Goal: Use online tool/utility: Utilize a website feature to perform a specific function

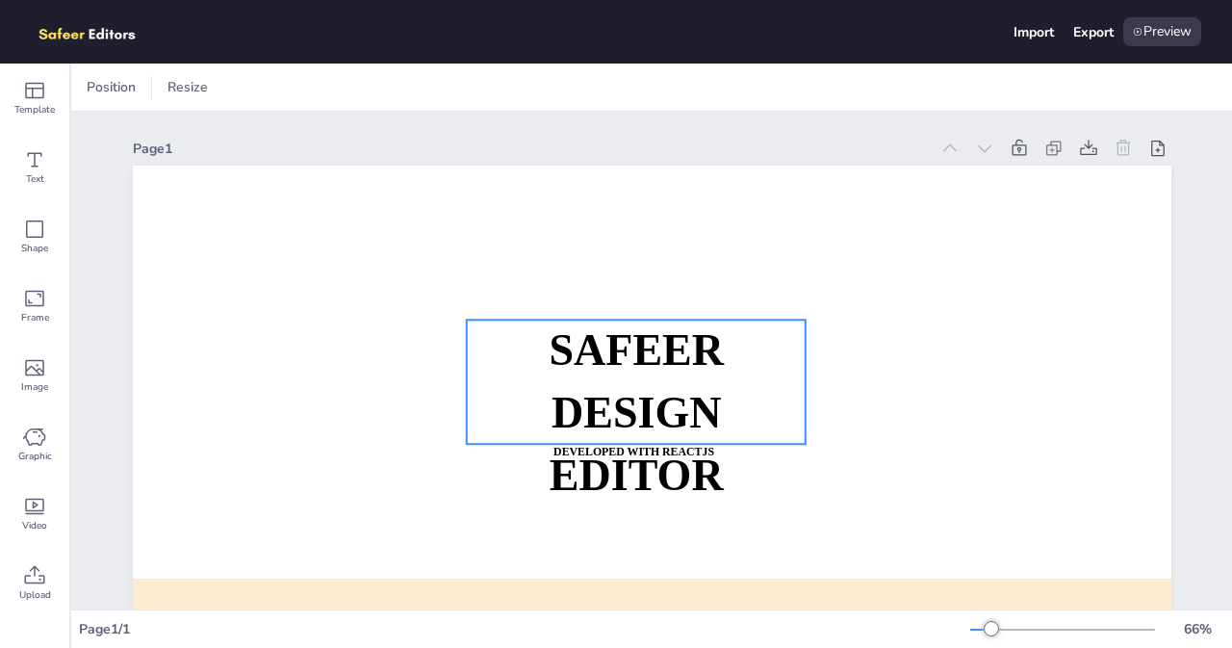
click at [608, 334] on strong "SAFEER" at bounding box center [636, 350] width 175 height 48
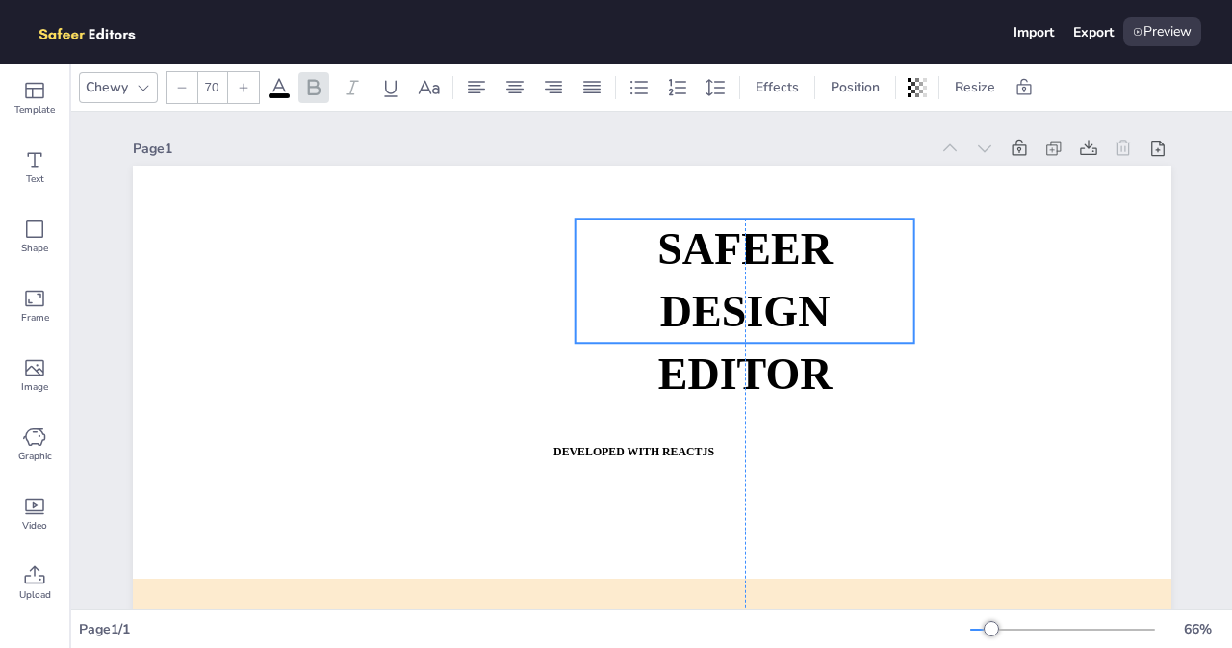
drag, startPoint x: 656, startPoint y: 364, endPoint x: 687, endPoint y: 253, distance: 114.9
click at [687, 253] on strong "SAFEER" at bounding box center [744, 249] width 175 height 48
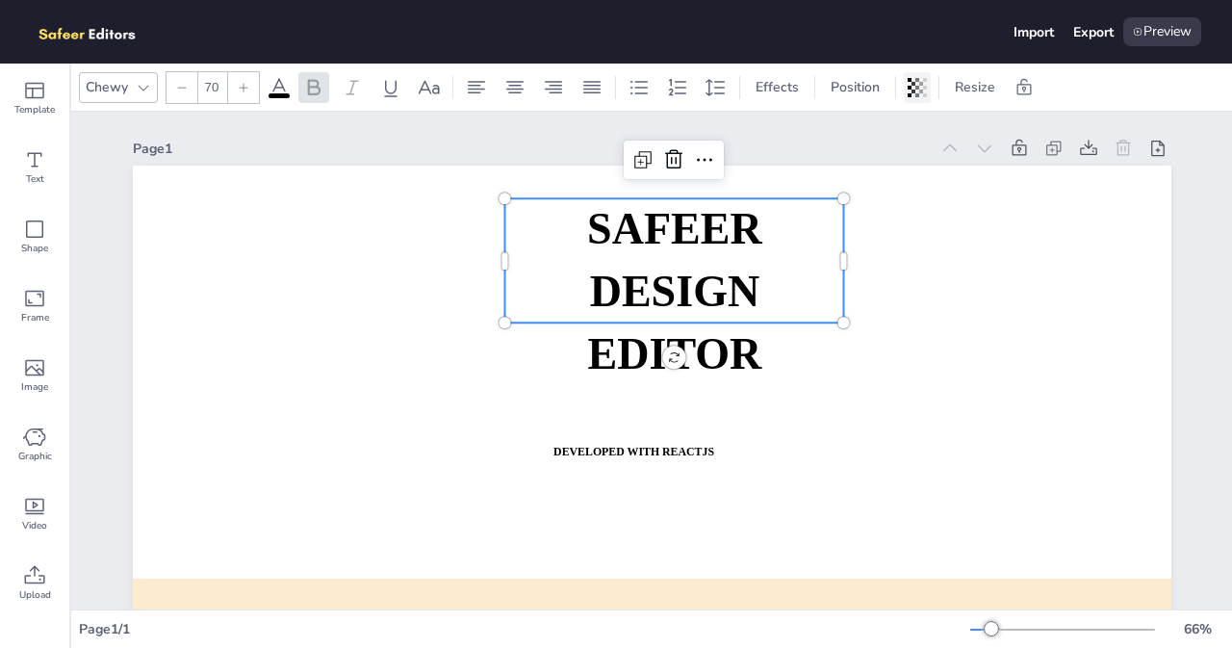
click at [908, 86] on icon at bounding box center [910, 87] width 4 height 19
type input "100"
drag, startPoint x: 876, startPoint y: 161, endPoint x: 916, endPoint y: 156, distance: 40.7
click at [910, 157] on div at bounding box center [844, 164] width 133 height 15
click at [552, 133] on div "Page 1 SAFEER DESIGN EDITOR DEVELOPED WITH REACTJS WHATSAPP: [URL][DOMAIN_NAME]…" at bounding box center [652, 467] width 1038 height 711
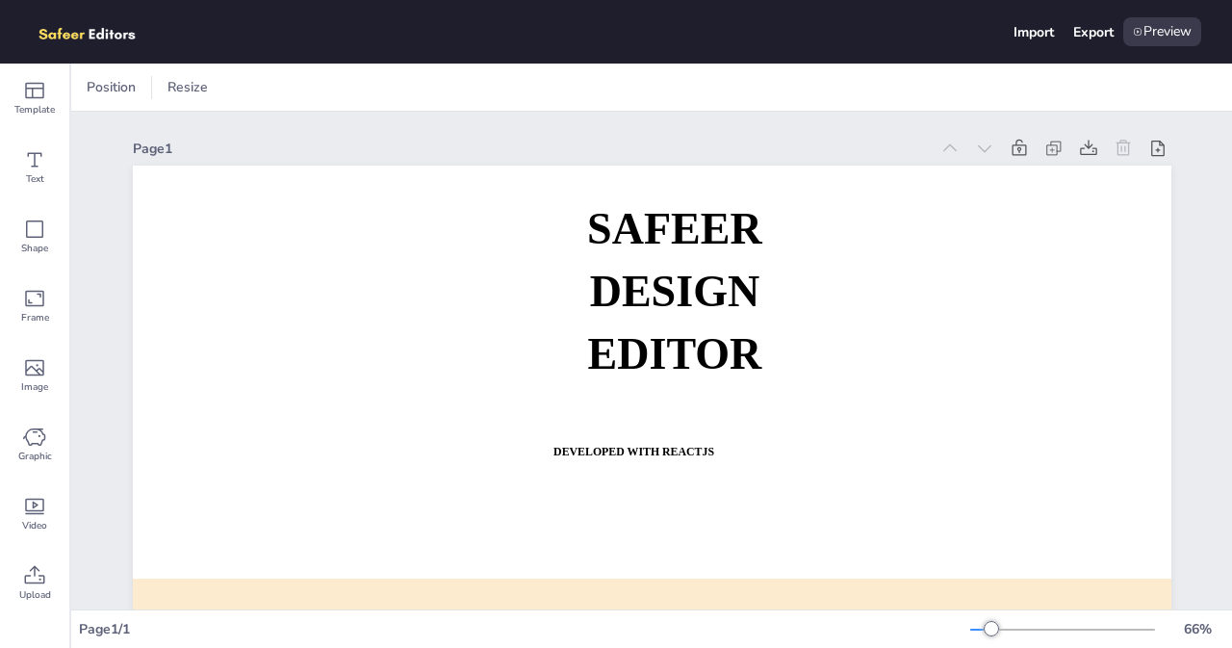
scroll to position [227, 0]
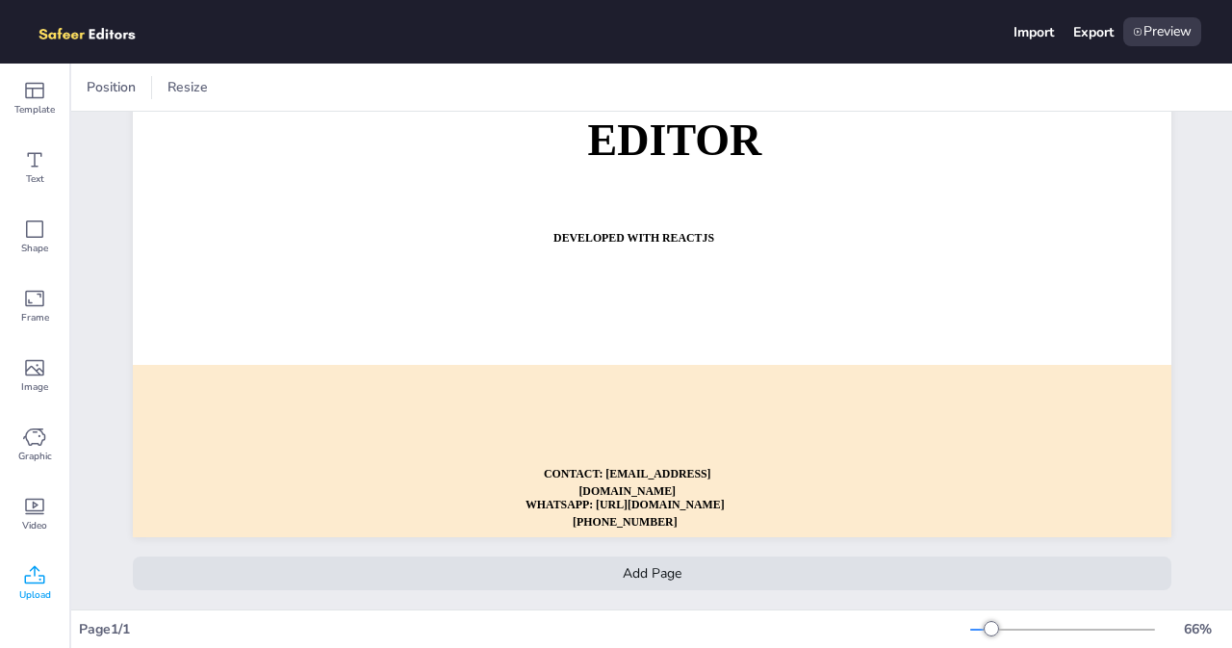
click at [24, 578] on icon at bounding box center [34, 575] width 23 height 23
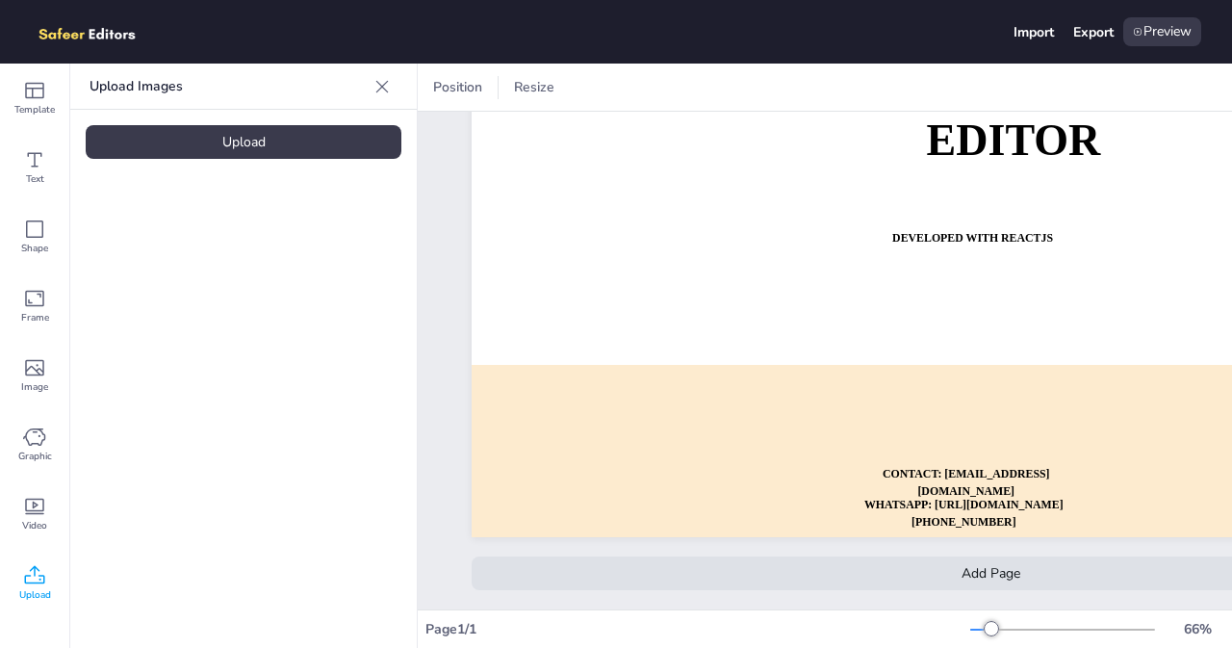
click at [299, 152] on div "Upload" at bounding box center [244, 142] width 316 height 34
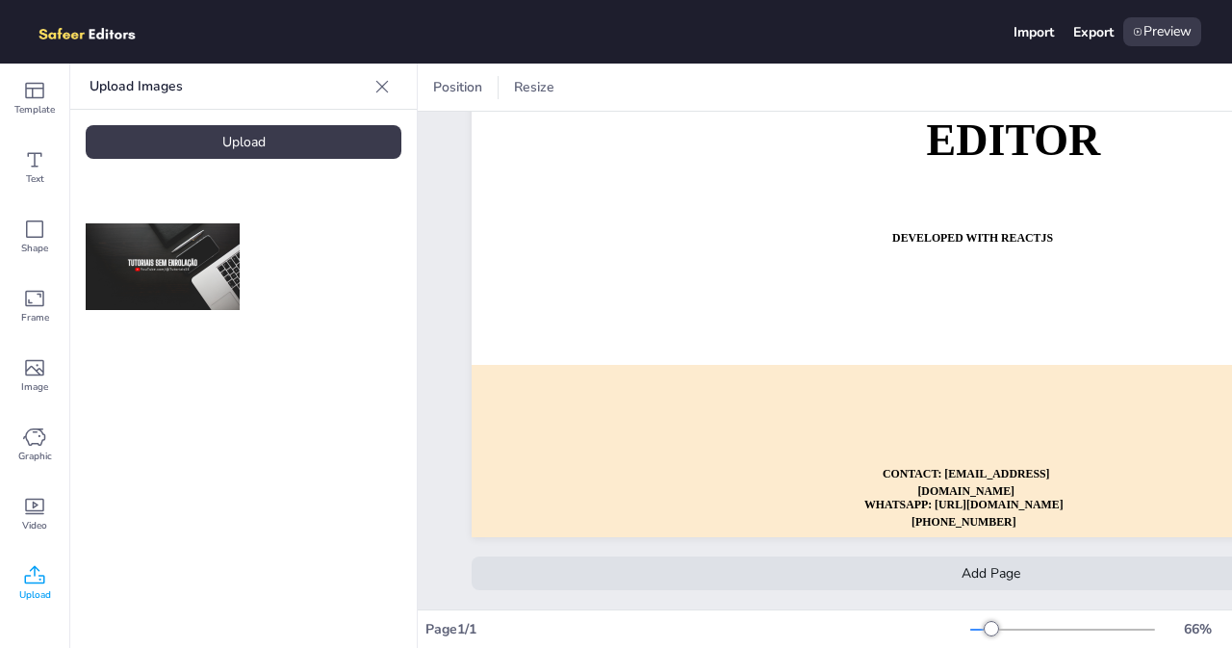
click at [149, 259] on img at bounding box center [163, 266] width 154 height 87
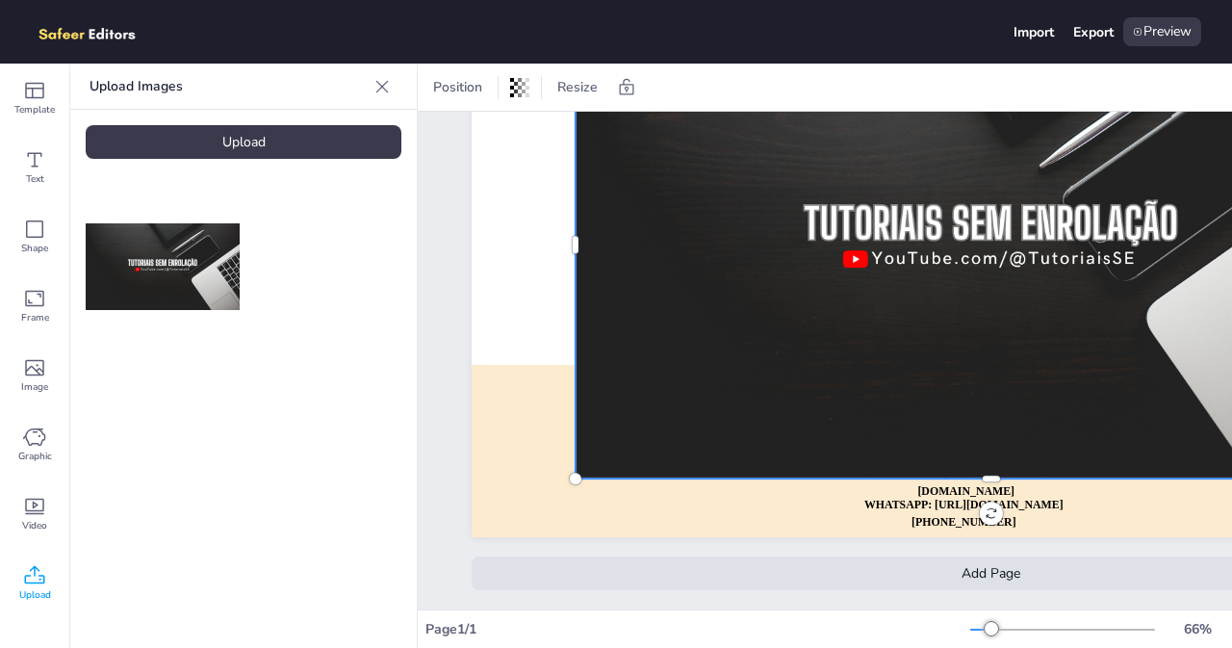
scroll to position [0, 0]
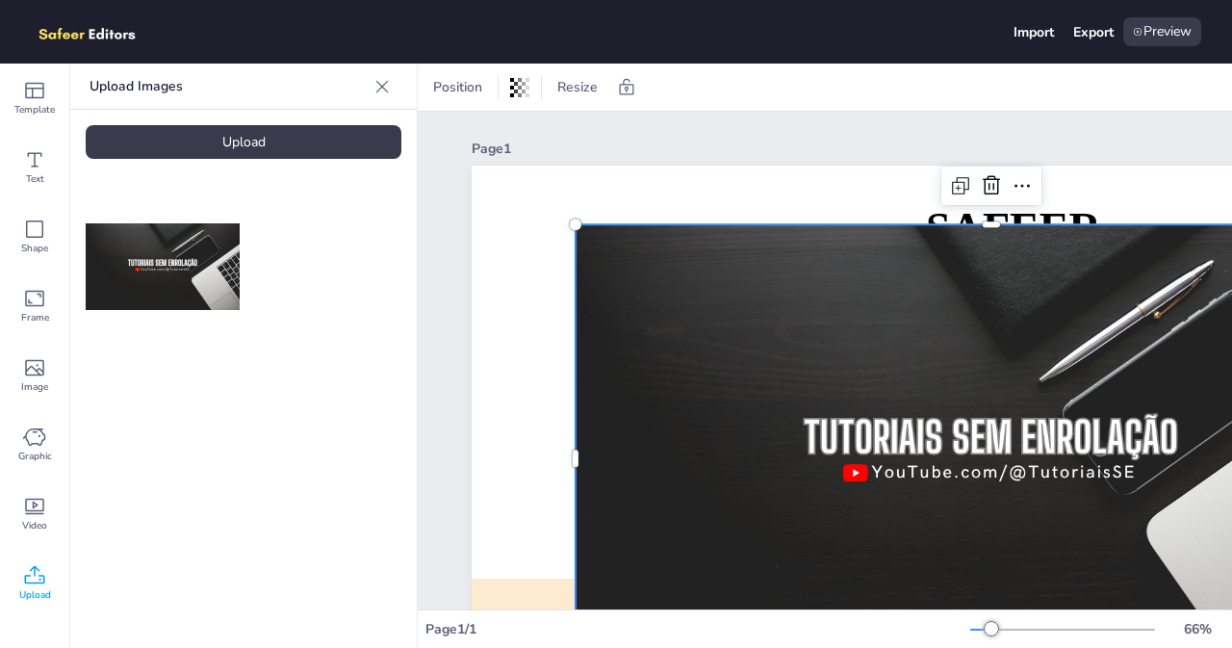
click at [1081, 22] on div "Import Export Preview" at bounding box center [1102, 31] width 197 height 29
click at [1087, 36] on div "Export" at bounding box center [1093, 32] width 40 height 18
click at [1200, 66] on div "Position Resize" at bounding box center [825, 87] width 814 height 47
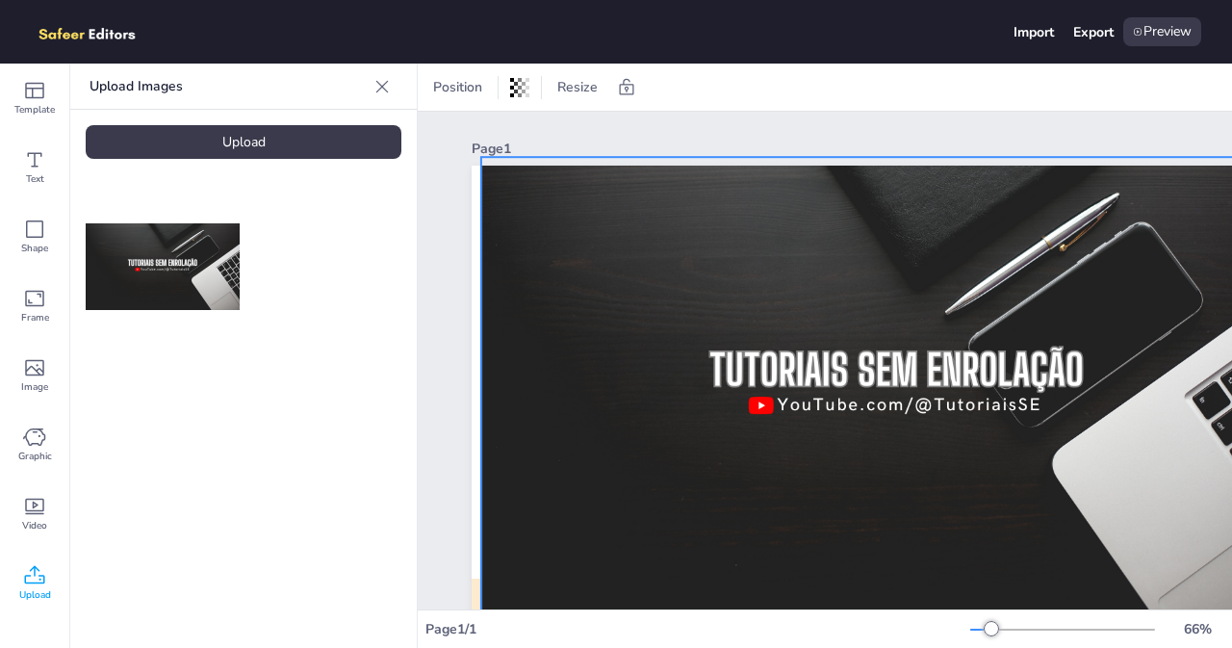
drag, startPoint x: 899, startPoint y: 589, endPoint x: 772, endPoint y: 530, distance: 139.9
click at [772, 530] on div at bounding box center [896, 391] width 831 height 468
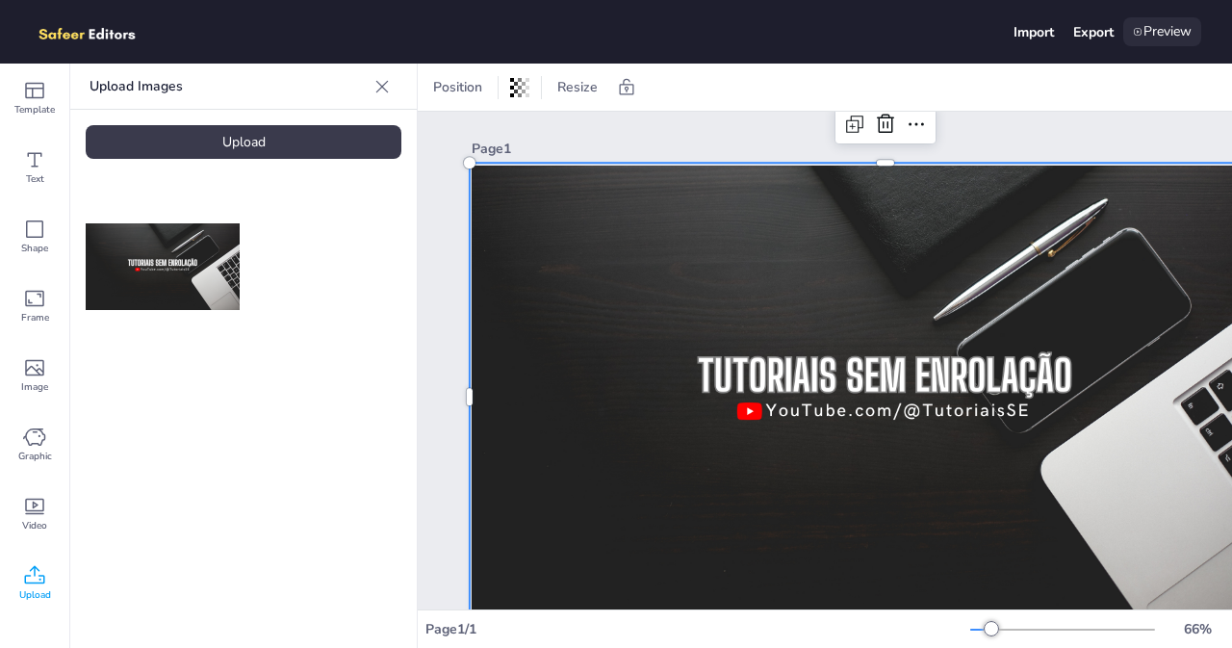
click at [1190, 28] on div "Preview" at bounding box center [1162, 31] width 78 height 29
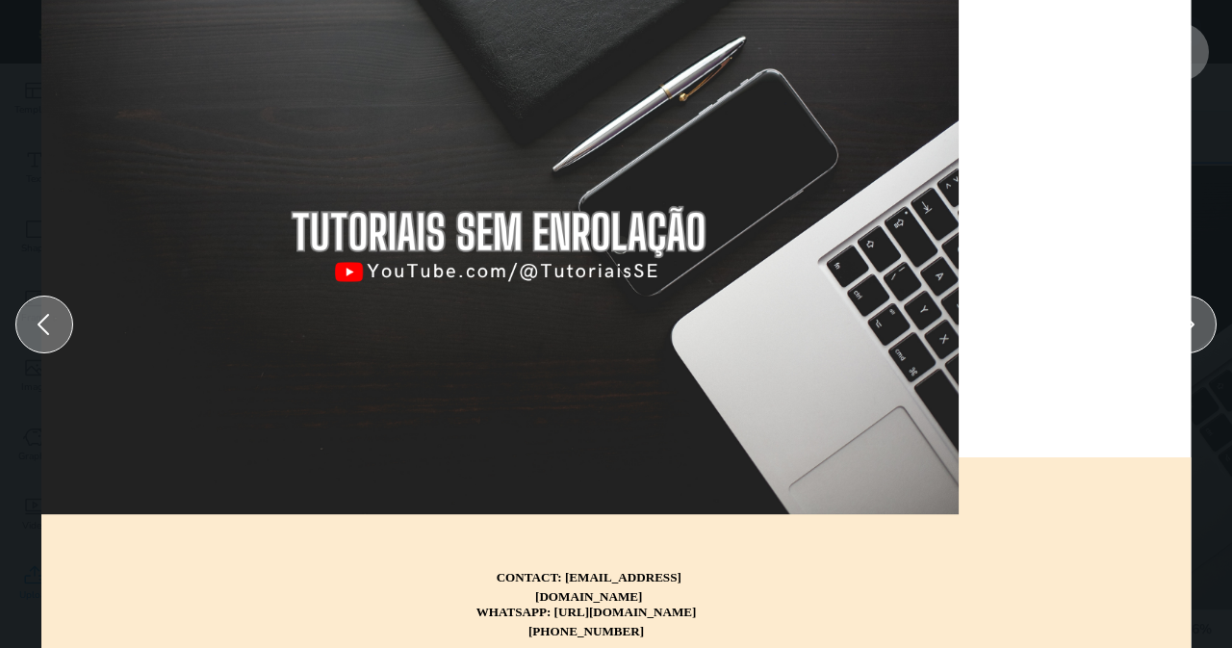
drag, startPoint x: 666, startPoint y: 150, endPoint x: 575, endPoint y: 218, distance: 113.4
click at [699, 218] on div at bounding box center [498, 256] width 920 height 518
click at [1200, 333] on icon at bounding box center [1187, 324] width 31 height 31
click at [1110, 29] on div at bounding box center [616, 324] width 1150 height 648
click at [54, 344] on div at bounding box center [44, 324] width 58 height 58
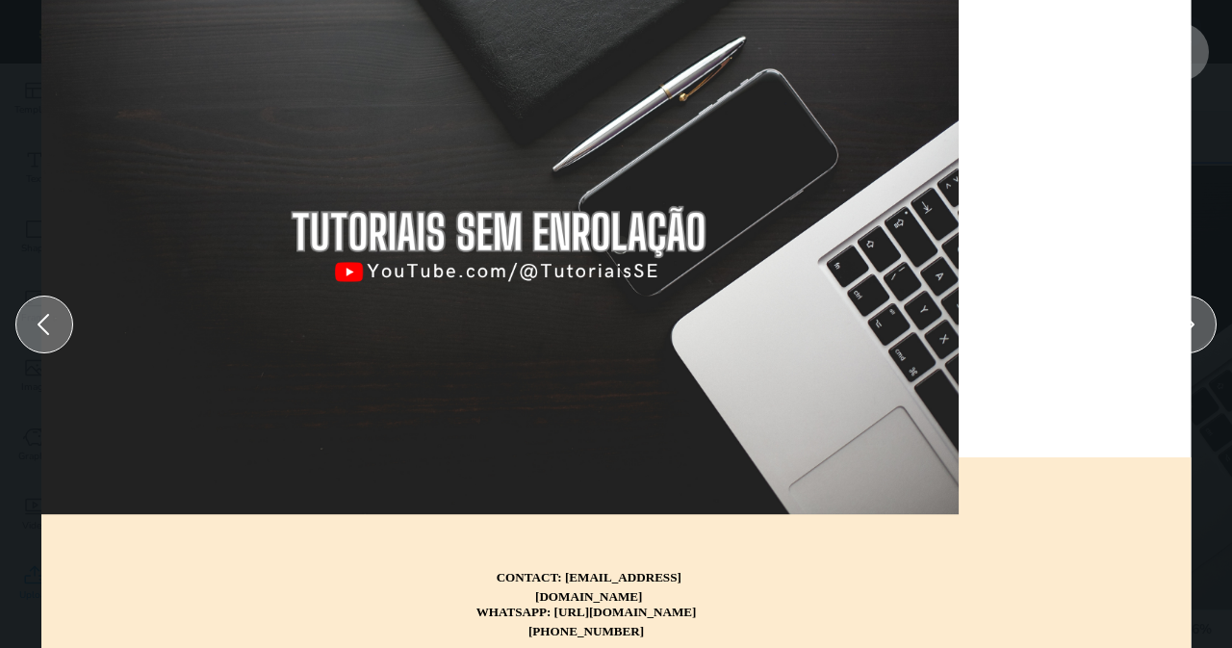
click at [48, 334] on icon at bounding box center [44, 323] width 12 height 21
click at [217, 551] on div at bounding box center [632, 561] width 1238 height 208
drag, startPoint x: 633, startPoint y: 593, endPoint x: 534, endPoint y: 567, distance: 102.5
click at [549, 588] on p "CONTACT: [EMAIL_ADDRESS][DOMAIN_NAME]" at bounding box center [589, 587] width 206 height 38
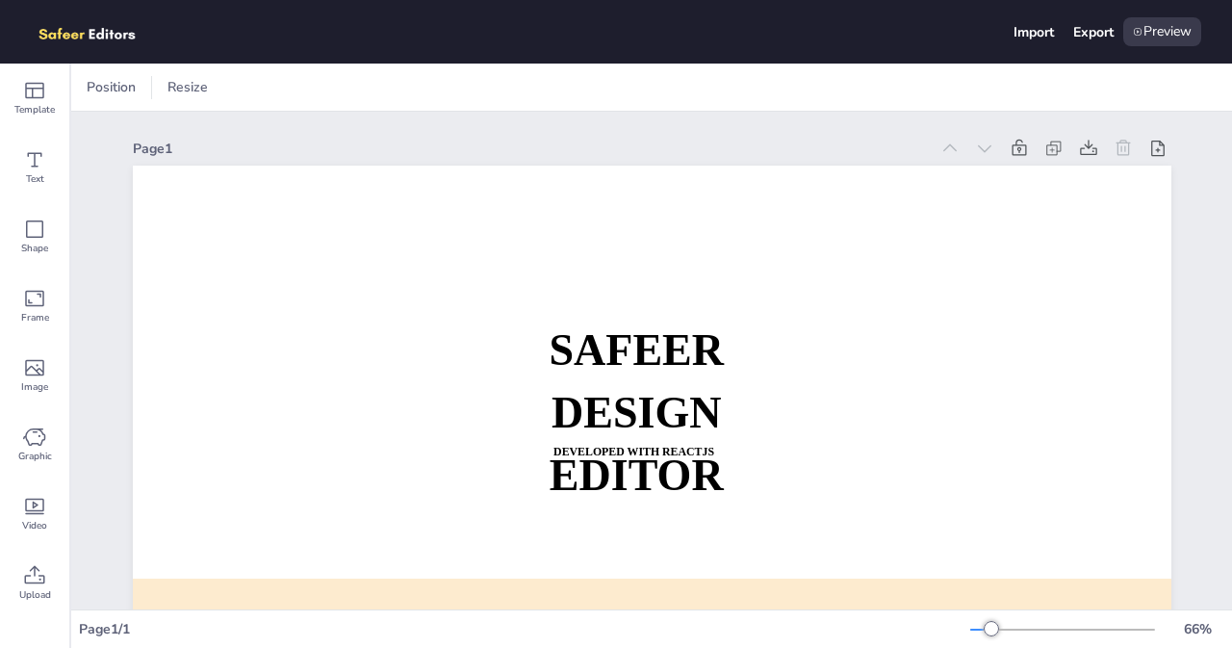
drag, startPoint x: 216, startPoint y: 133, endPoint x: 1014, endPoint y: 126, distance: 798.8
click at [988, 118] on div "Page 1 SAFEER DESIGN EDITOR DEVELOPED WITH REACTJS WHATSAPP: [URL][DOMAIN_NAME]…" at bounding box center [652, 467] width 1038 height 711
click at [1082, 143] on icon at bounding box center [1088, 148] width 19 height 19
click at [33, 97] on icon at bounding box center [34, 91] width 19 height 16
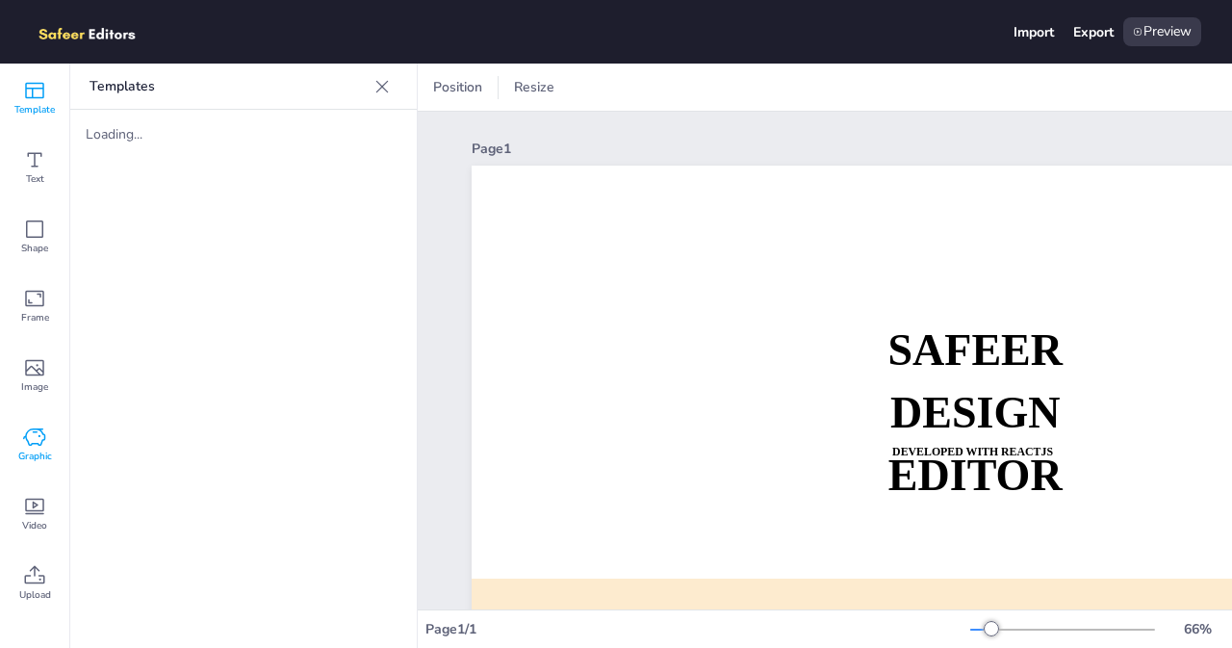
click at [22, 429] on div "Graphic" at bounding box center [34, 444] width 69 height 69
click at [29, 509] on icon at bounding box center [34, 506] width 23 height 23
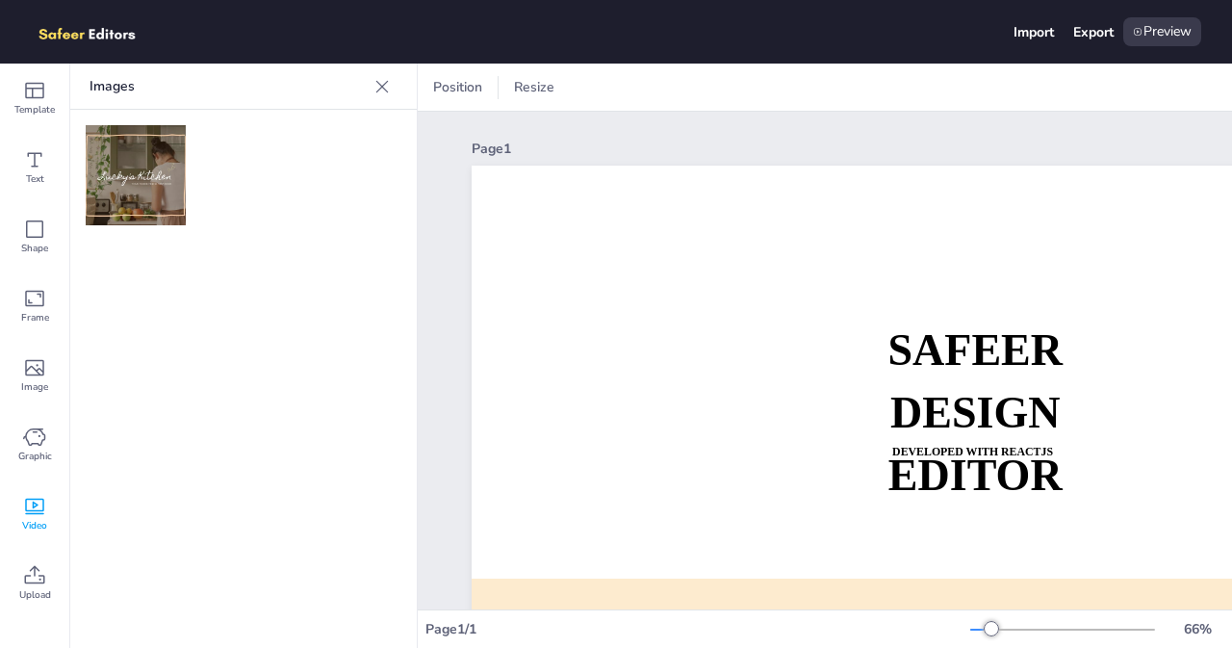
click at [128, 170] on img at bounding box center [136, 175] width 100 height 100
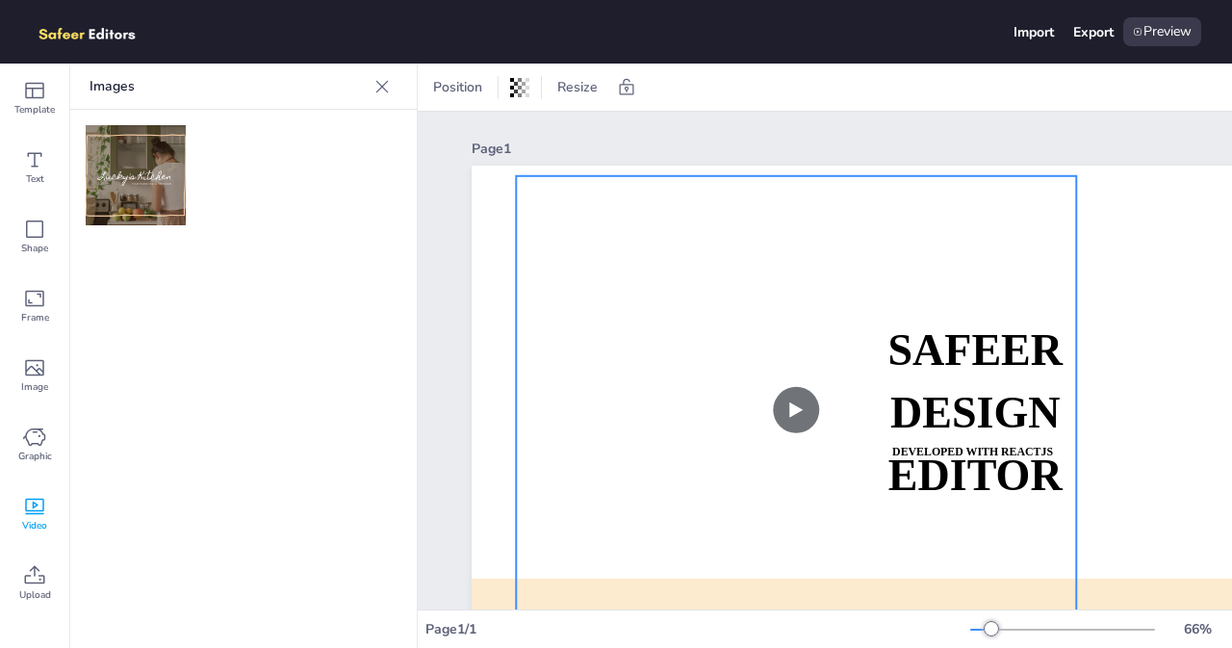
drag, startPoint x: 784, startPoint y: 257, endPoint x: 606, endPoint y: 220, distance: 181.8
click at [606, 220] on video at bounding box center [796, 410] width 560 height 468
click at [1014, 30] on div "Import" at bounding box center [1033, 32] width 40 height 18
click at [1095, 34] on div "Export" at bounding box center [1093, 32] width 40 height 18
click at [52, 228] on div "Shape" at bounding box center [34, 236] width 69 height 69
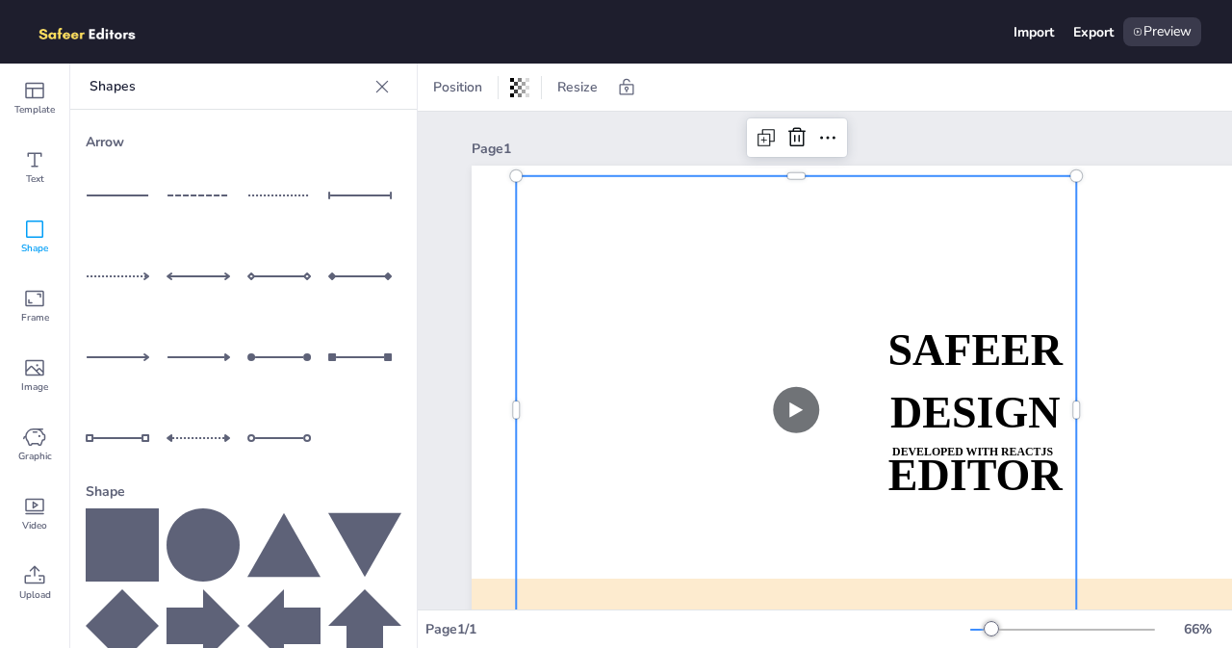
scroll to position [238, 0]
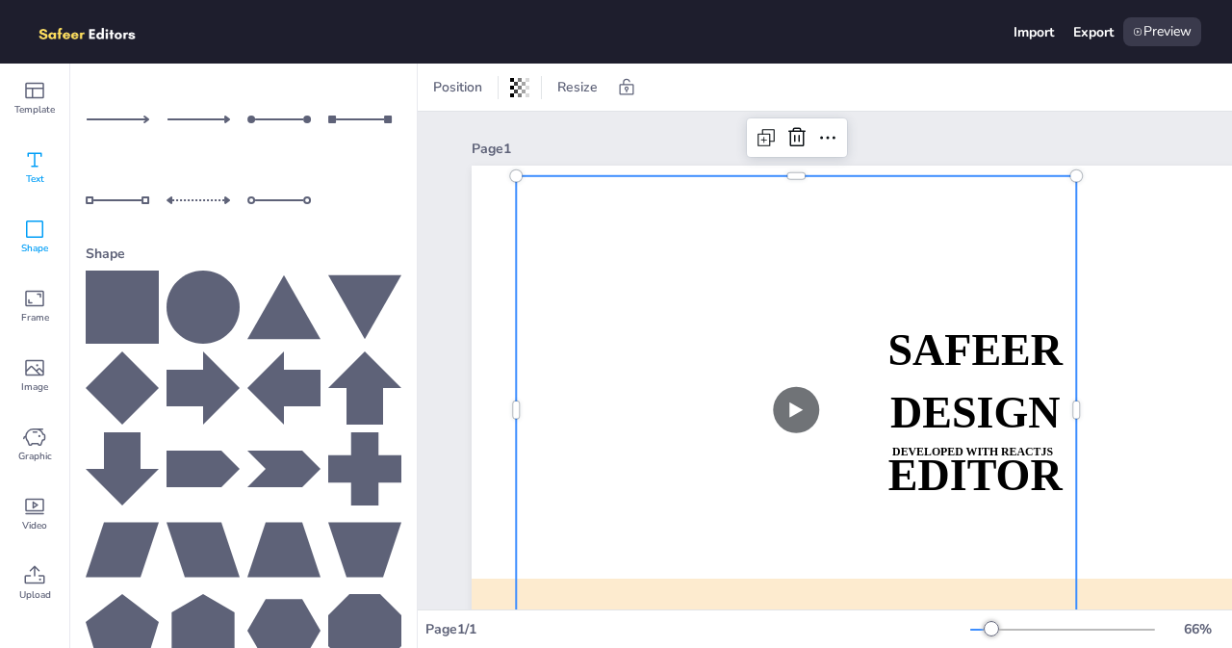
click at [21, 151] on div "Text" at bounding box center [34, 167] width 69 height 69
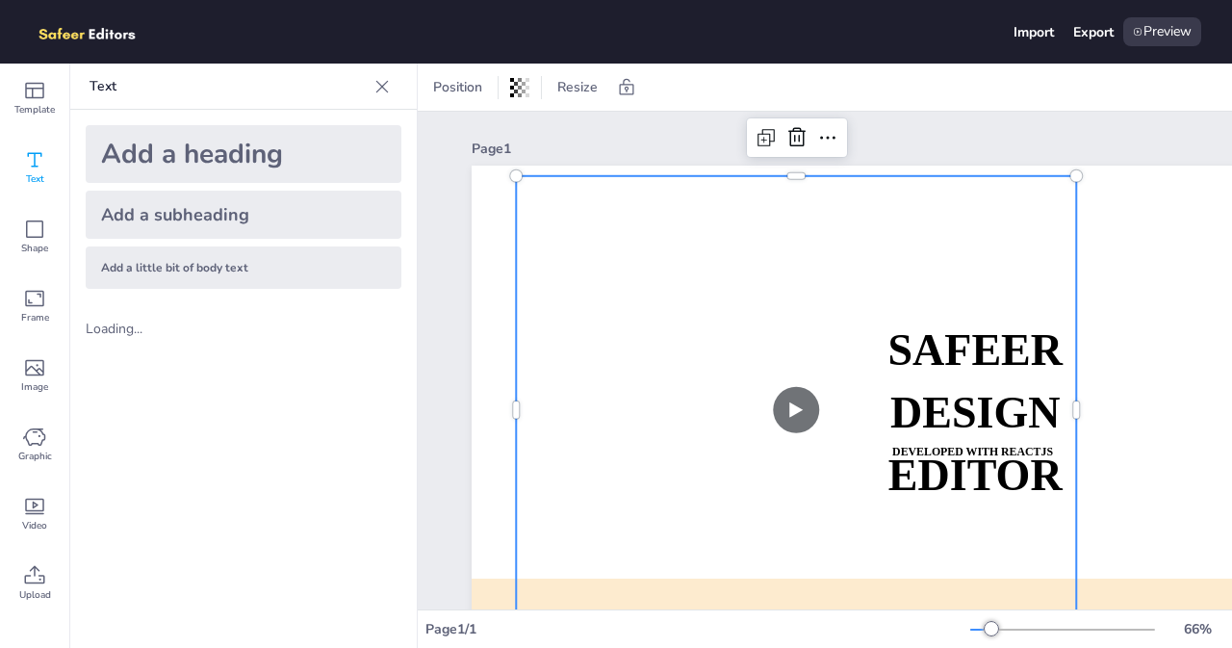
click at [1216, 16] on div "Import Export Preview" at bounding box center [616, 32] width 1232 height 64
click at [521, 90] on icon at bounding box center [519, 87] width 19 height 19
drag, startPoint x: 525, startPoint y: 167, endPoint x: 389, endPoint y: 166, distance: 136.7
click at [389, 166] on div "Transparency 100" at bounding box center [450, 149] width 164 height 77
type input "31"
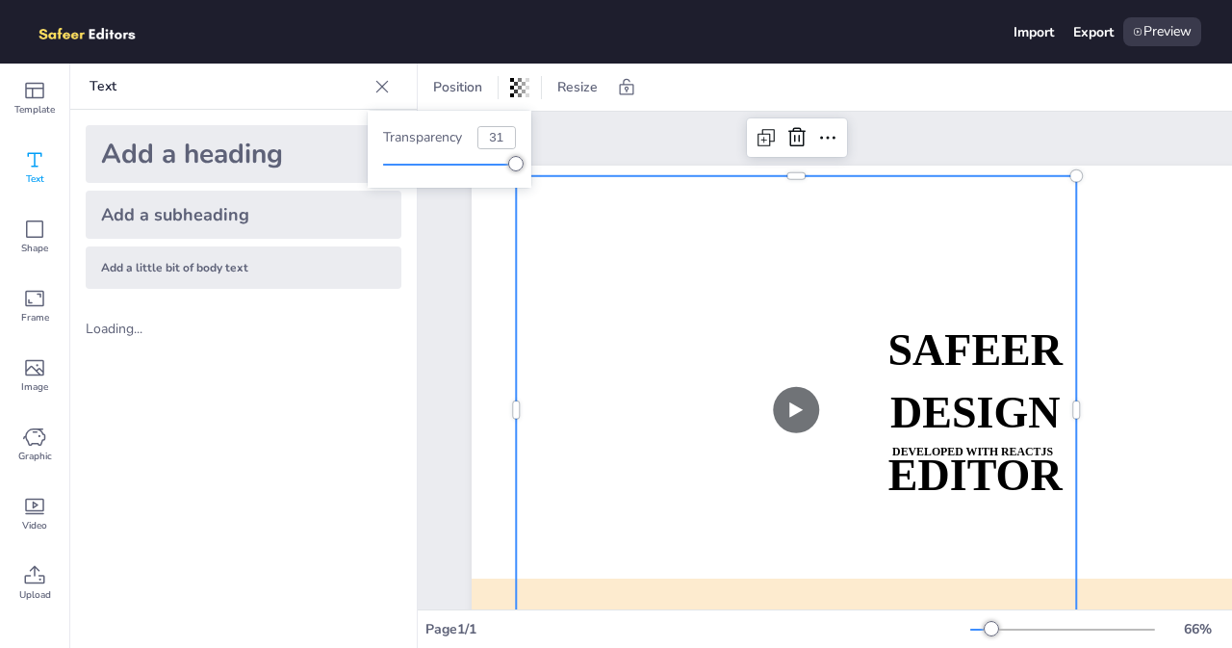
click at [424, 166] on div at bounding box center [449, 164] width 133 height 15
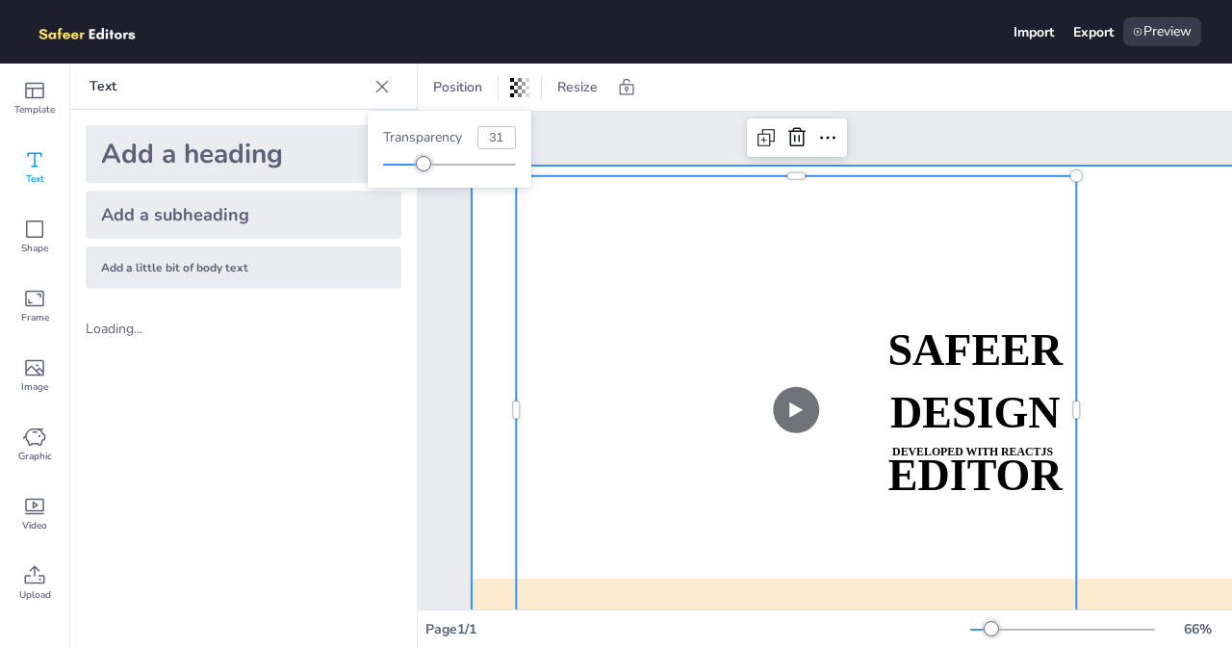
click at [1106, 186] on div at bounding box center [991, 458] width 1038 height 585
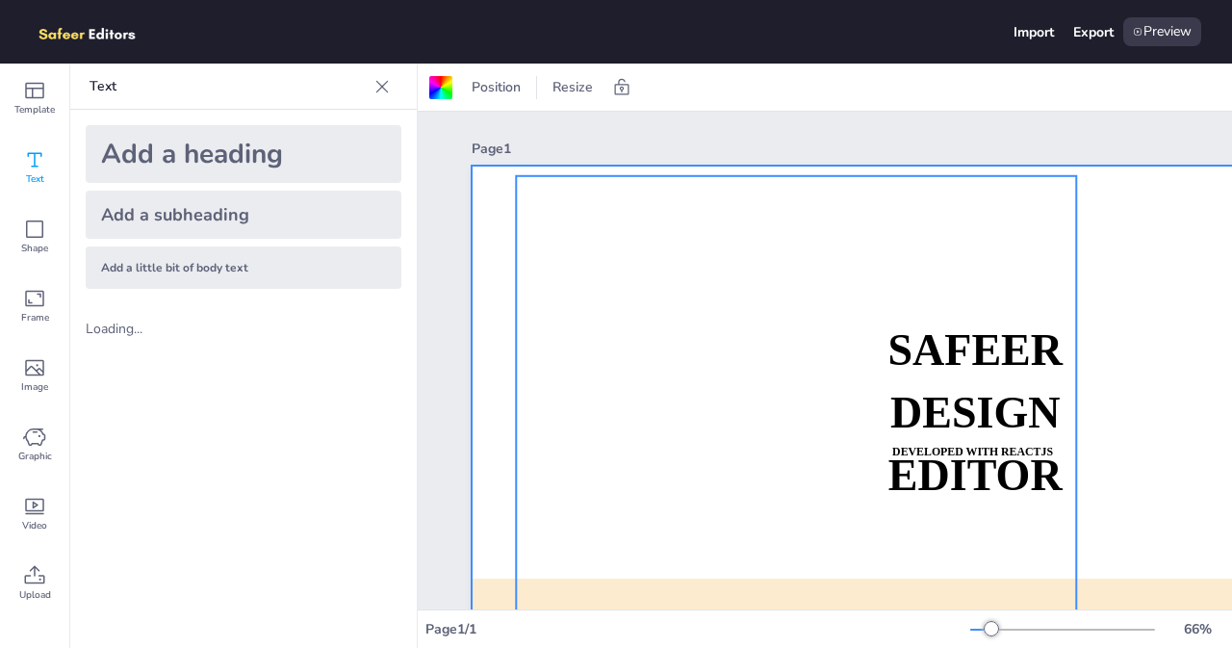
click at [546, 227] on video at bounding box center [796, 410] width 560 height 468
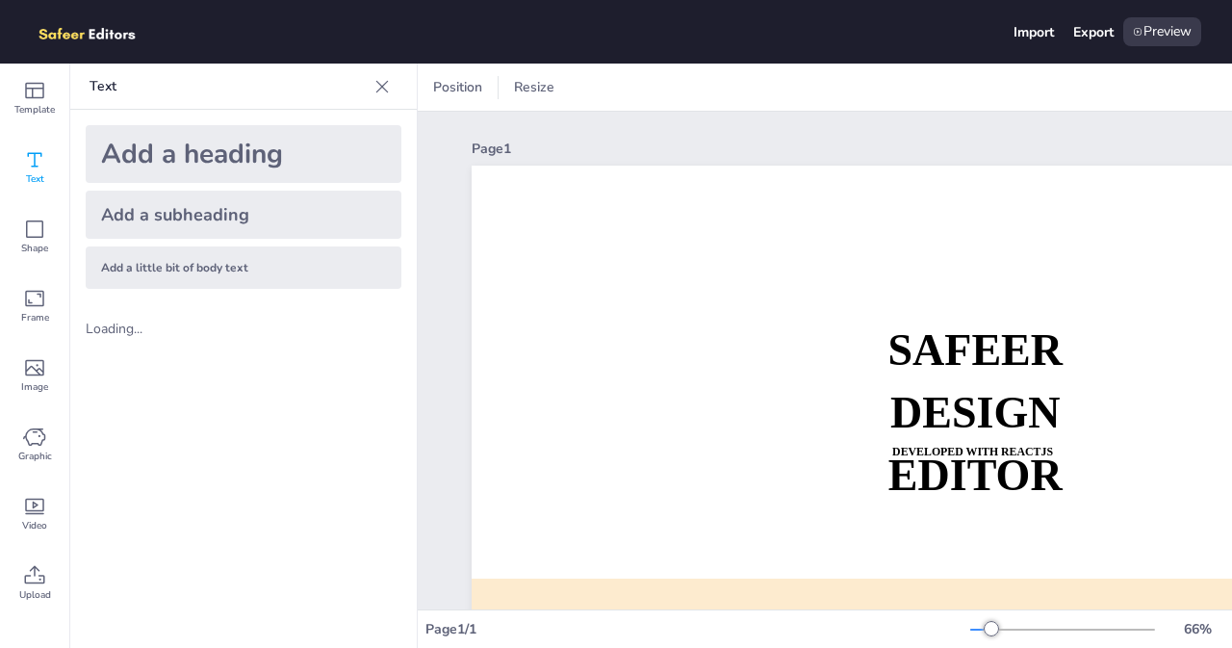
click at [431, 122] on div "Page 1 SAFEER DESIGN EDITOR DEVELOPED WITH REACTJS WHATSAPP: [URL][DOMAIN_NAME]…" at bounding box center [991, 467] width 1146 height 711
click at [1153, 28] on div "Preview" at bounding box center [1162, 31] width 78 height 29
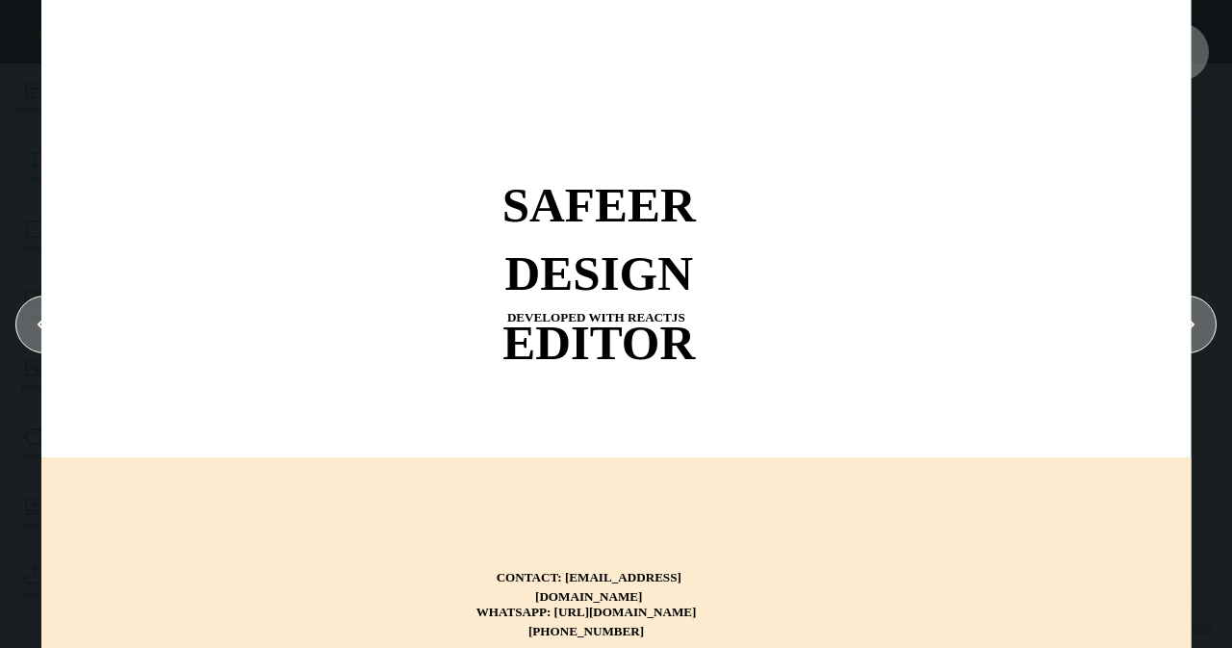
click at [1225, 54] on div "SAFEER DESIGN EDITOR DEVELOPED WITH REACTJS WHATSAPP: [URL][DOMAIN_NAME][PHONE_…" at bounding box center [616, 324] width 1232 height 648
click at [1195, 49] on icon at bounding box center [1180, 52] width 35 height 35
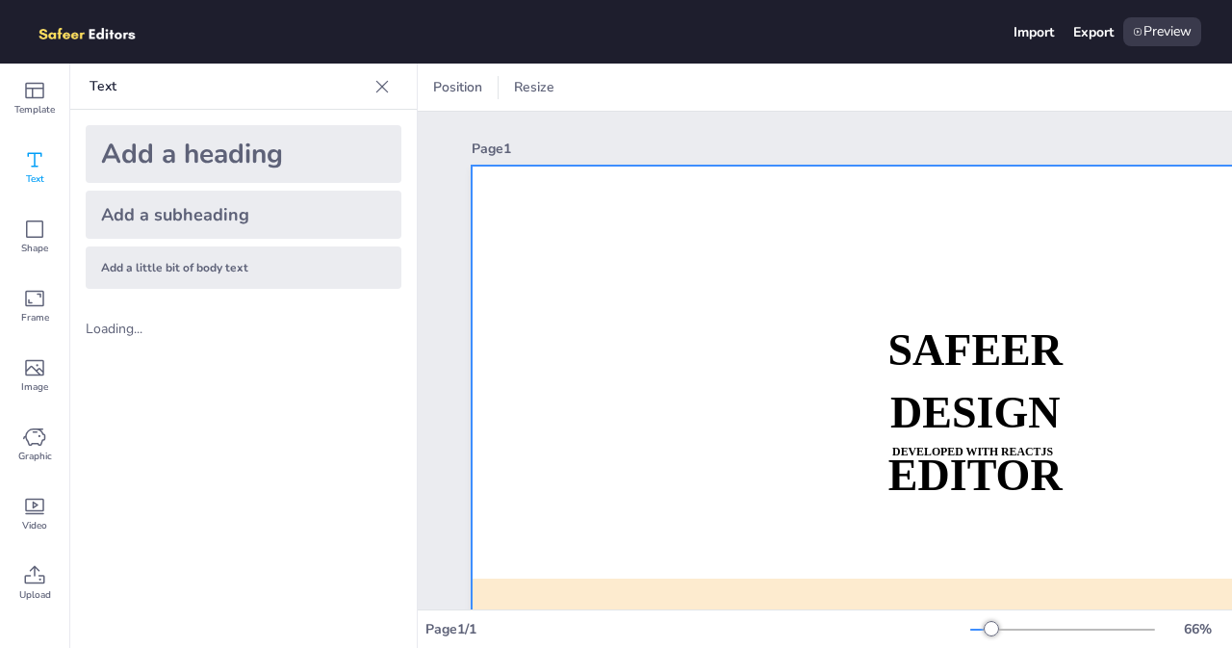
scroll to position [227, 0]
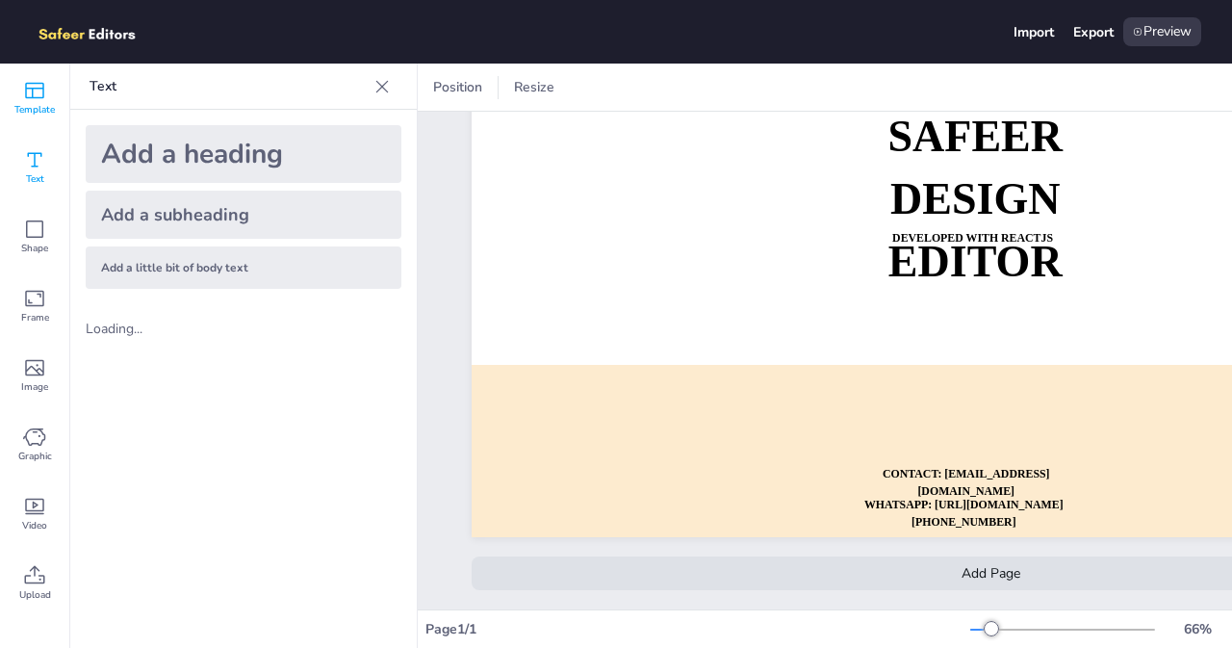
click at [29, 97] on icon at bounding box center [34, 91] width 19 height 16
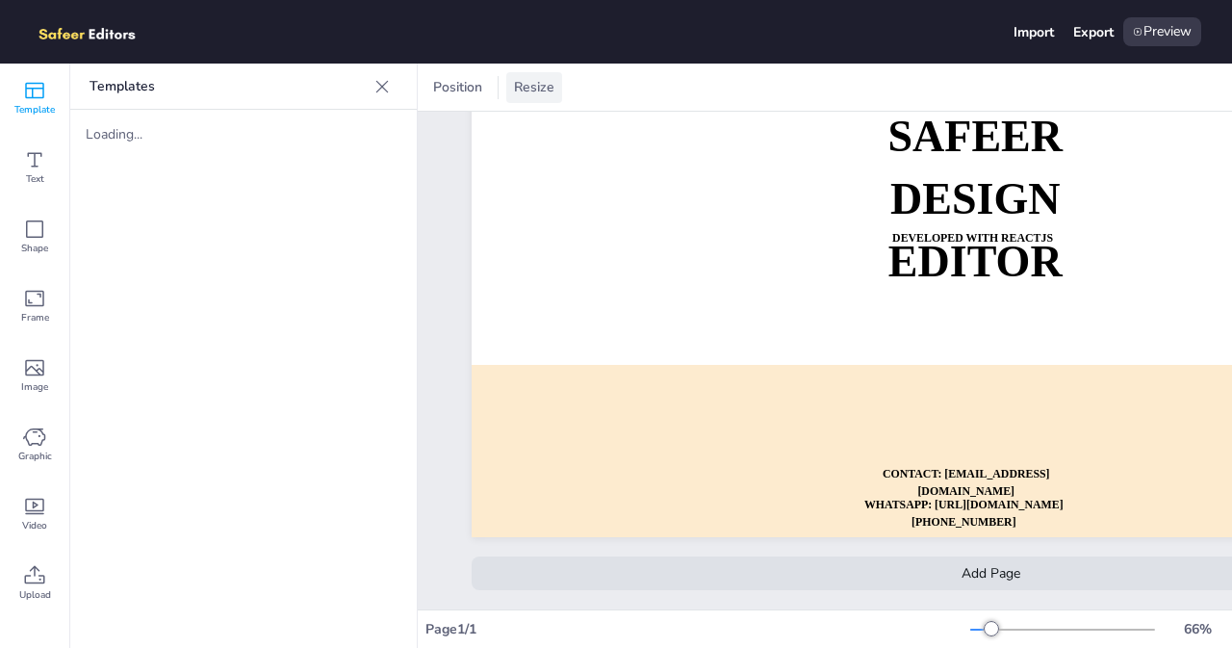
click at [520, 95] on span "Resize" at bounding box center [534, 87] width 48 height 18
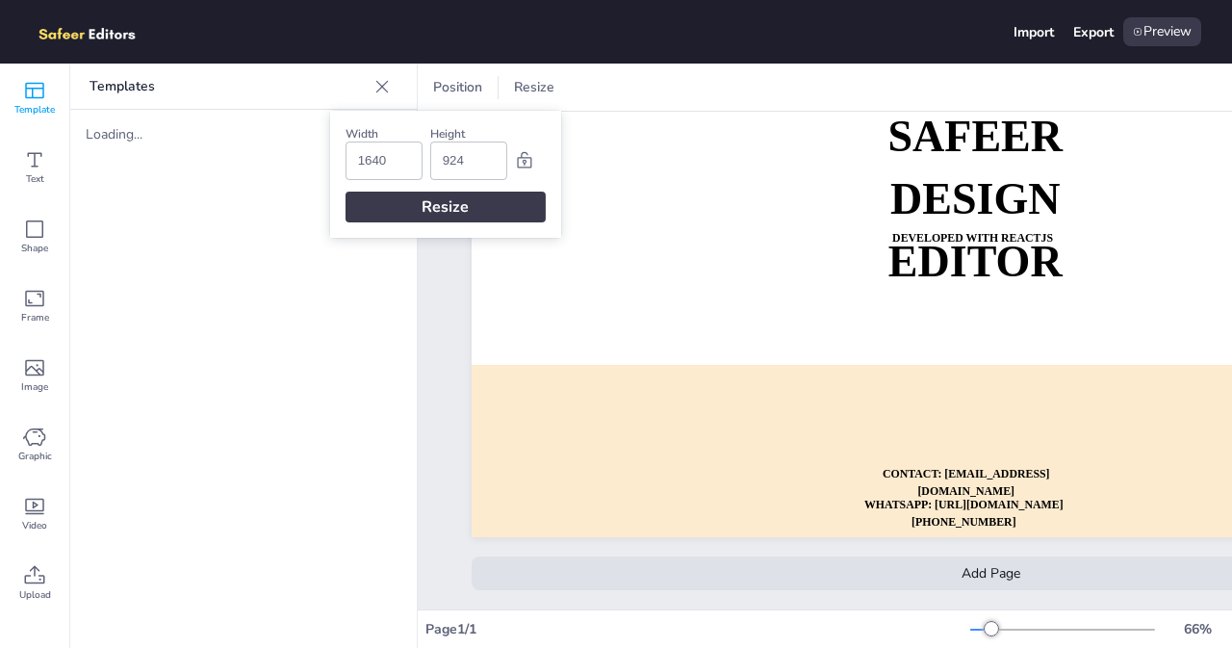
click at [575, 147] on div at bounding box center [991, 244] width 1038 height 585
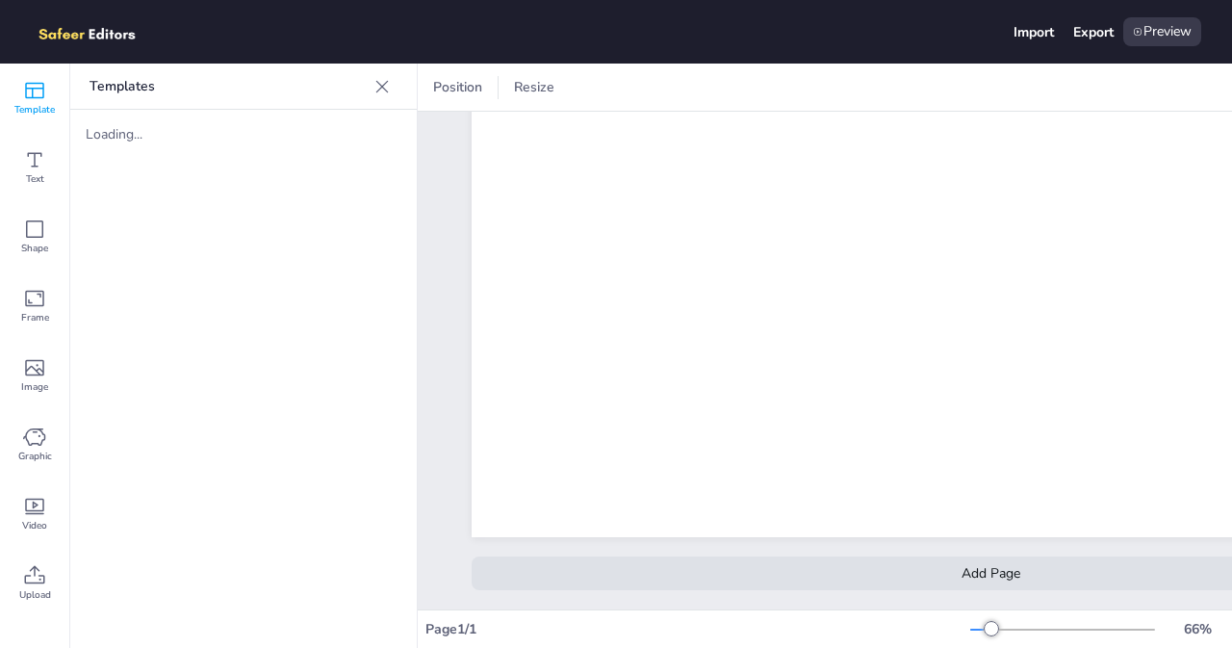
scroll to position [0, 0]
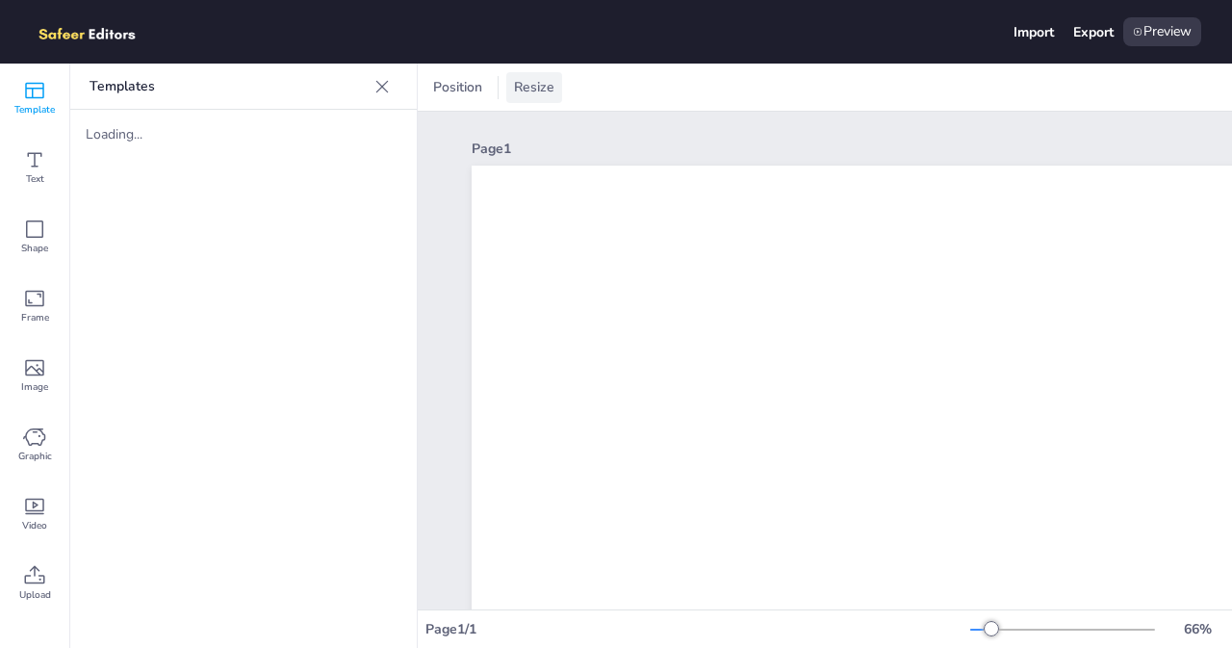
click at [522, 90] on span "Resize" at bounding box center [534, 87] width 48 height 18
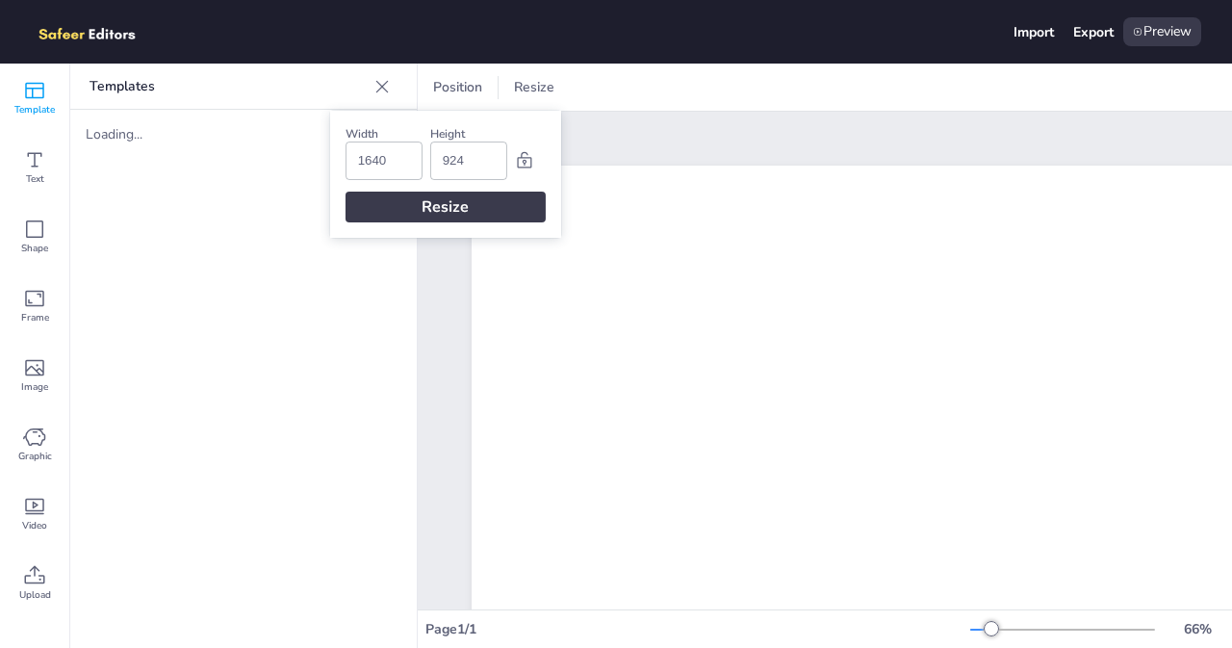
drag, startPoint x: 406, startPoint y: 155, endPoint x: 323, endPoint y: 158, distance: 82.8
click at [323, 158] on body "Import Export Preview Template Text Shape Frame Image Graphic Video Upload Temp…" at bounding box center [616, 324] width 1232 height 648
type input "500"
click at [403, 158] on div "Width 500 Height 924" at bounding box center [445, 153] width 200 height 54
type input "500"
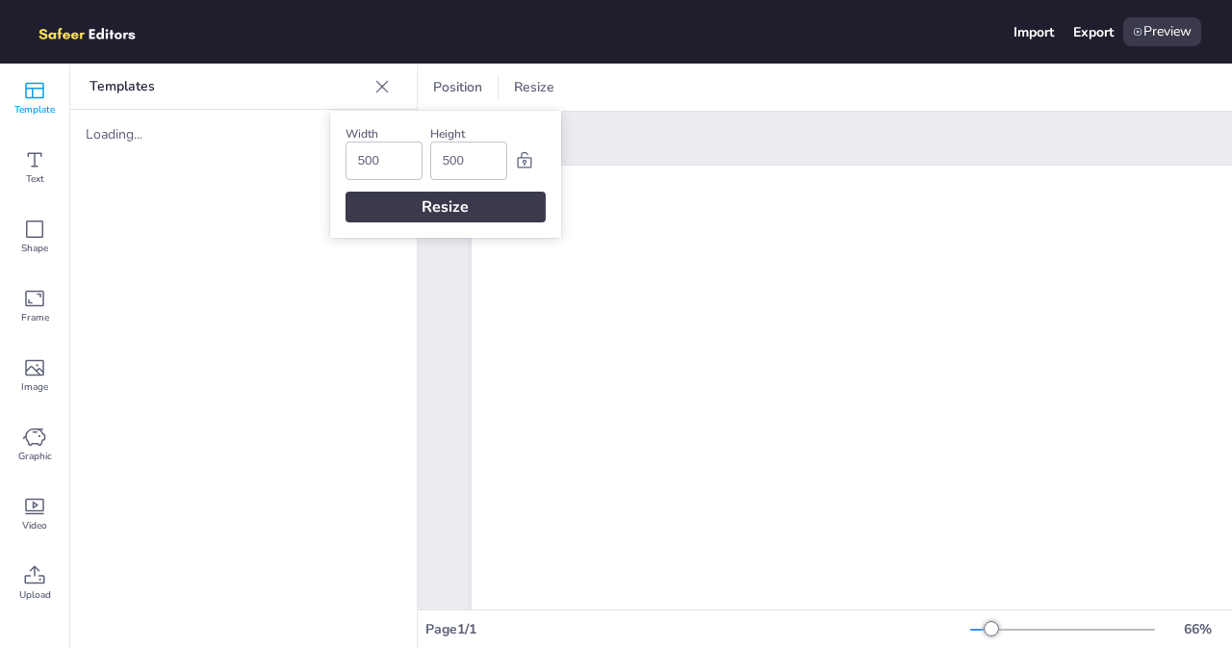
click at [456, 199] on div "Resize" at bounding box center [445, 207] width 200 height 31
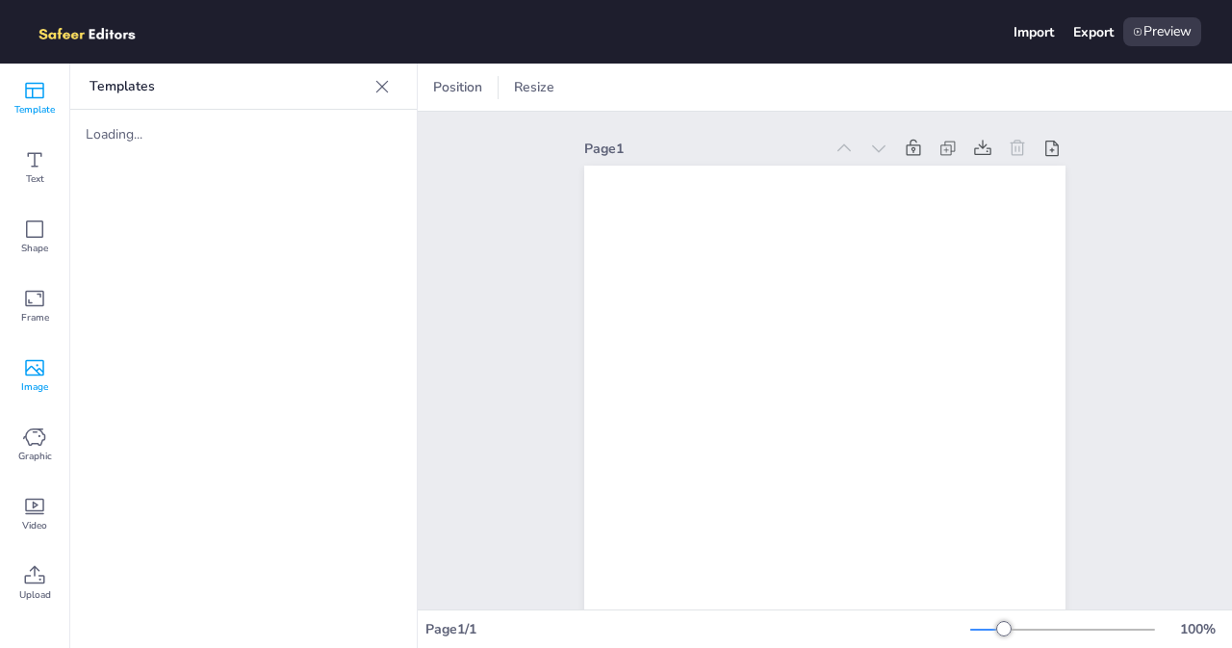
click at [48, 361] on div "Image" at bounding box center [34, 375] width 69 height 69
click at [28, 575] on icon at bounding box center [35, 574] width 20 height 18
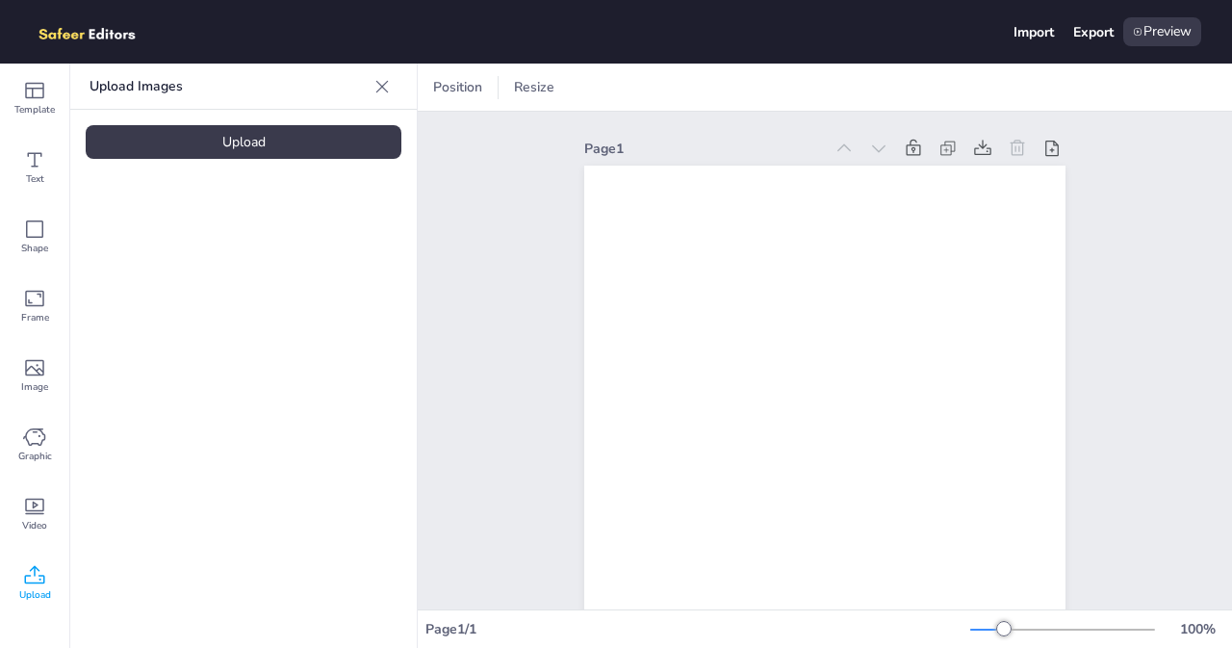
click at [285, 149] on div "Upload" at bounding box center [244, 142] width 316 height 34
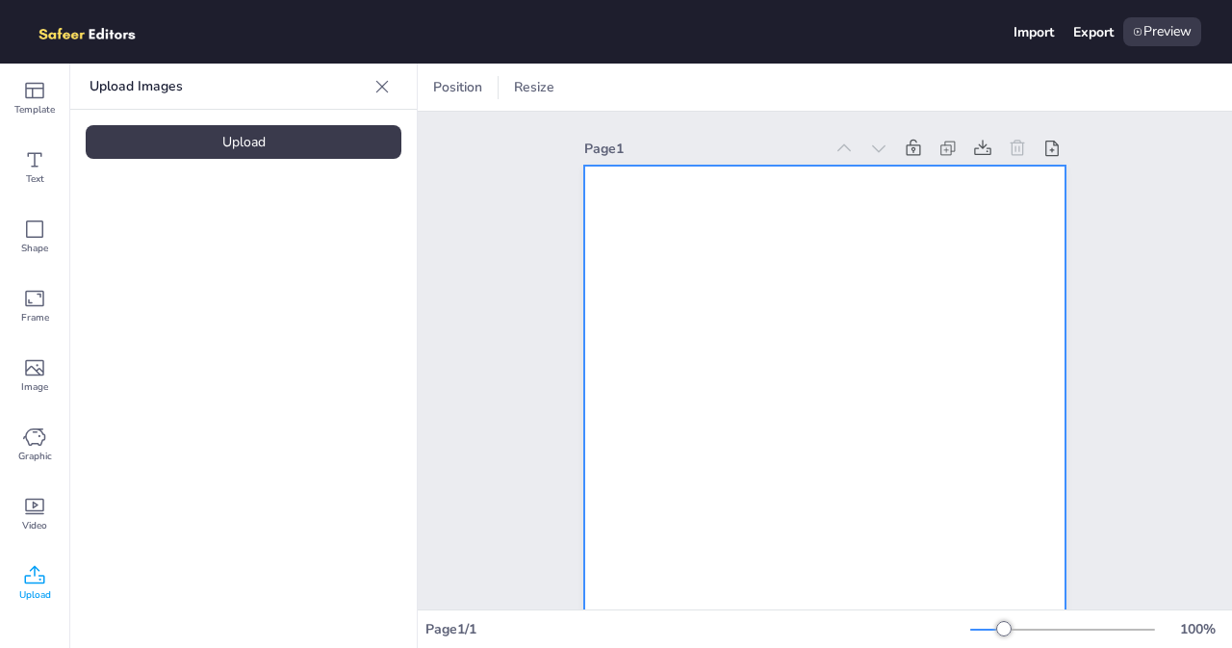
click at [735, 237] on div at bounding box center [824, 406] width 481 height 481
click at [246, 135] on div "Upload" at bounding box center [244, 142] width 316 height 34
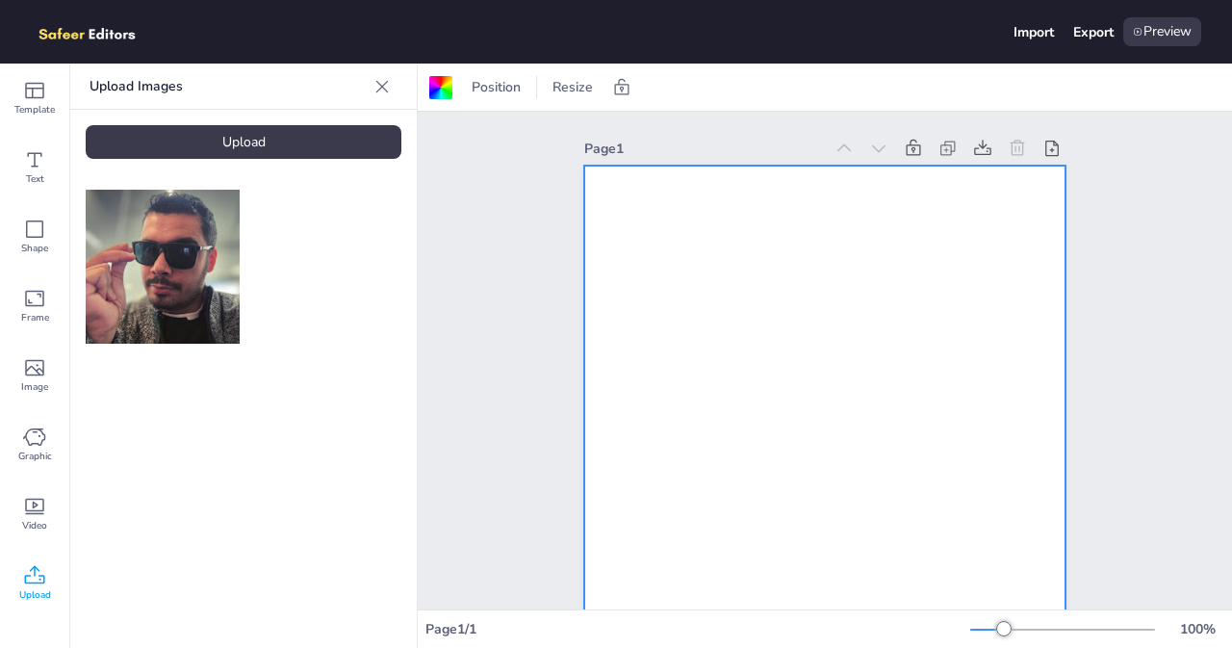
click at [199, 247] on img at bounding box center [163, 267] width 154 height 154
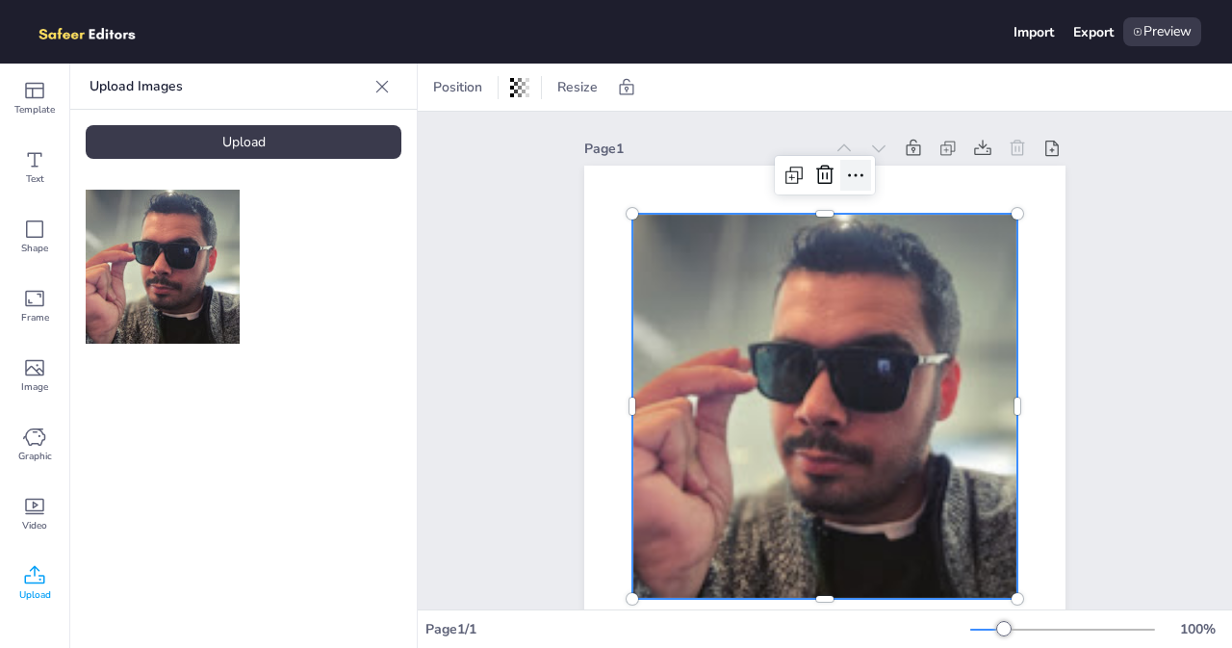
click at [848, 177] on icon at bounding box center [855, 175] width 23 height 23
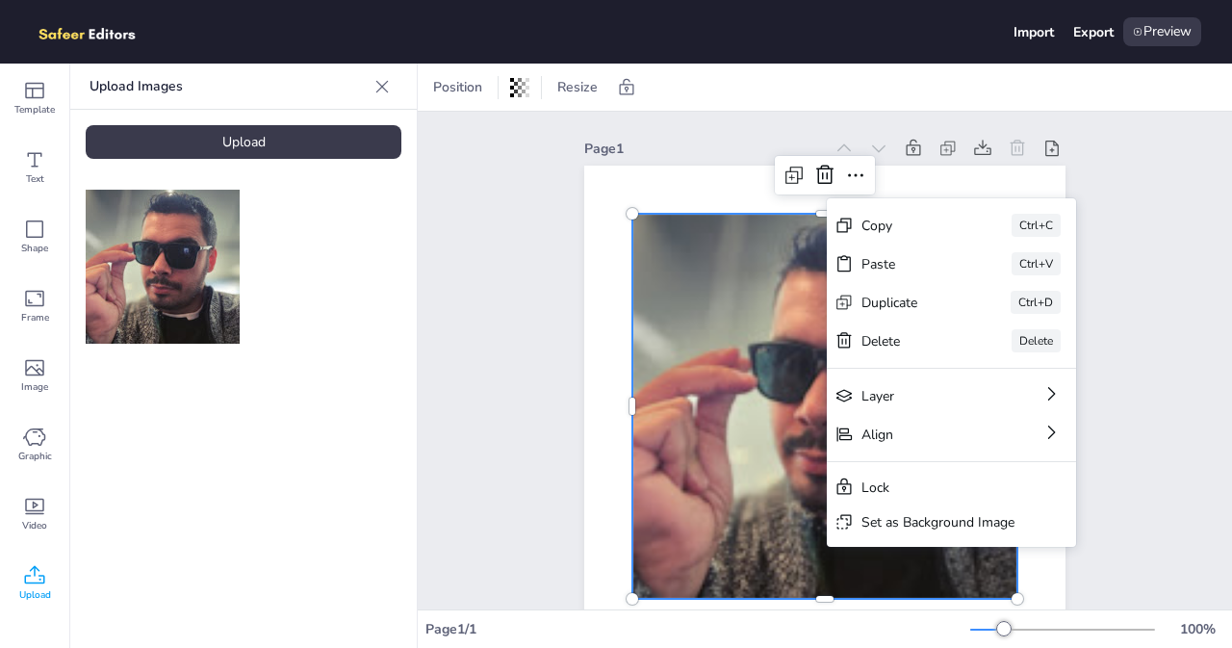
click at [1138, 142] on div "Page 1 Add Page Copy Ctrl+C Paste Ctrl+V Duplicate Ctrl+D Delete Delete Layer A…" at bounding box center [825, 415] width 814 height 607
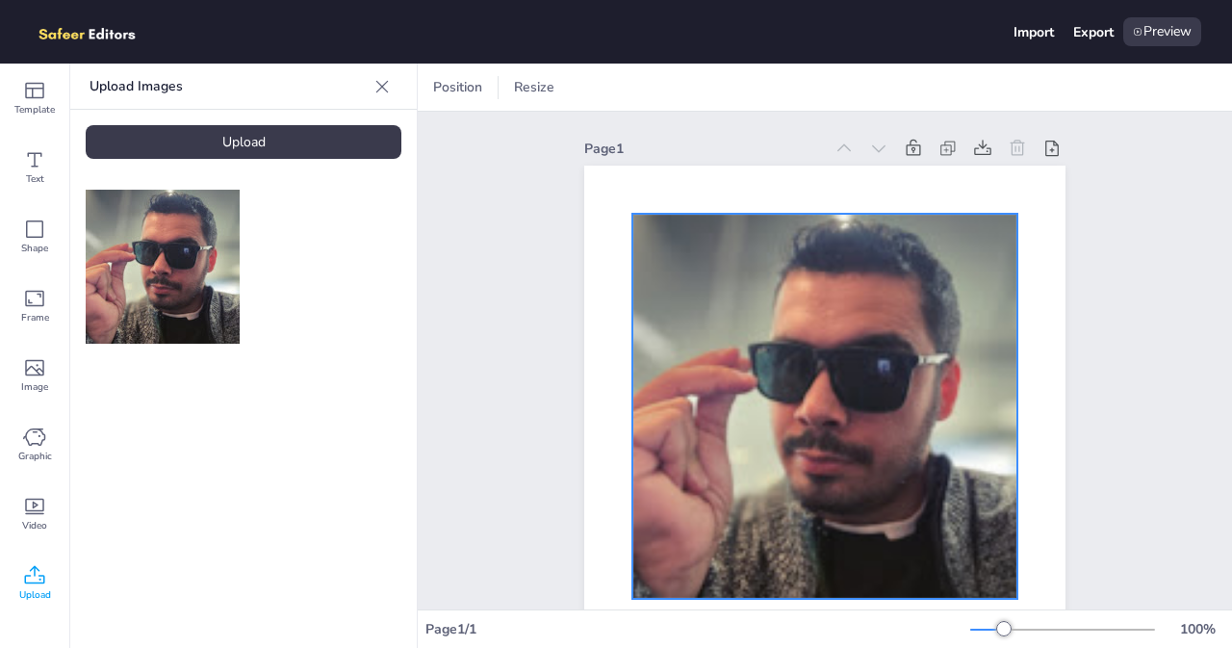
click at [822, 284] on div at bounding box center [824, 406] width 385 height 385
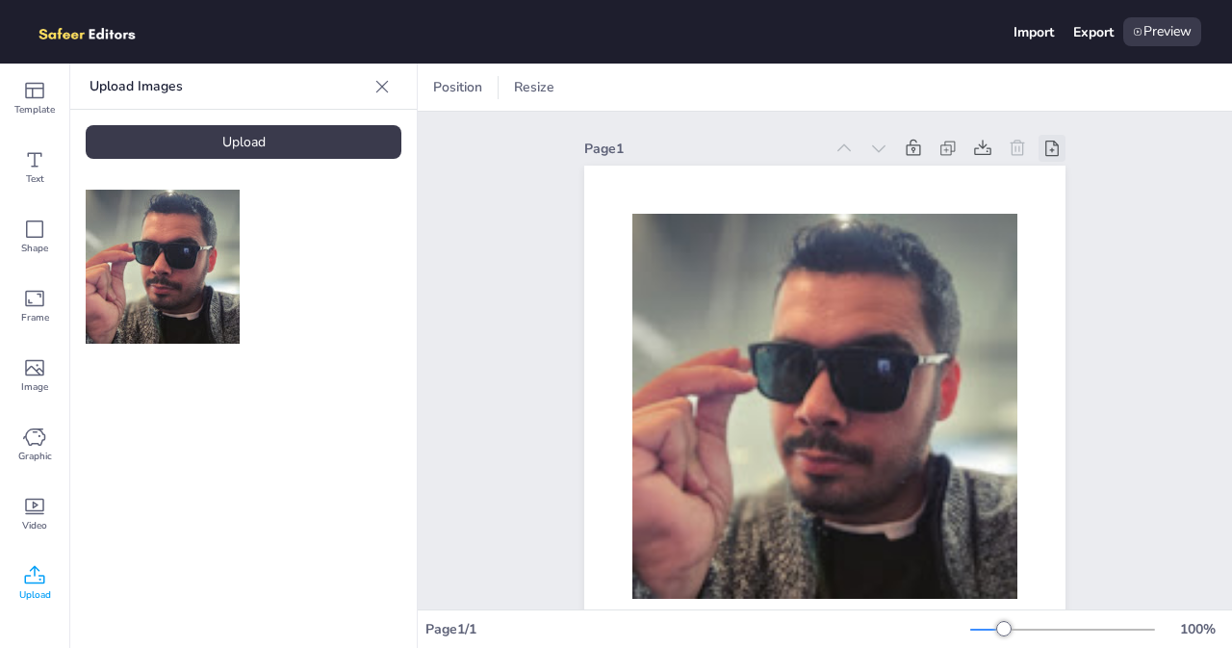
click at [1053, 145] on icon at bounding box center [1051, 148] width 19 height 19
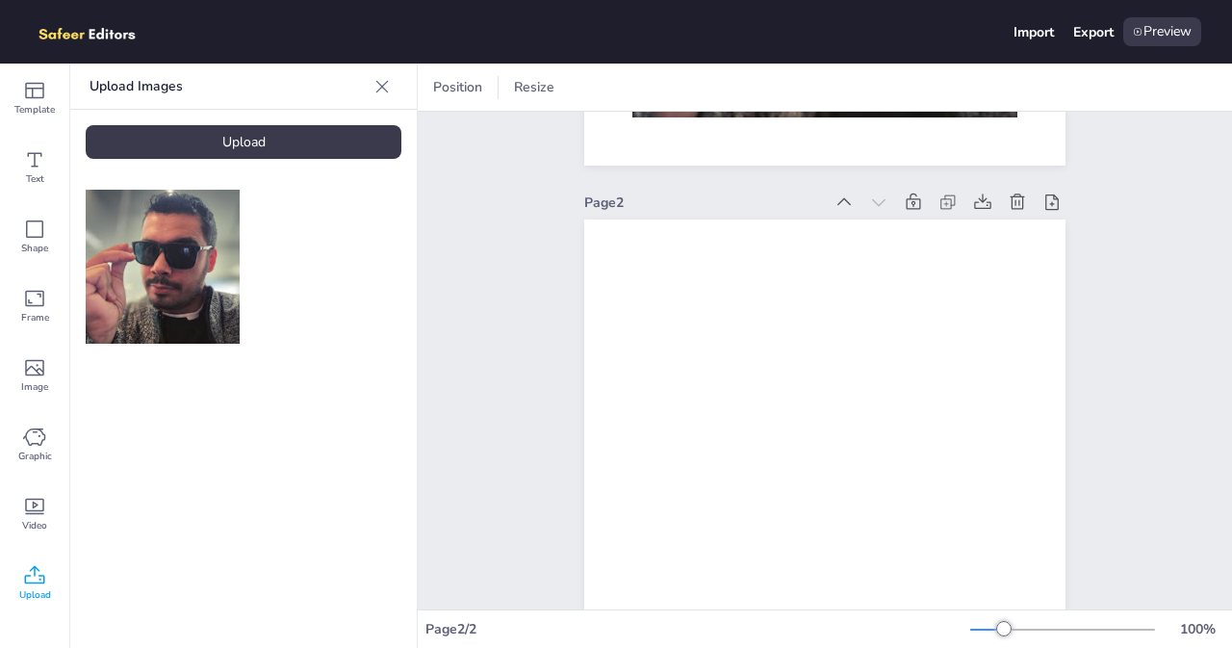
scroll to position [658, 0]
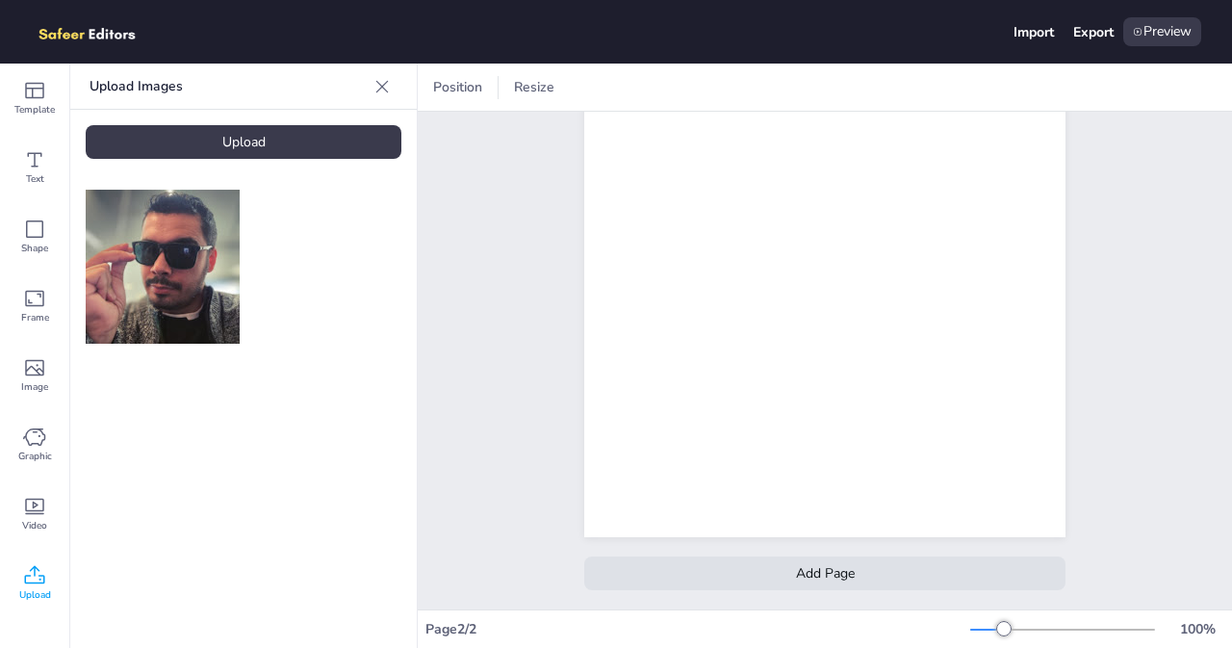
click at [880, 569] on div "Add Page" at bounding box center [824, 573] width 481 height 34
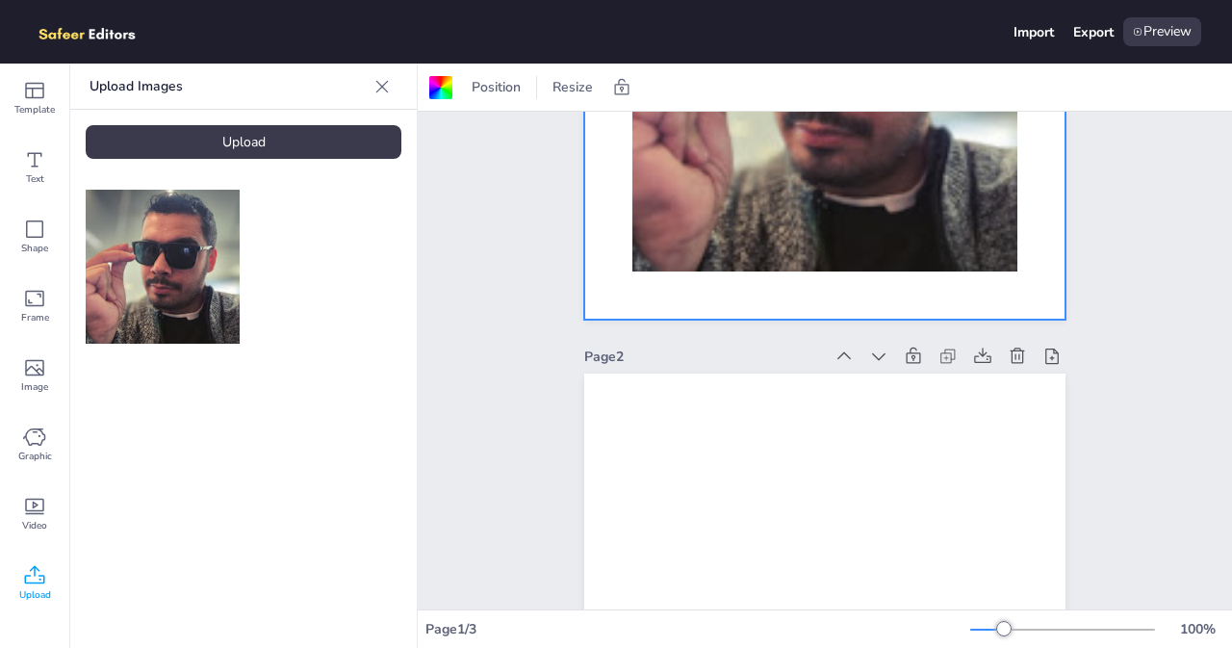
scroll to position [0, 0]
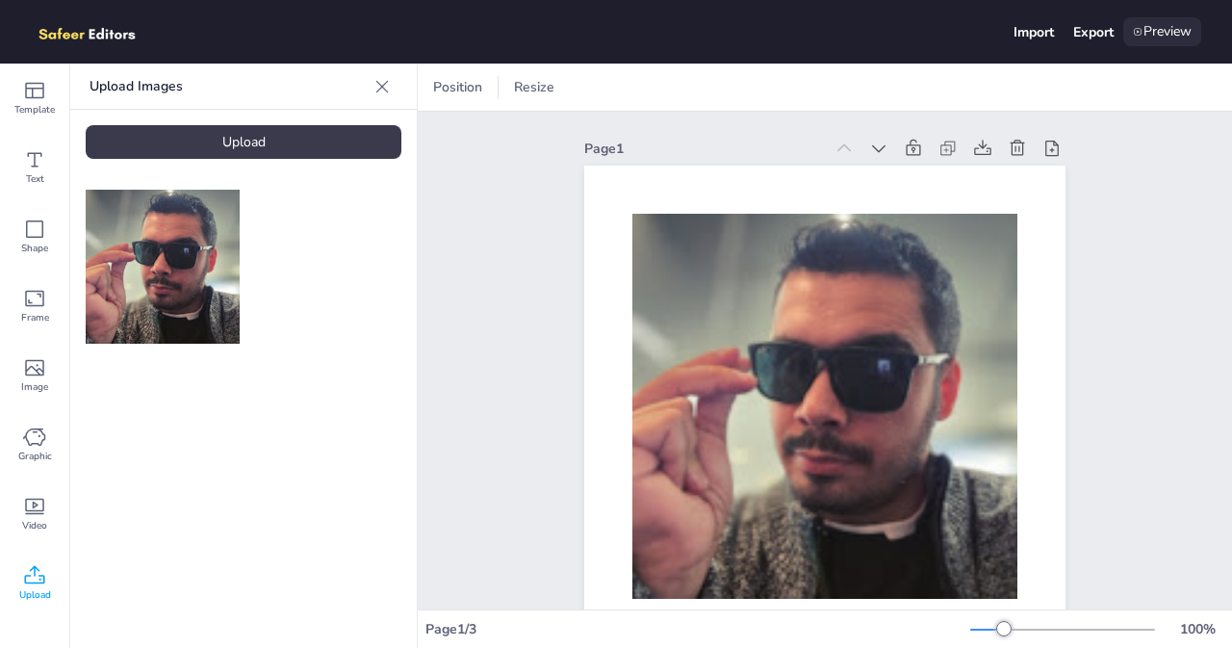
click at [1168, 24] on div "Preview" at bounding box center [1162, 31] width 78 height 29
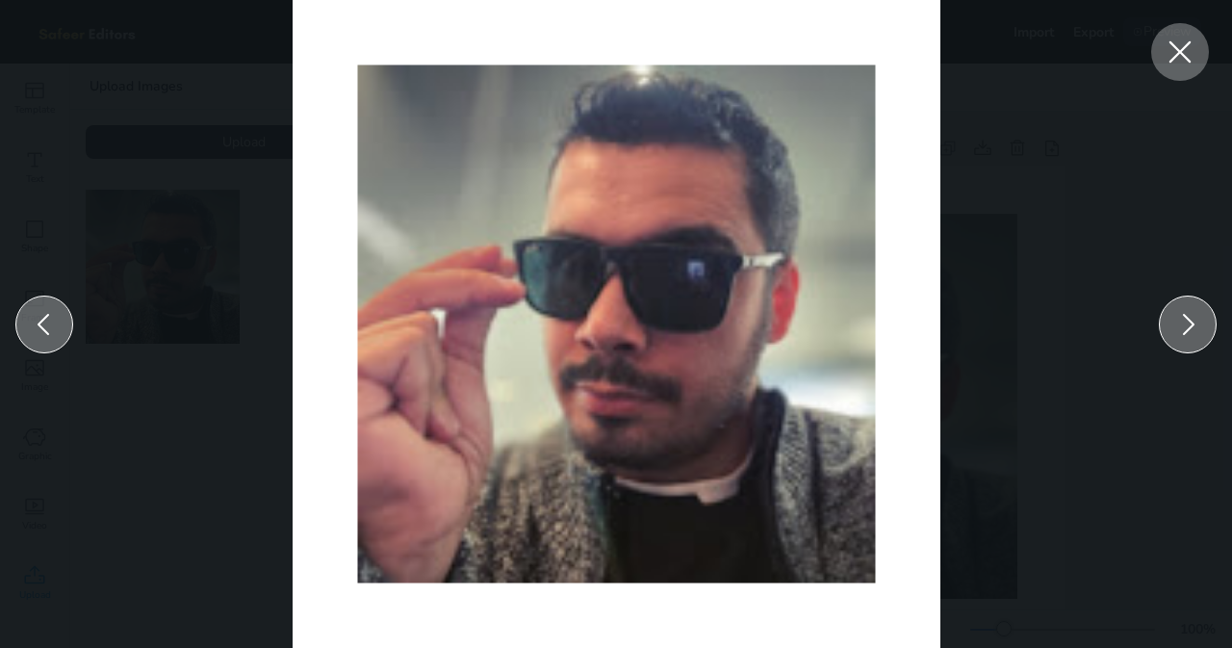
click at [1188, 338] on icon at bounding box center [1187, 324] width 31 height 31
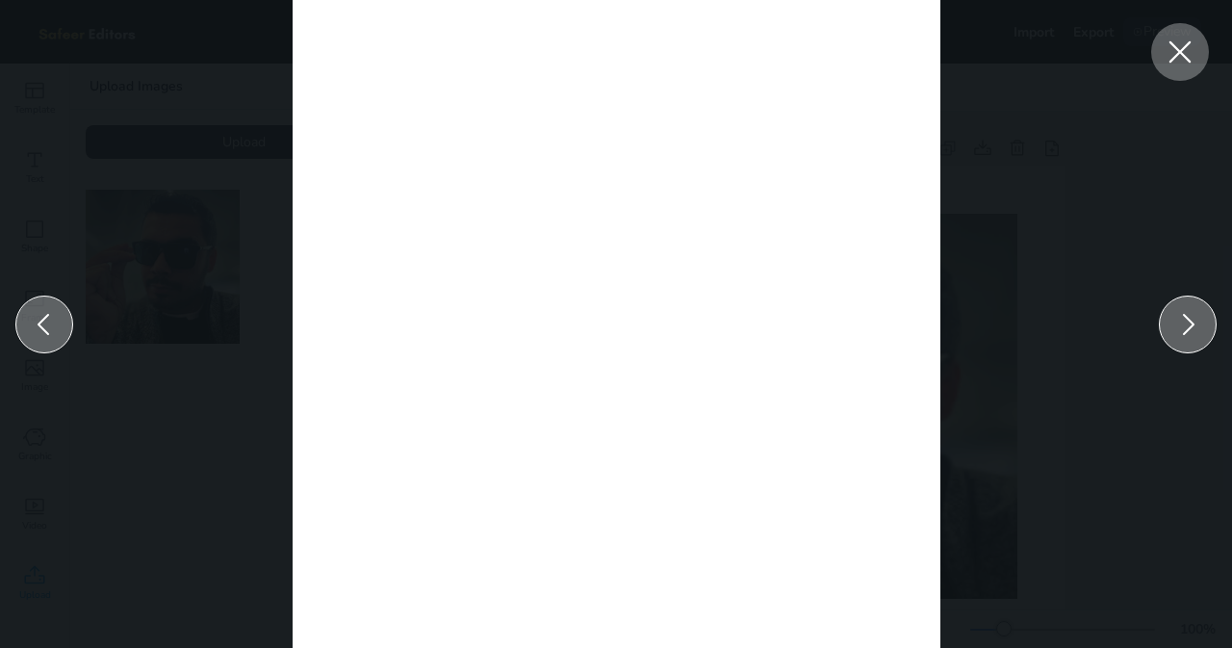
click at [1189, 332] on icon at bounding box center [1187, 324] width 31 height 31
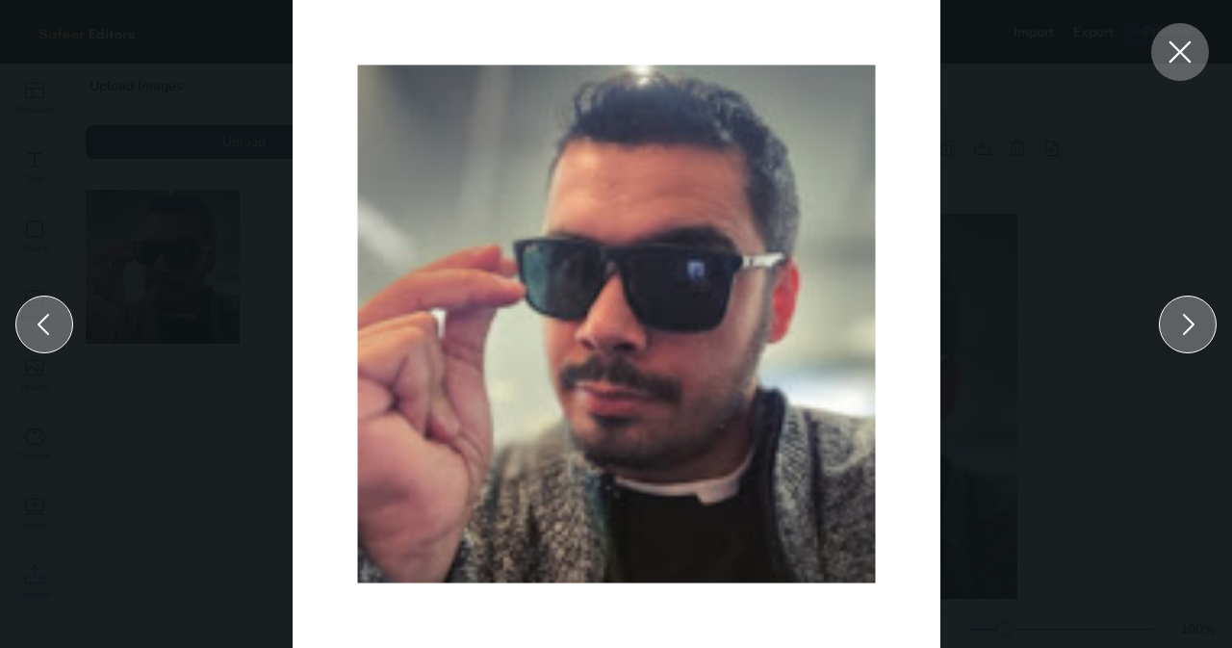
click at [1191, 57] on icon at bounding box center [1180, 52] width 35 height 35
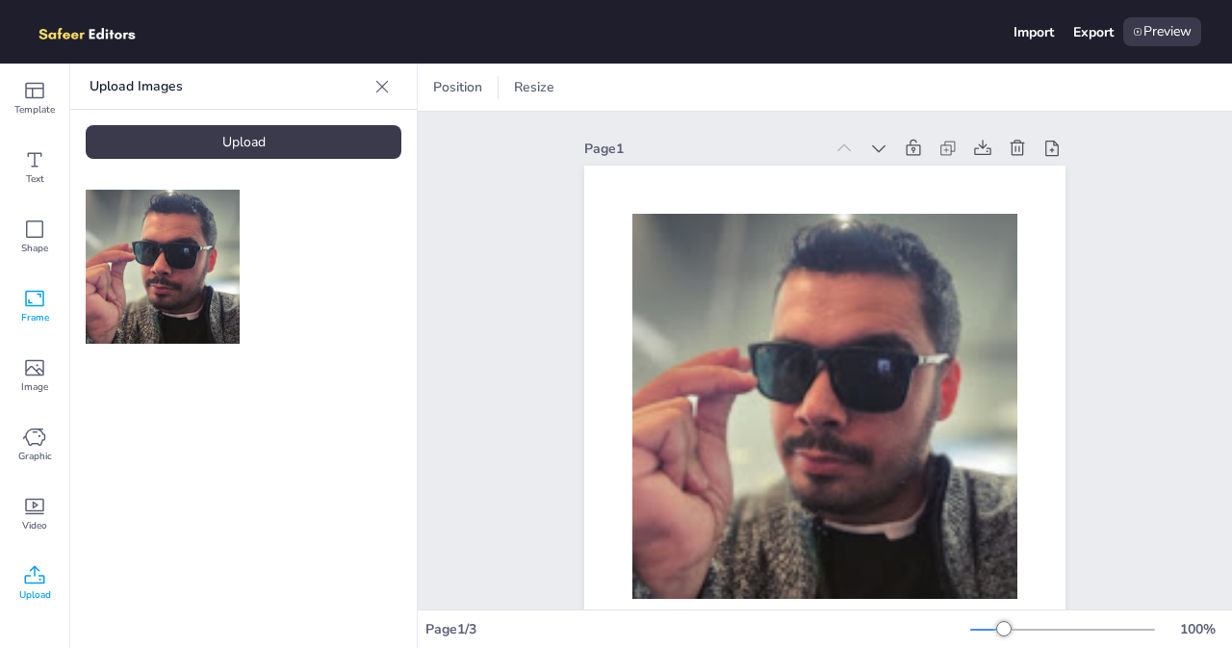
click at [35, 299] on icon at bounding box center [34, 298] width 23 height 23
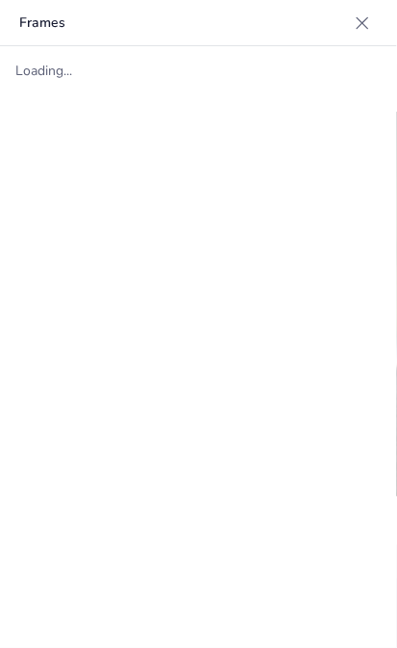
click at [348, 31] on div at bounding box center [362, 23] width 31 height 31
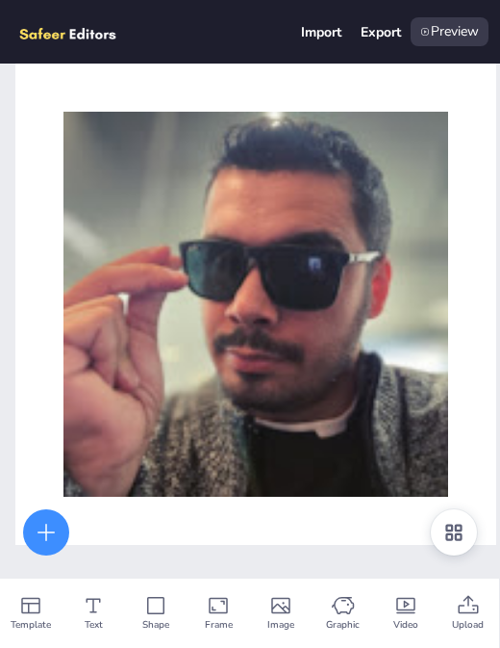
click at [385, 560] on div "Page 1" at bounding box center [250, 388] width 500 height 648
click at [47, 536] on icon at bounding box center [46, 532] width 23 height 23
click at [448, 538] on icon at bounding box center [454, 532] width 16 height 16
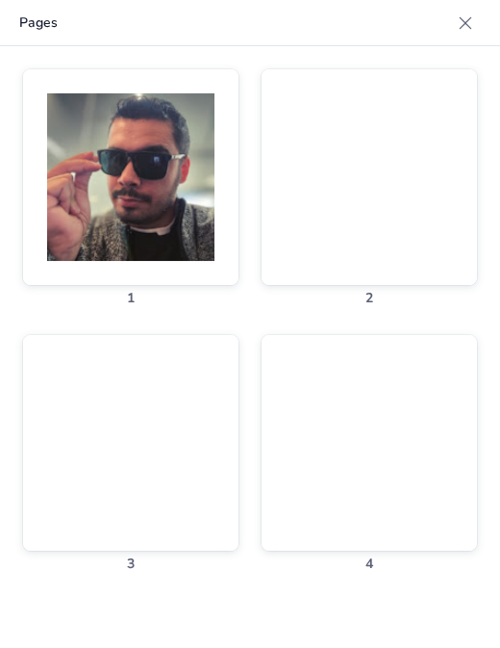
click at [456, 30] on icon at bounding box center [465, 22] width 19 height 19
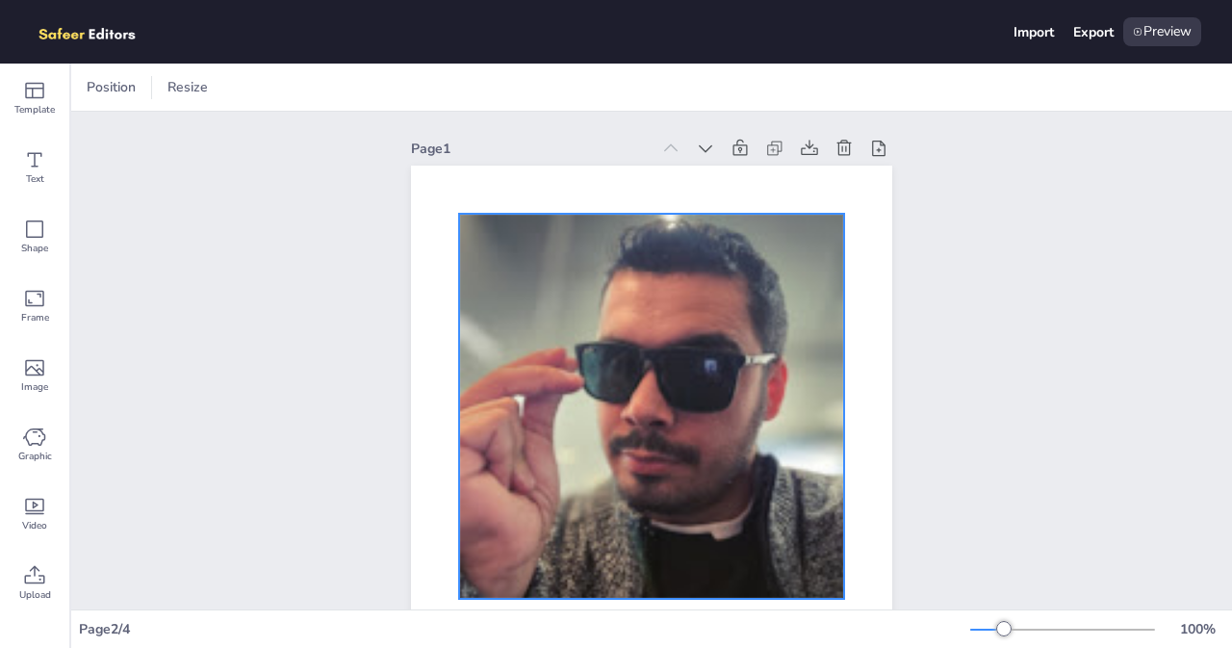
click at [503, 288] on div at bounding box center [651, 406] width 385 height 385
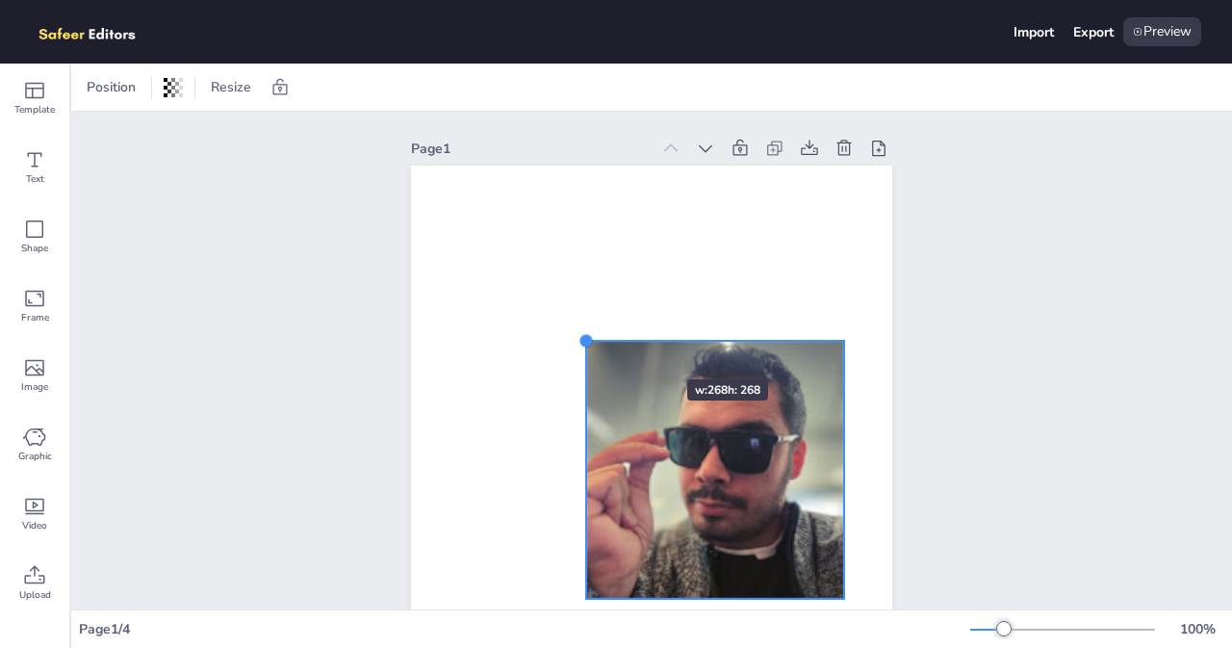
drag, startPoint x: 452, startPoint y: 217, endPoint x: 634, endPoint y: 350, distance: 225.2
click at [634, 350] on div at bounding box center [651, 406] width 481 height 481
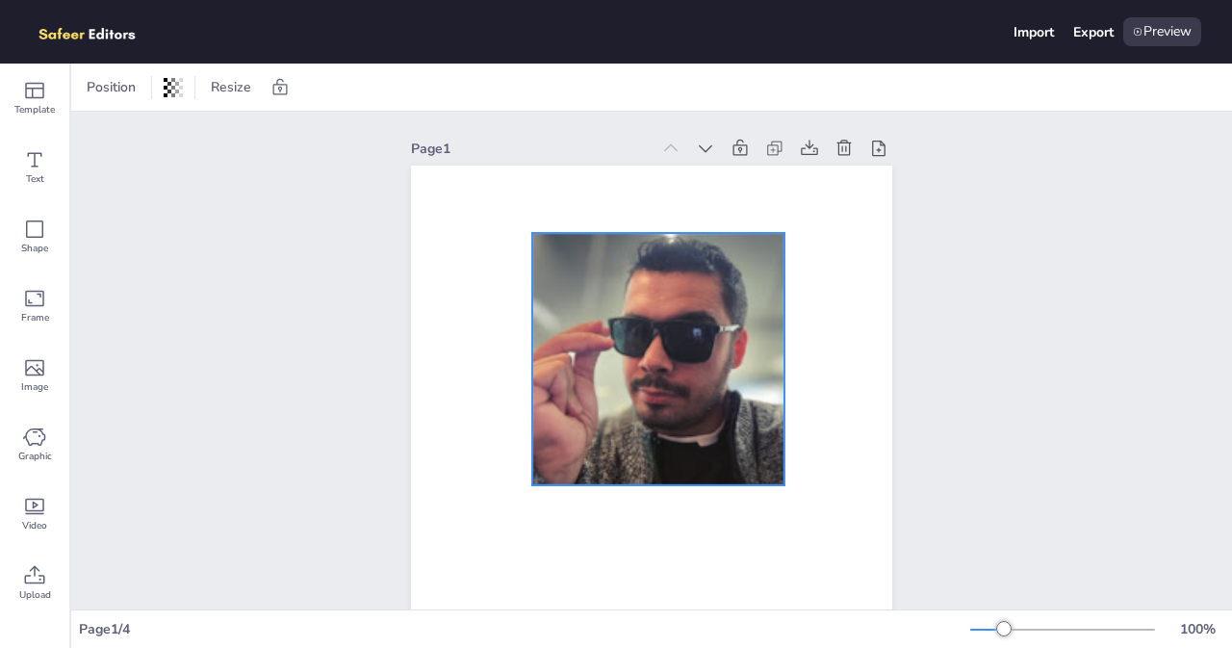
drag, startPoint x: 699, startPoint y: 415, endPoint x: 639, endPoint y: 301, distance: 128.3
click at [639, 301] on div at bounding box center [658, 359] width 252 height 252
click at [38, 174] on span "Text" at bounding box center [35, 178] width 18 height 15
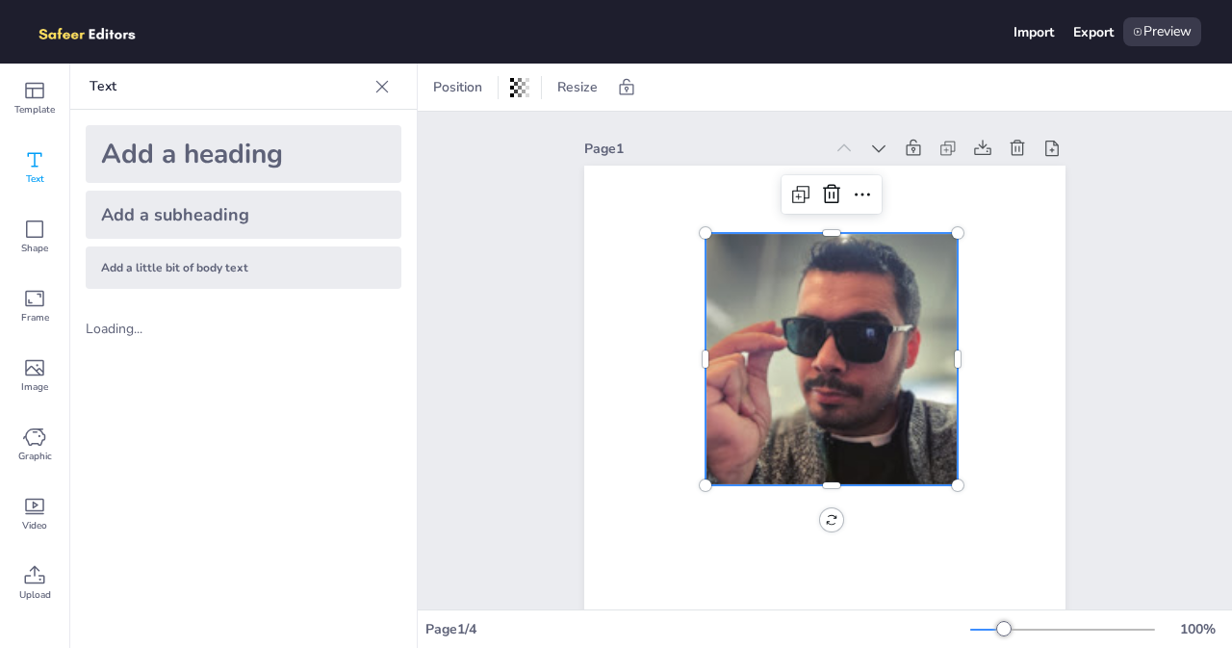
click at [212, 147] on div "Add a heading" at bounding box center [244, 154] width 316 height 58
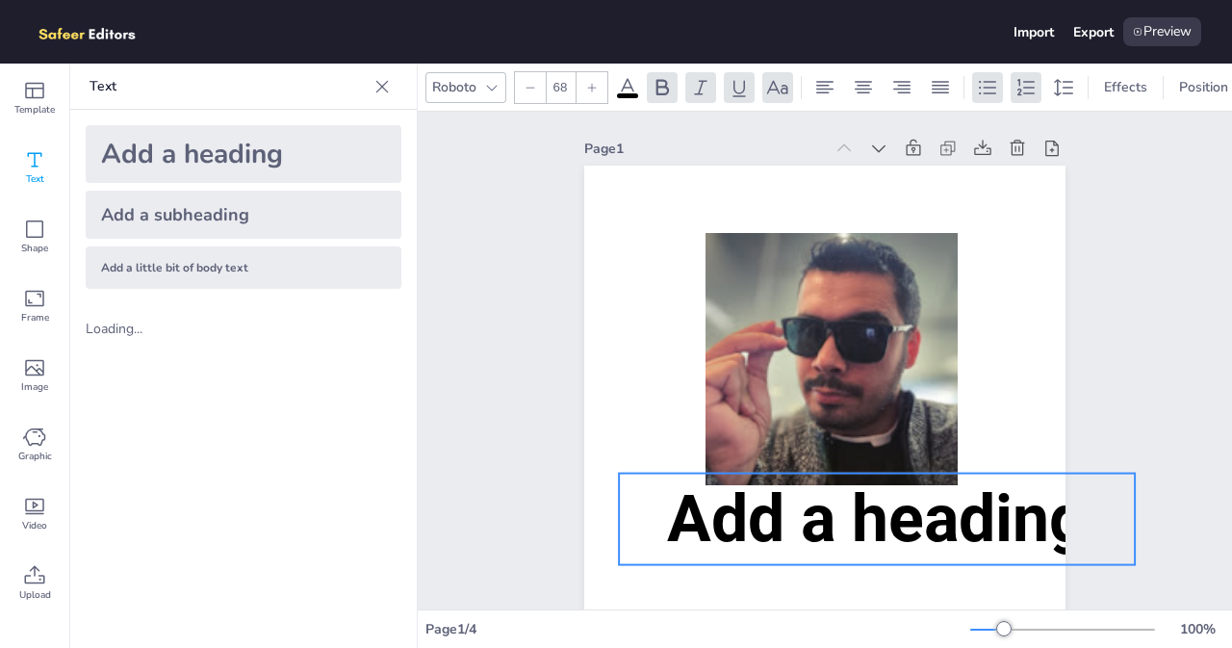
drag, startPoint x: 1165, startPoint y: 438, endPoint x: 695, endPoint y: 495, distance: 474.0
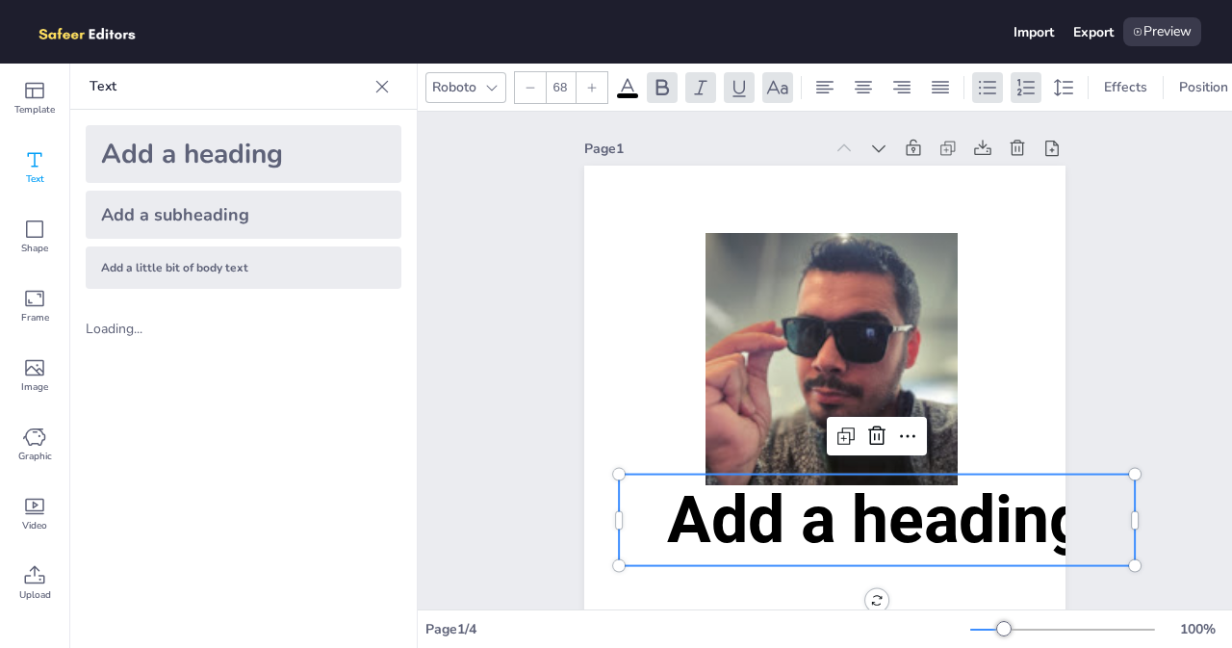
click at [696, 519] on span "Add a heading" at bounding box center [877, 519] width 420 height 77
click at [709, 527] on span "Add a heading" at bounding box center [877, 519] width 420 height 77
click at [711, 528] on span "Add a heading" at bounding box center [877, 519] width 420 height 77
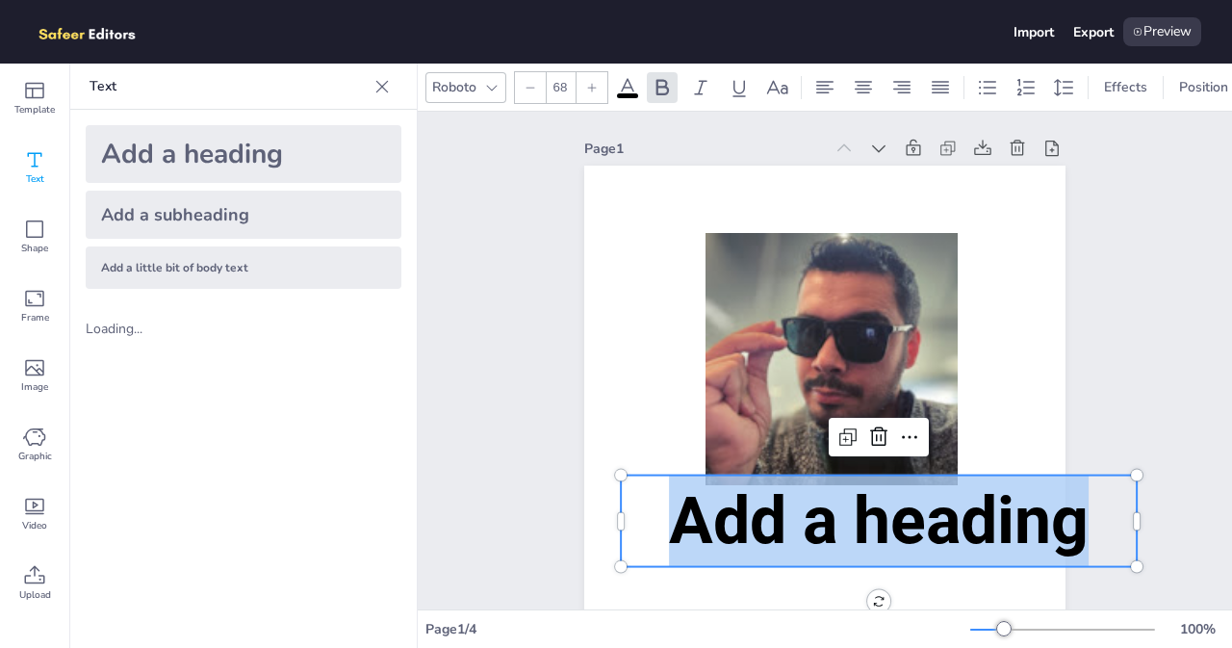
drag, startPoint x: 1018, startPoint y: 524, endPoint x: 664, endPoint y: 524, distance: 354.2
click at [664, 524] on p "Add a heading" at bounding box center [879, 520] width 516 height 91
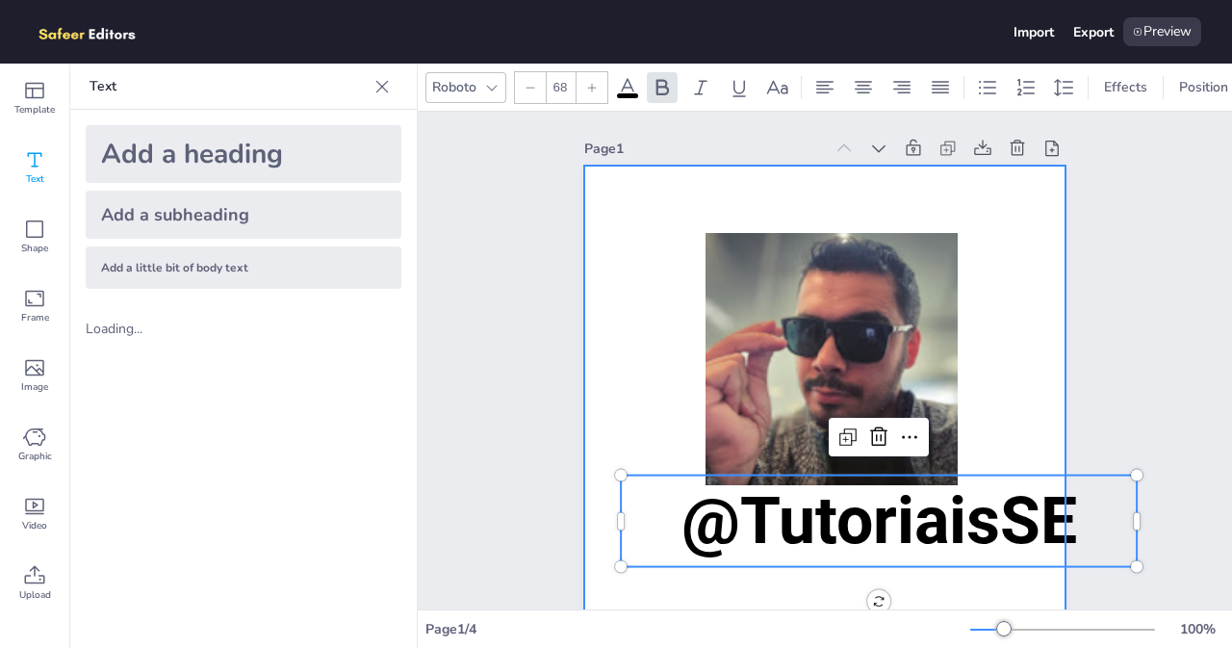
click at [951, 357] on div at bounding box center [824, 406] width 481 height 481
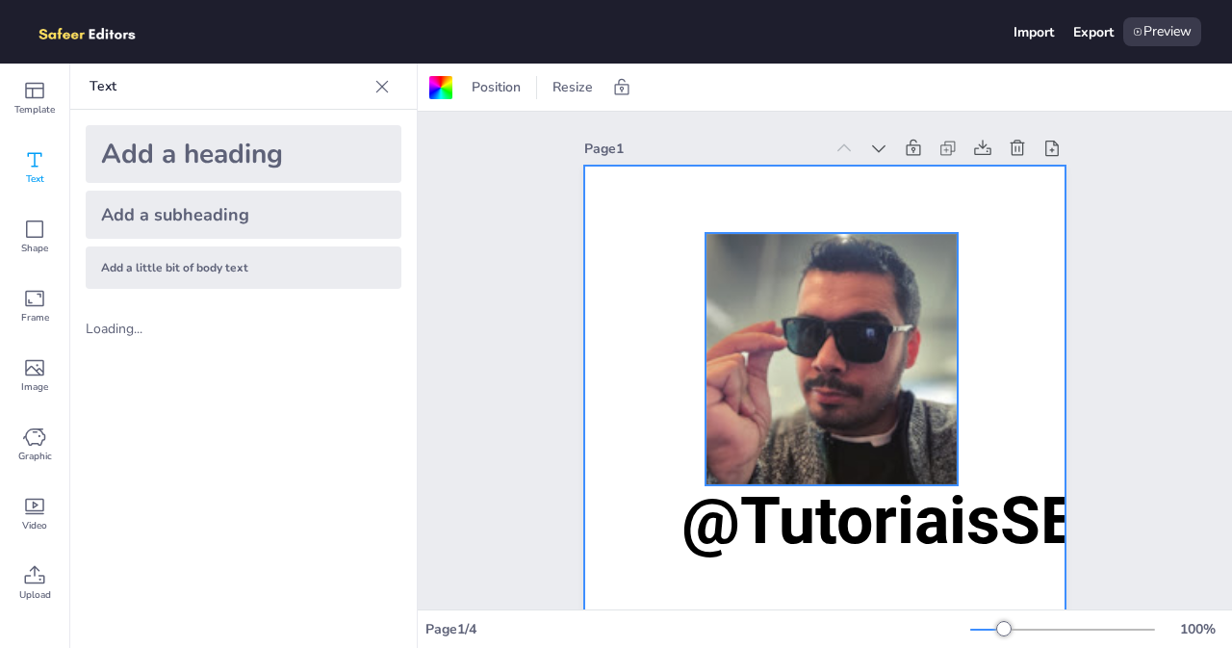
click at [941, 242] on div at bounding box center [831, 359] width 252 height 252
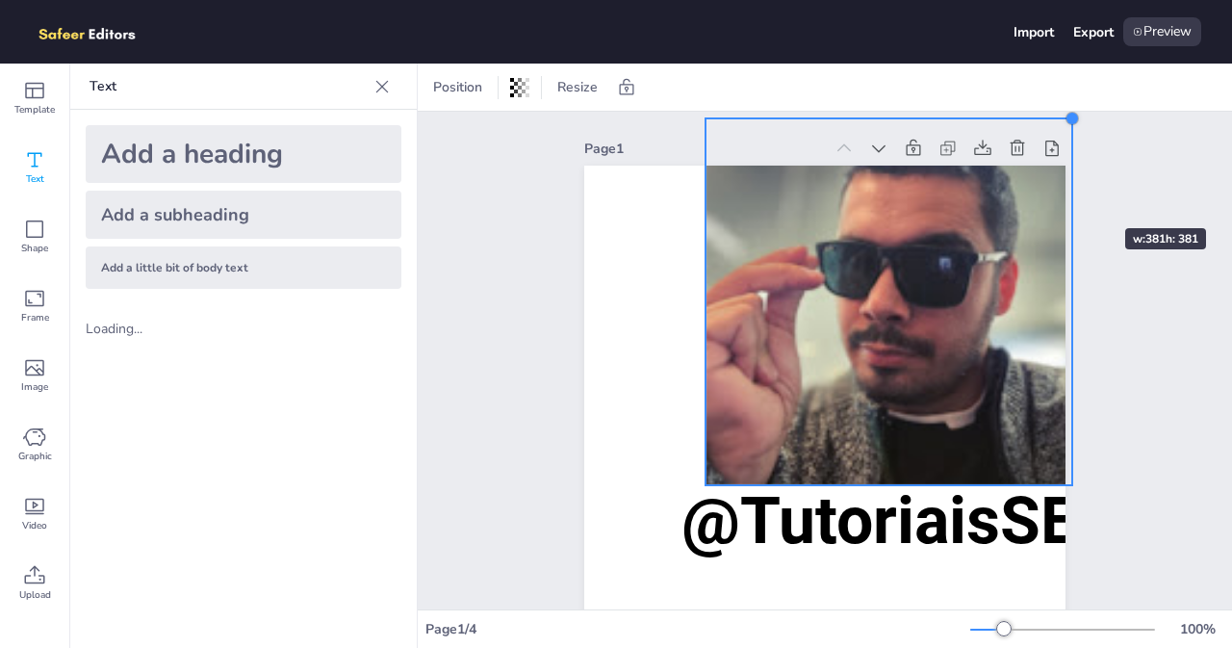
drag, startPoint x: 954, startPoint y: 234, endPoint x: 1067, endPoint y: 193, distance: 120.5
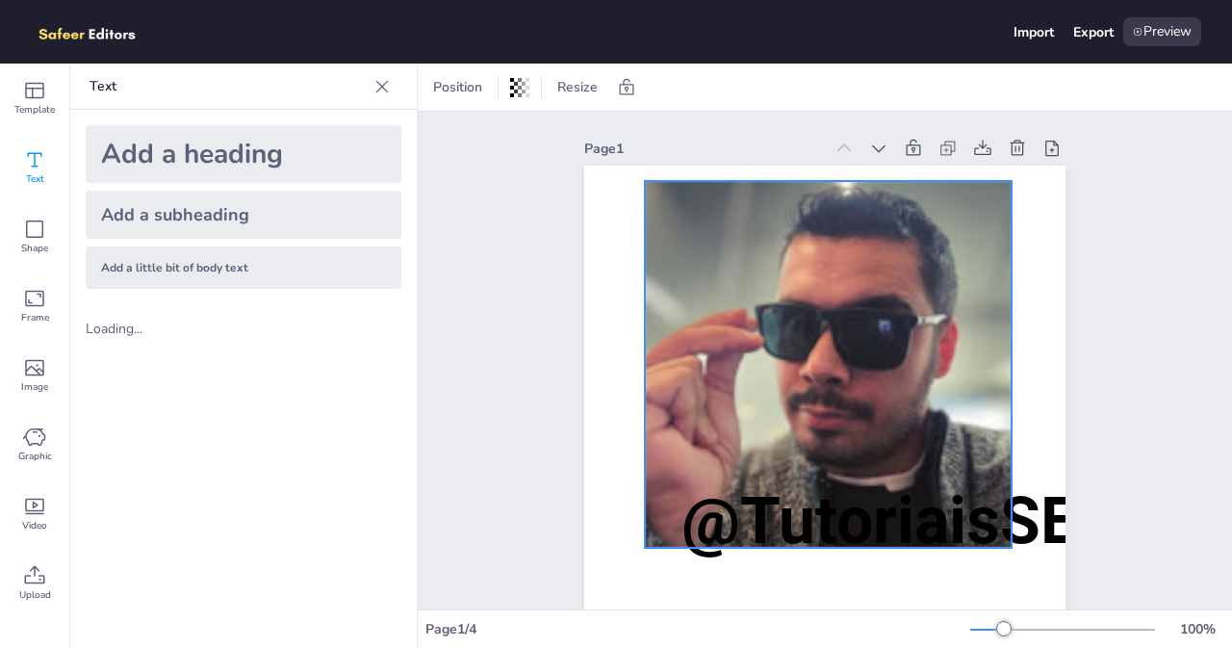
drag, startPoint x: 959, startPoint y: 229, endPoint x: 898, endPoint y: 292, distance: 87.1
click at [898, 292] on div at bounding box center [828, 364] width 367 height 367
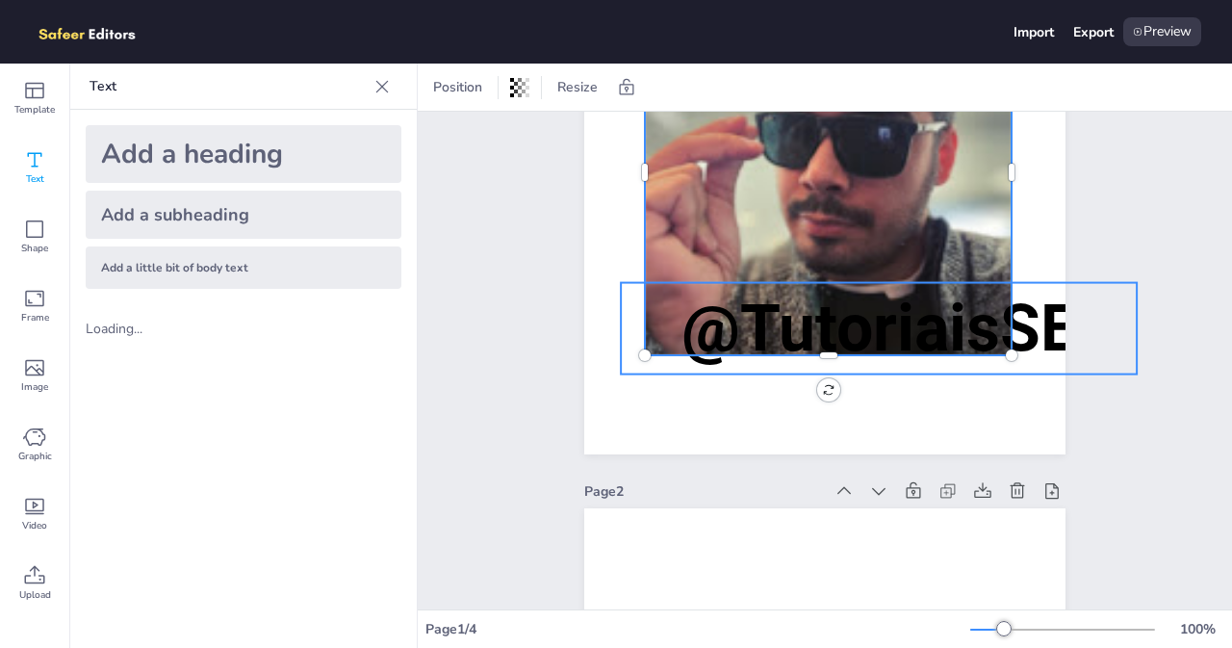
click at [1032, 313] on span "@TutoriaisSE" at bounding box center [879, 328] width 396 height 77
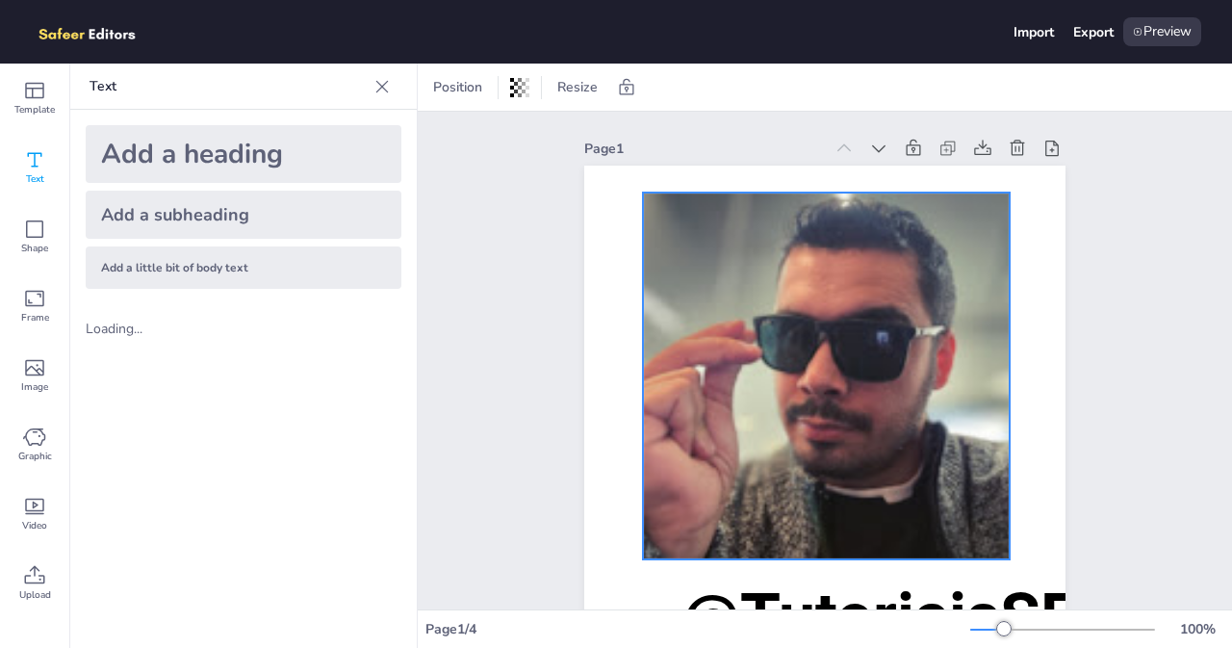
drag, startPoint x: 939, startPoint y: 311, endPoint x: 959, endPoint y: 284, distance: 33.7
click at [935, 322] on div at bounding box center [826, 375] width 367 height 367
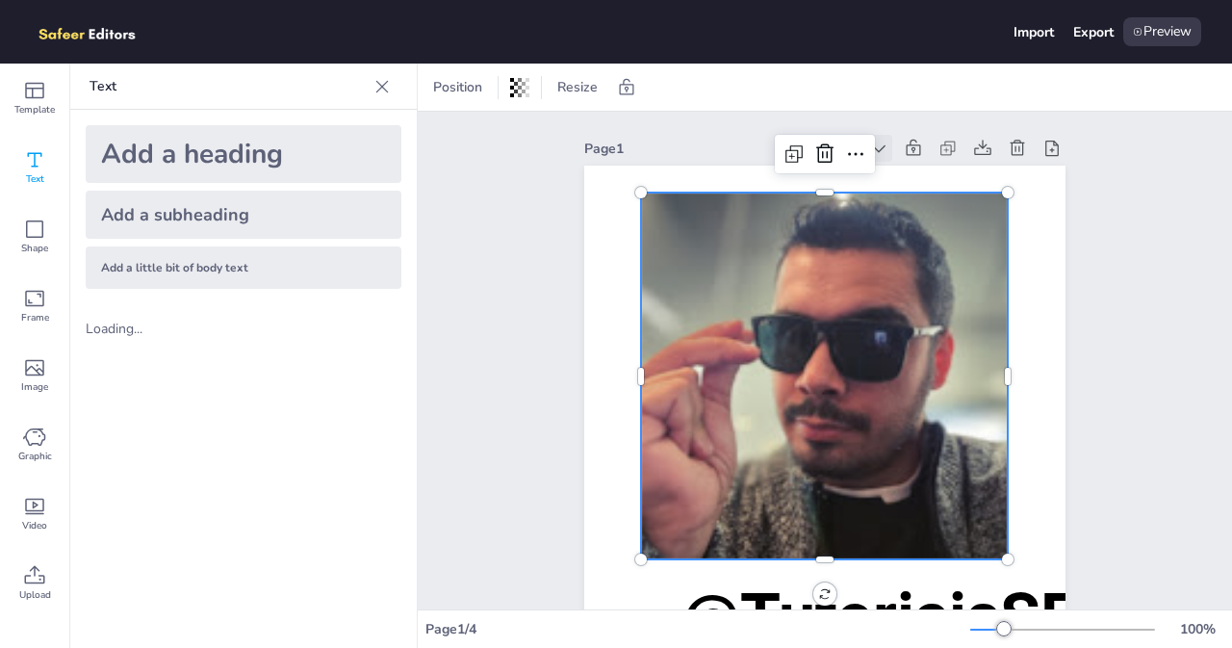
click at [880, 145] on icon at bounding box center [878, 148] width 19 height 19
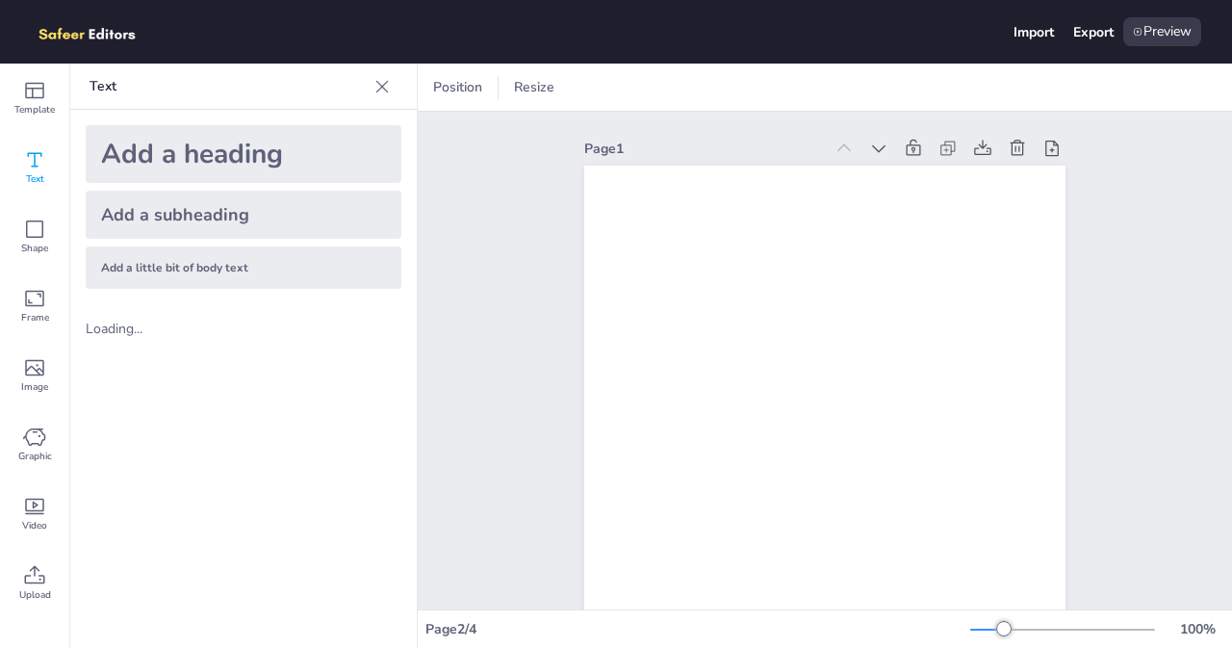
click at [841, 149] on icon at bounding box center [843, 148] width 13 height 8
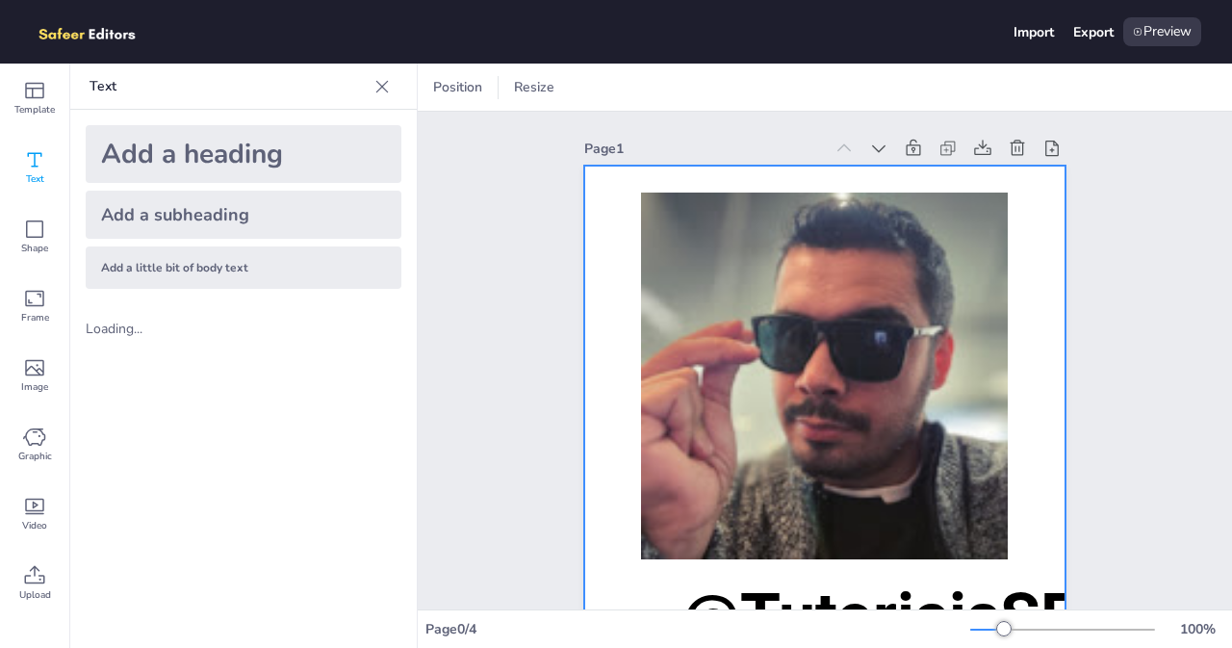
scroll to position [192, 0]
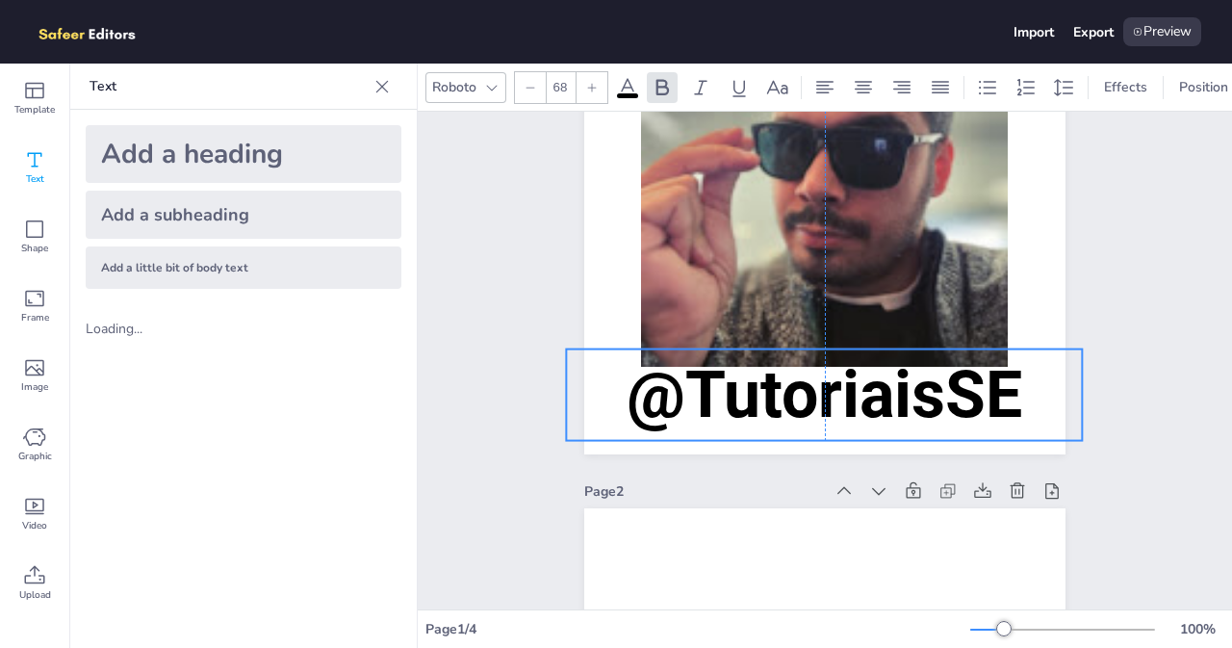
drag, startPoint x: 895, startPoint y: 422, endPoint x: 837, endPoint y: 392, distance: 65.0
click at [837, 392] on span "@TutoriaisSE" at bounding box center [825, 394] width 396 height 77
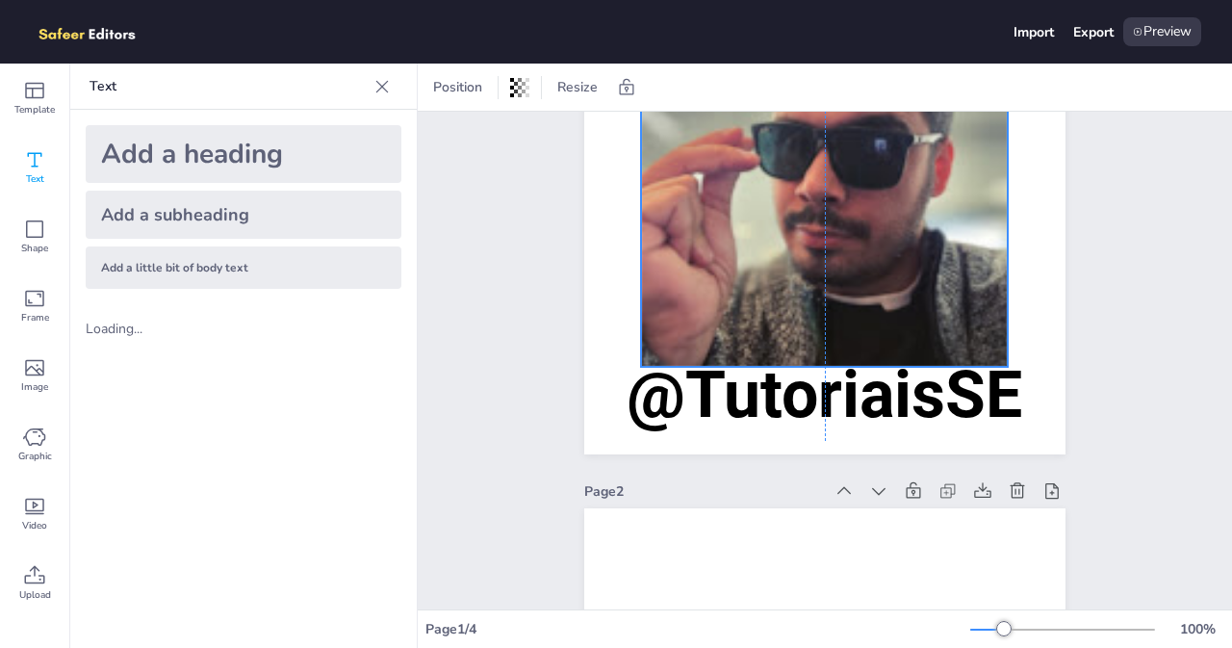
click at [889, 249] on div at bounding box center [824, 183] width 367 height 367
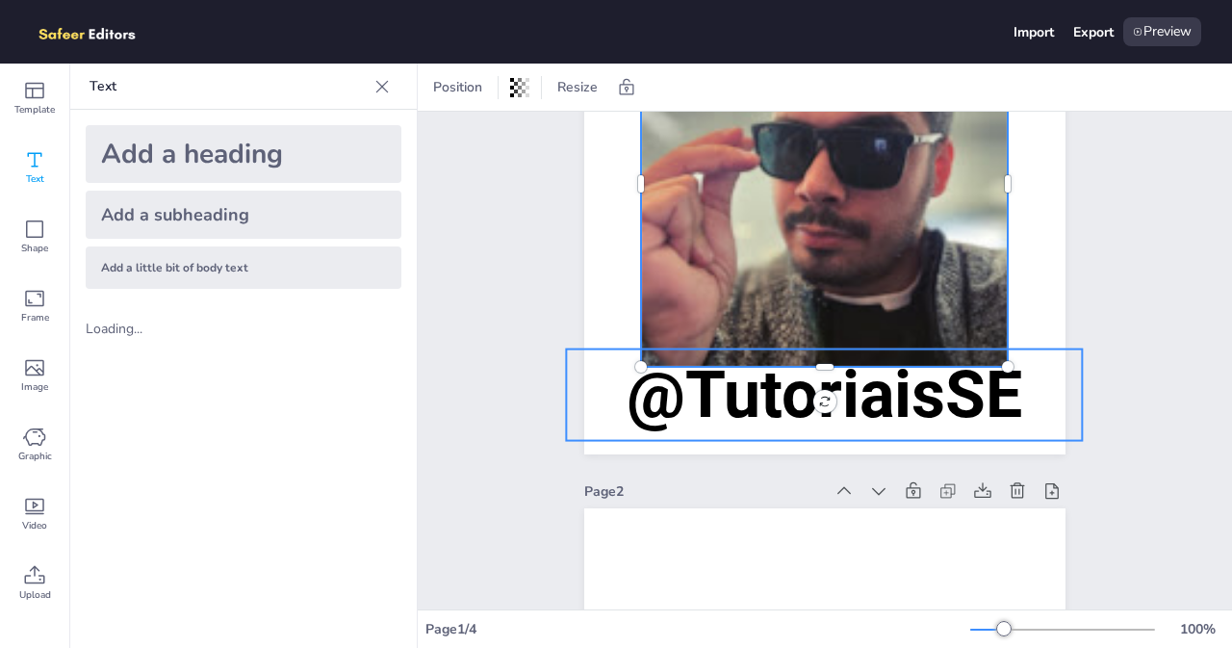
scroll to position [0, 0]
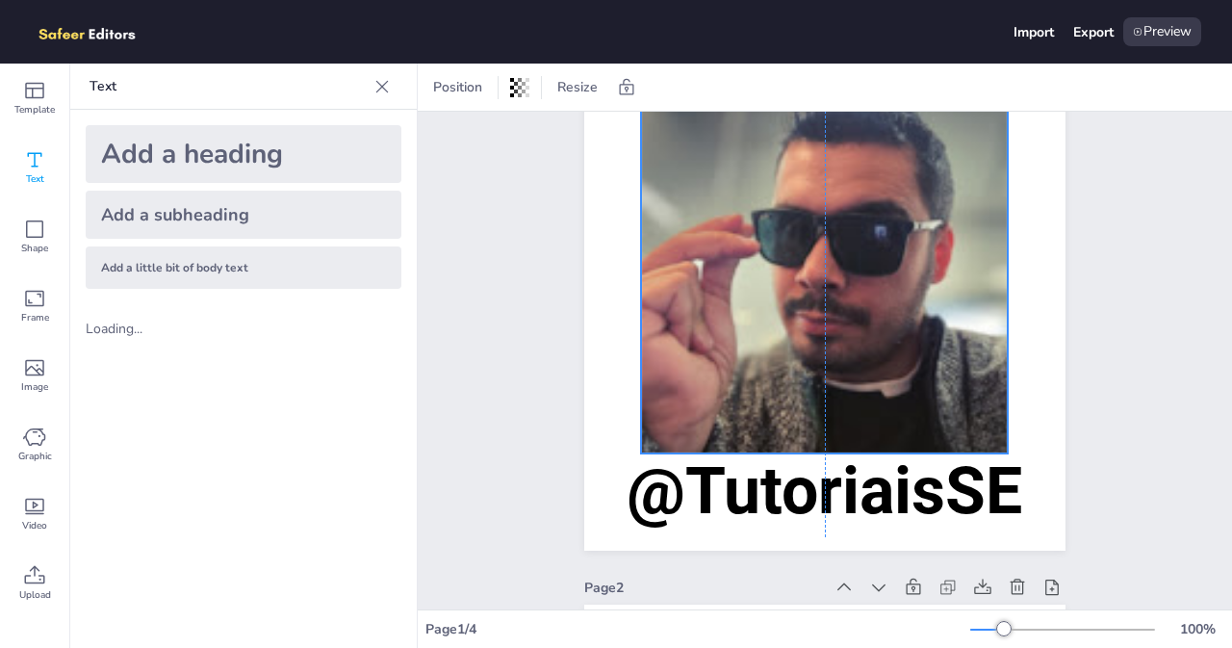
drag, startPoint x: 818, startPoint y: 272, endPoint x: 817, endPoint y: 263, distance: 9.7
click at [817, 263] on div at bounding box center [824, 270] width 367 height 367
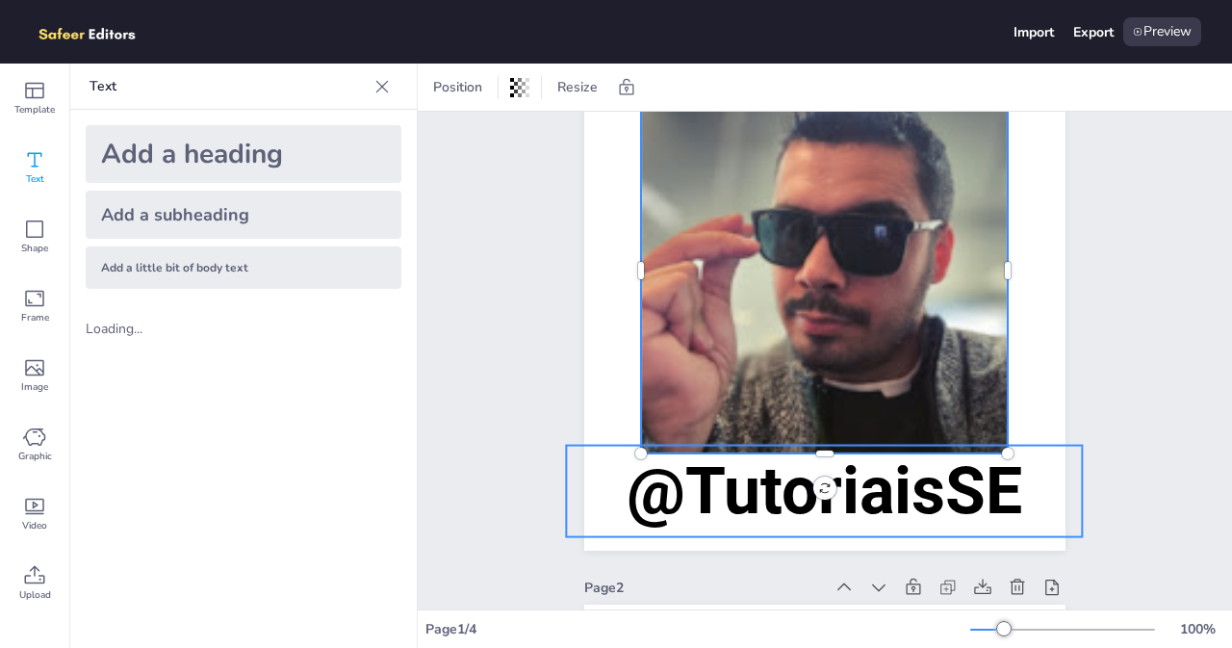
click at [974, 492] on span "@TutoriaisSE" at bounding box center [825, 490] width 396 height 77
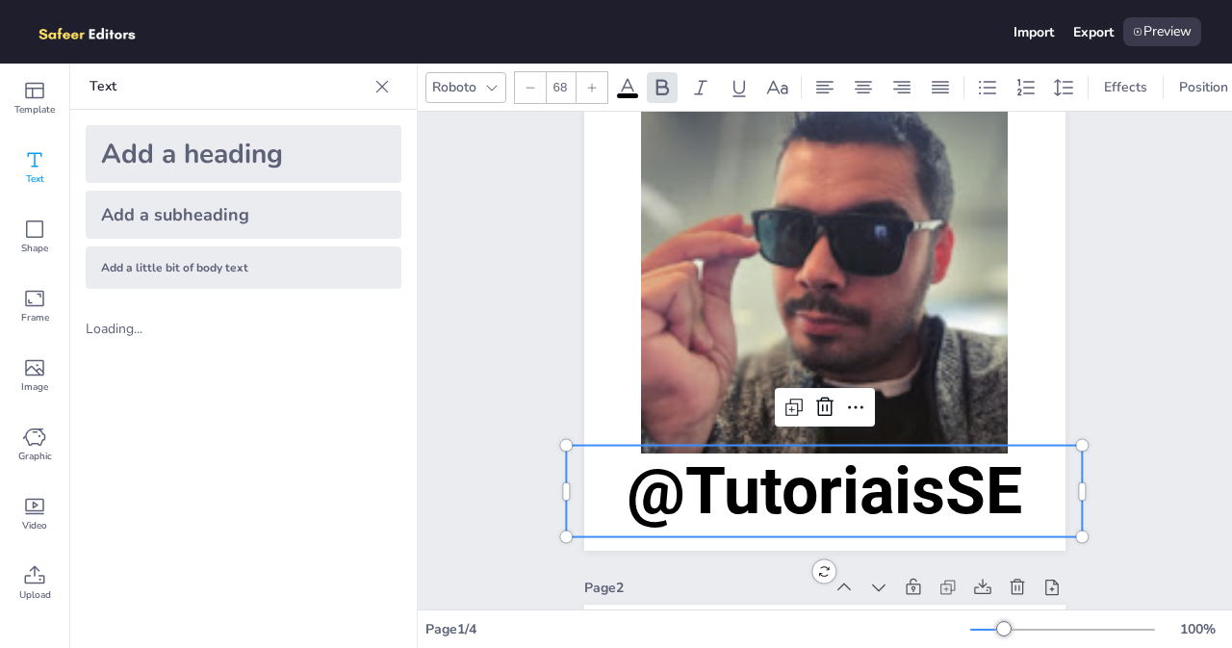
click at [1014, 490] on p "@TutoriaisSE" at bounding box center [824, 491] width 516 height 91
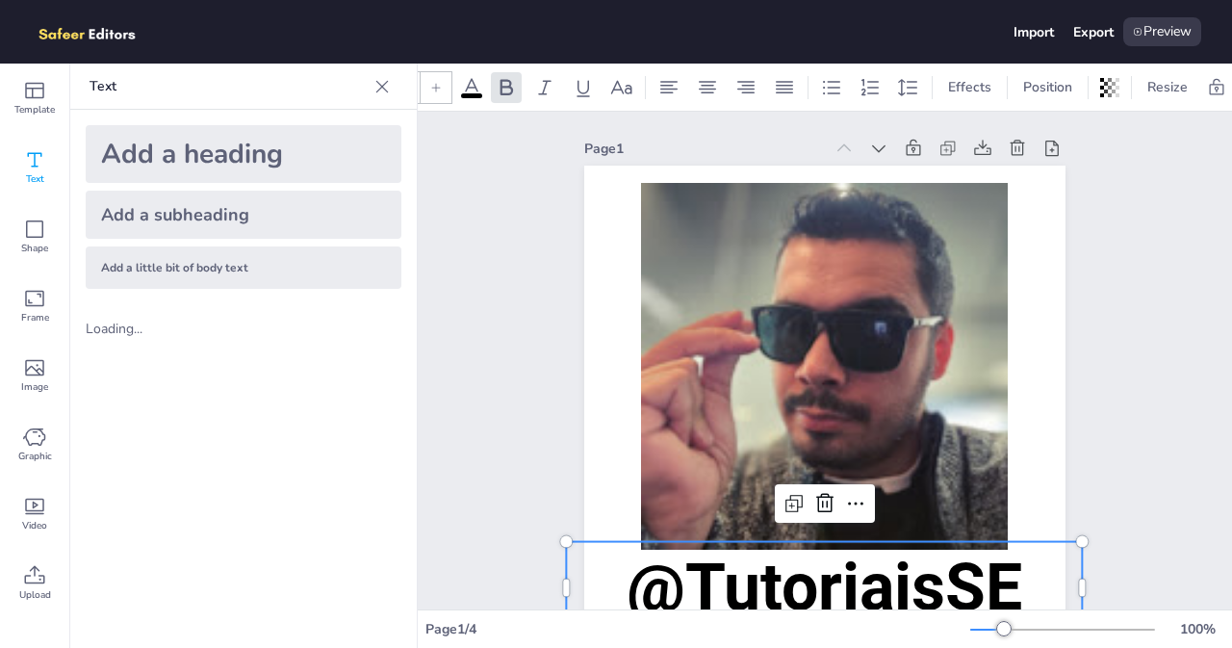
scroll to position [0, 169]
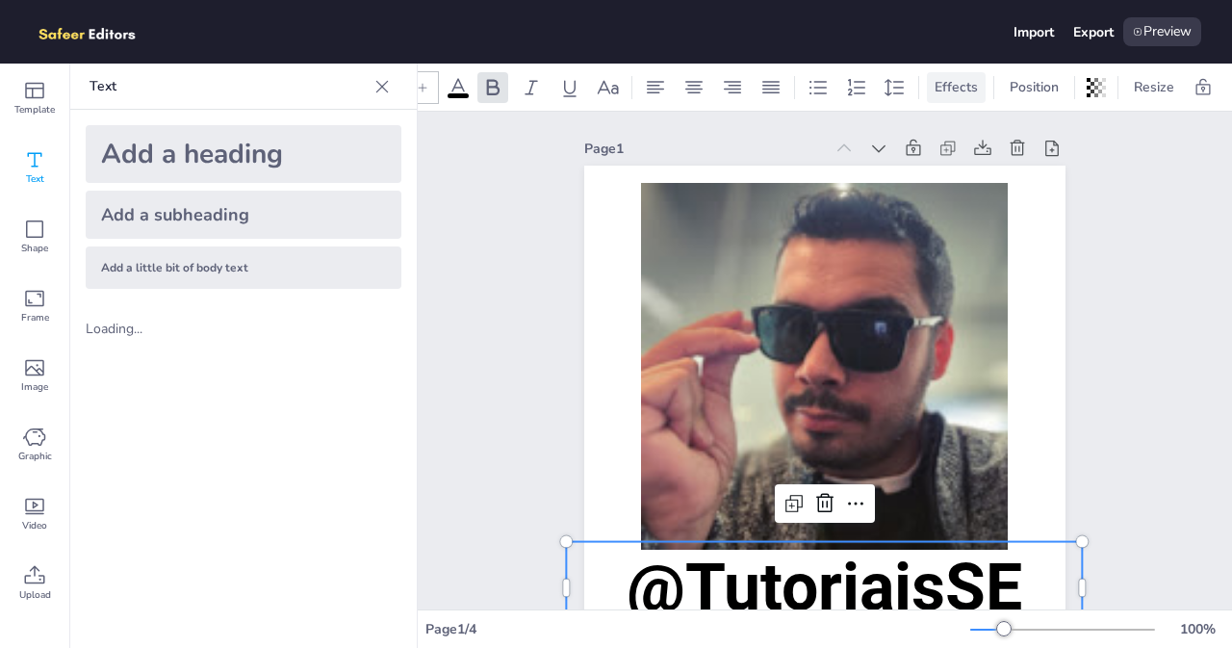
click at [960, 78] on span "Effects" at bounding box center [956, 87] width 51 height 18
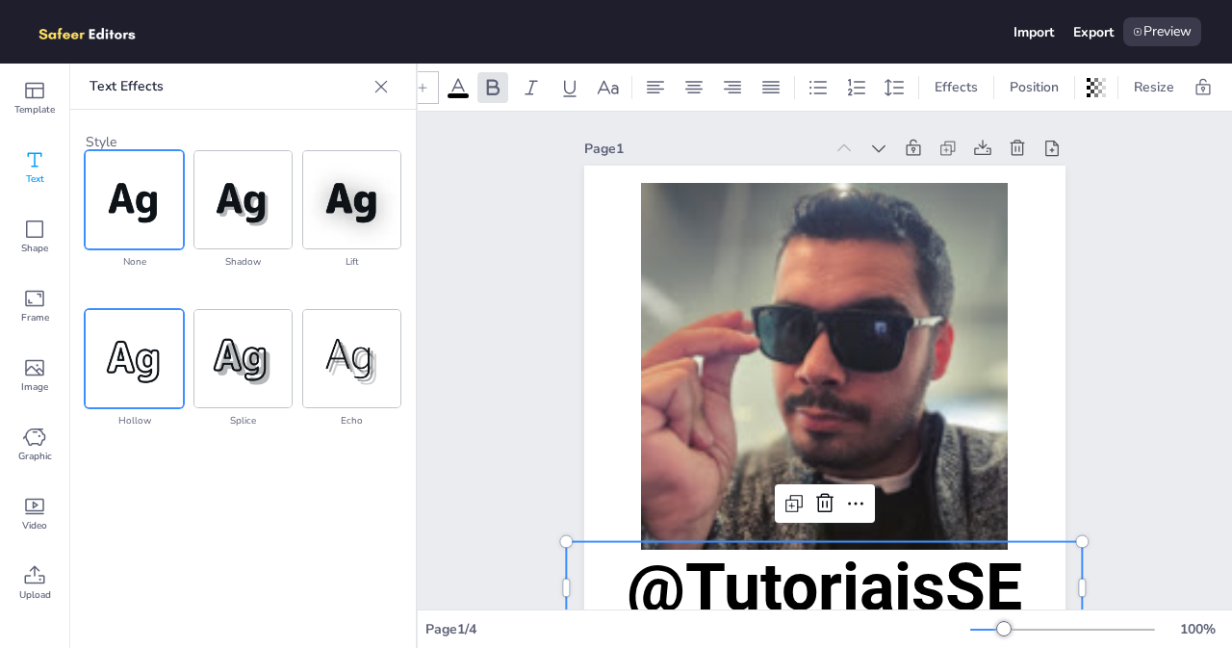
click at [141, 353] on img at bounding box center [134, 358] width 97 height 97
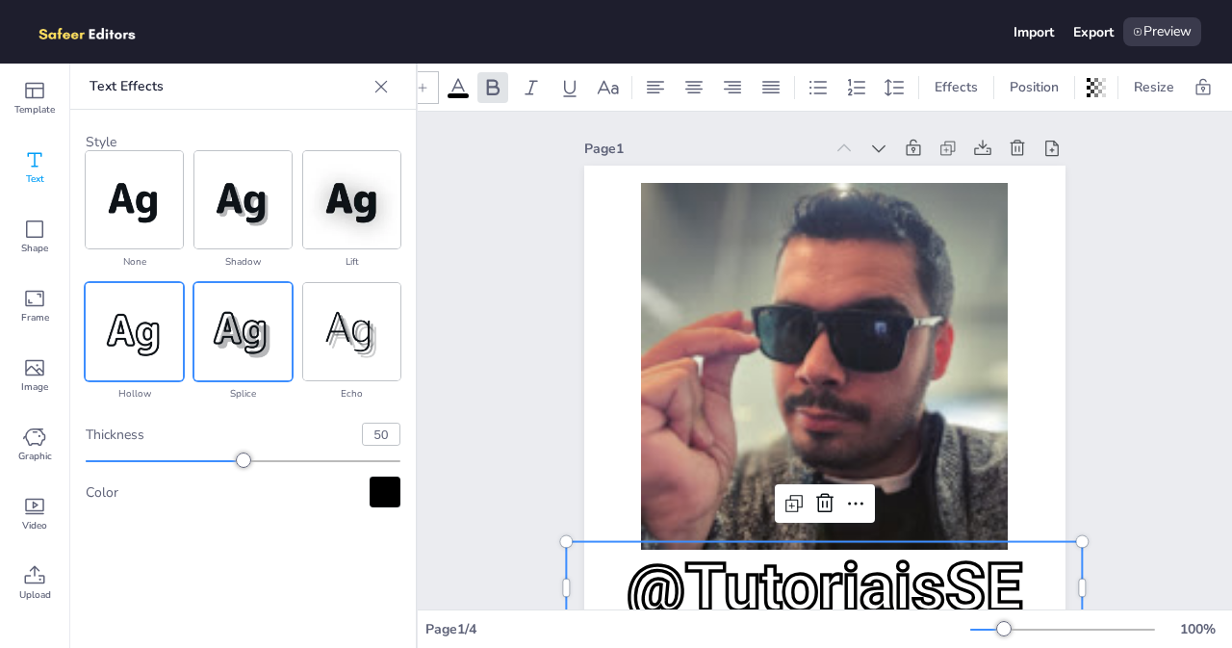
click at [239, 332] on img at bounding box center [242, 331] width 97 height 97
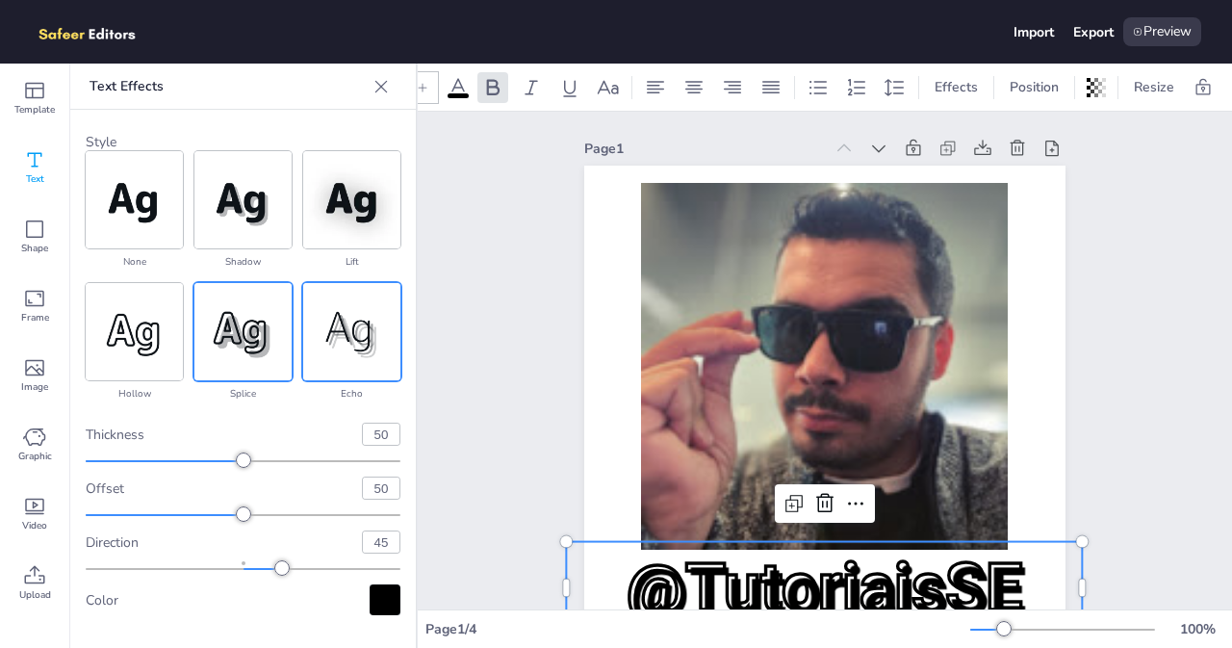
click at [355, 328] on img at bounding box center [351, 331] width 97 height 97
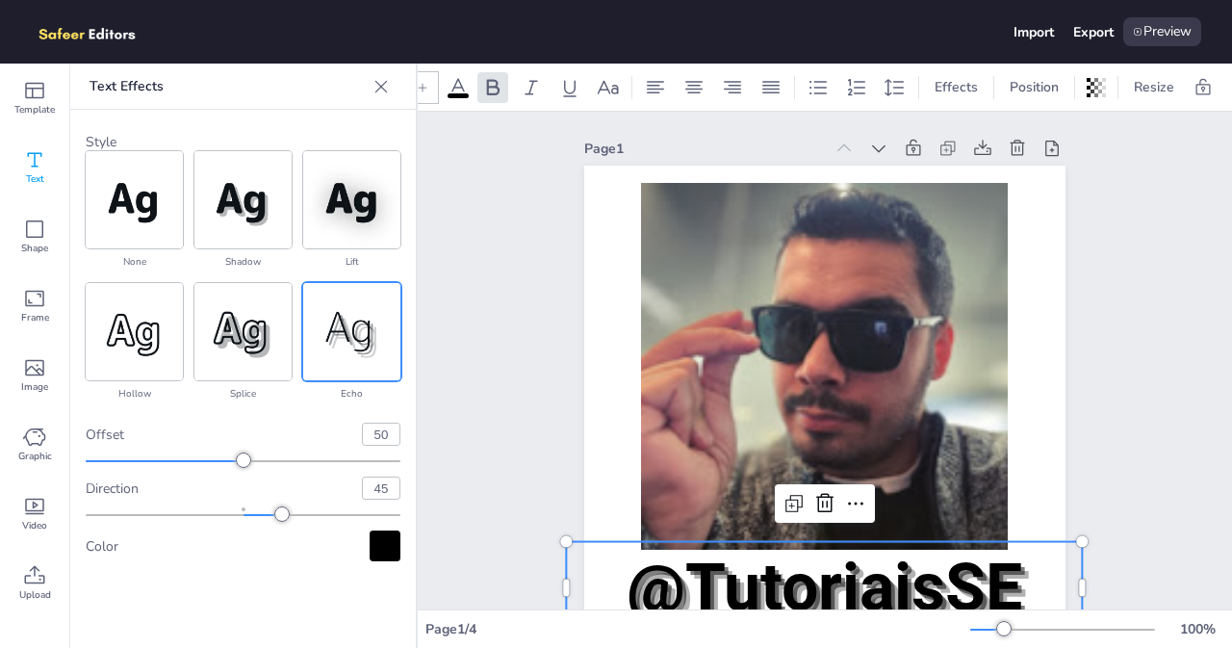
scroll to position [96, 0]
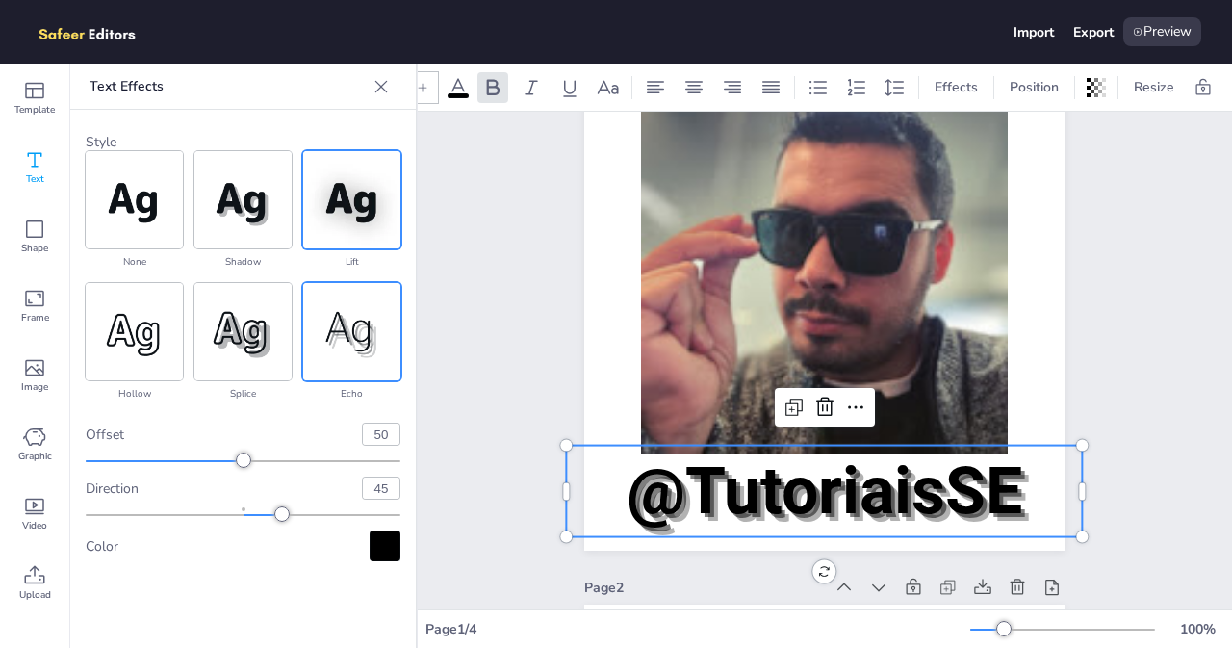
click at [333, 182] on img at bounding box center [351, 199] width 97 height 97
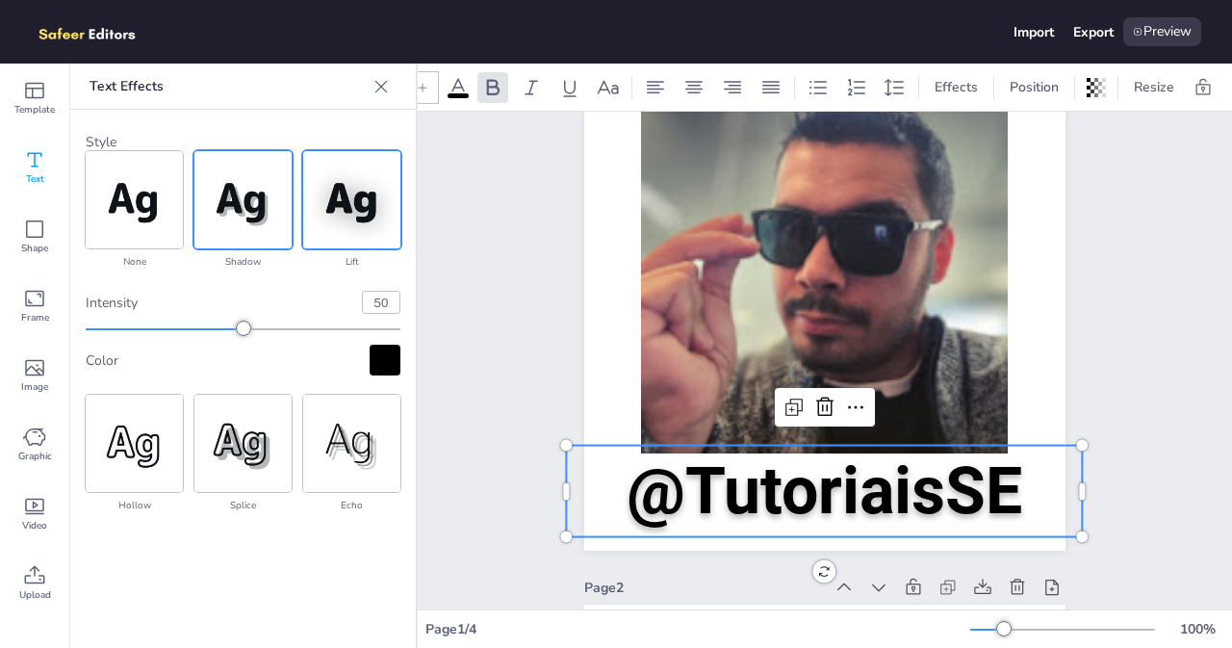
click at [250, 201] on img at bounding box center [242, 199] width 97 height 97
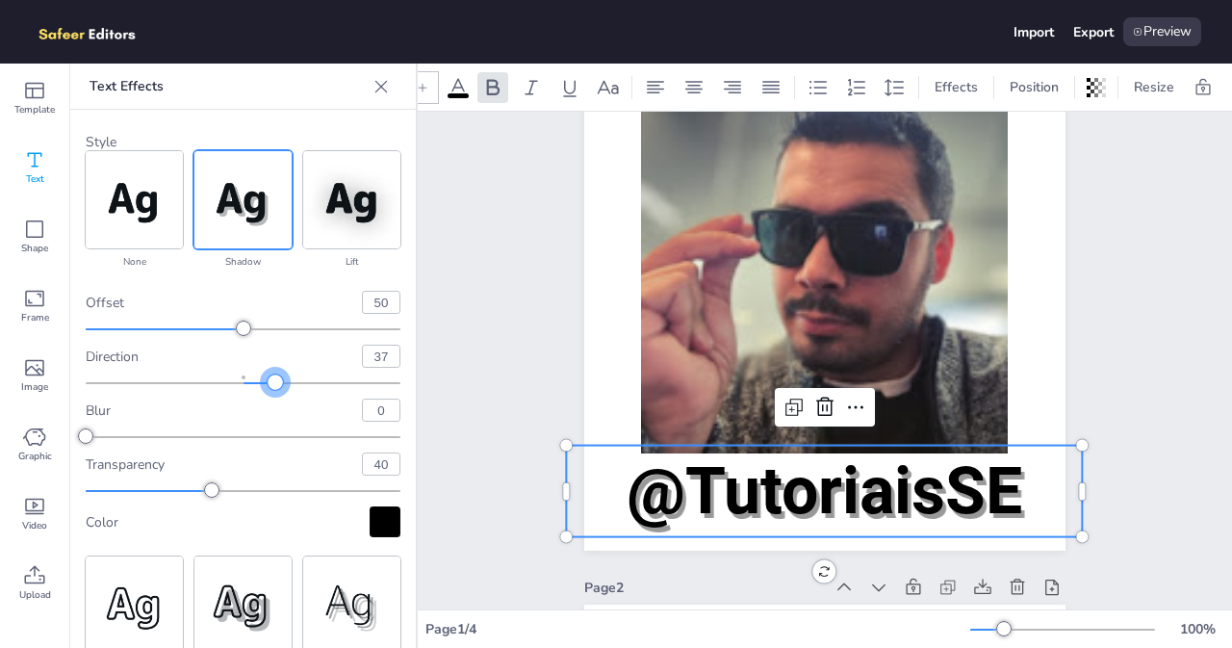
type input "38"
click at [269, 374] on div at bounding box center [276, 381] width 15 height 15
click at [114, 184] on img at bounding box center [134, 199] width 97 height 97
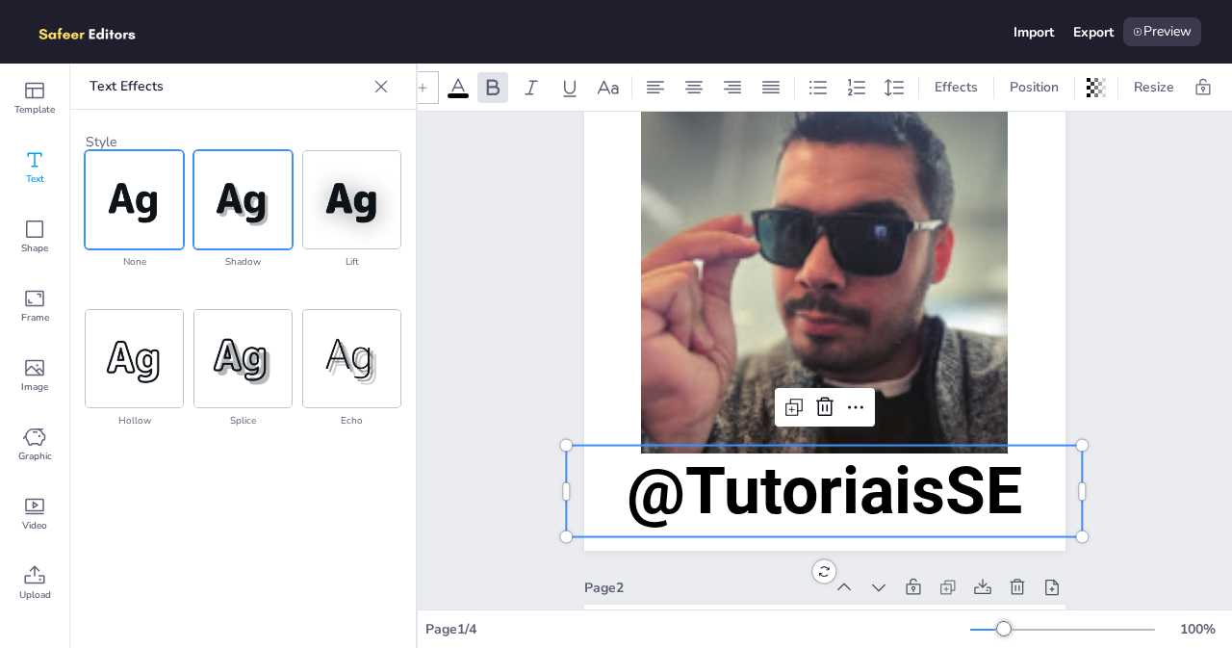
click at [239, 205] on img at bounding box center [242, 199] width 97 height 97
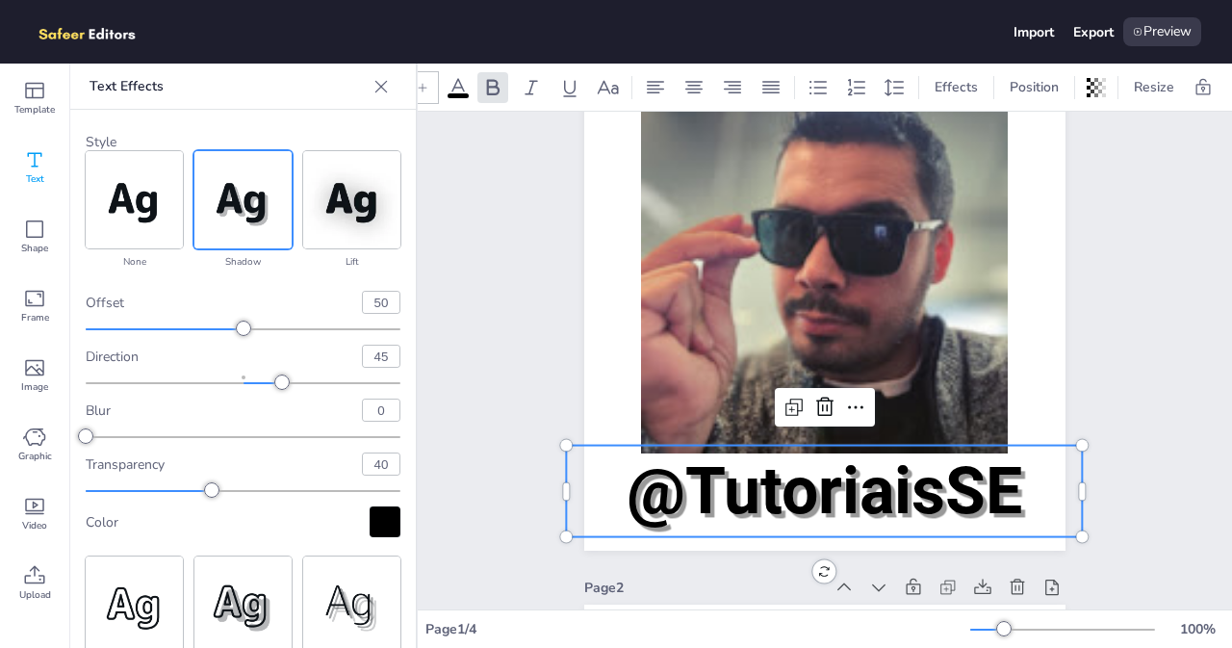
scroll to position [41, 0]
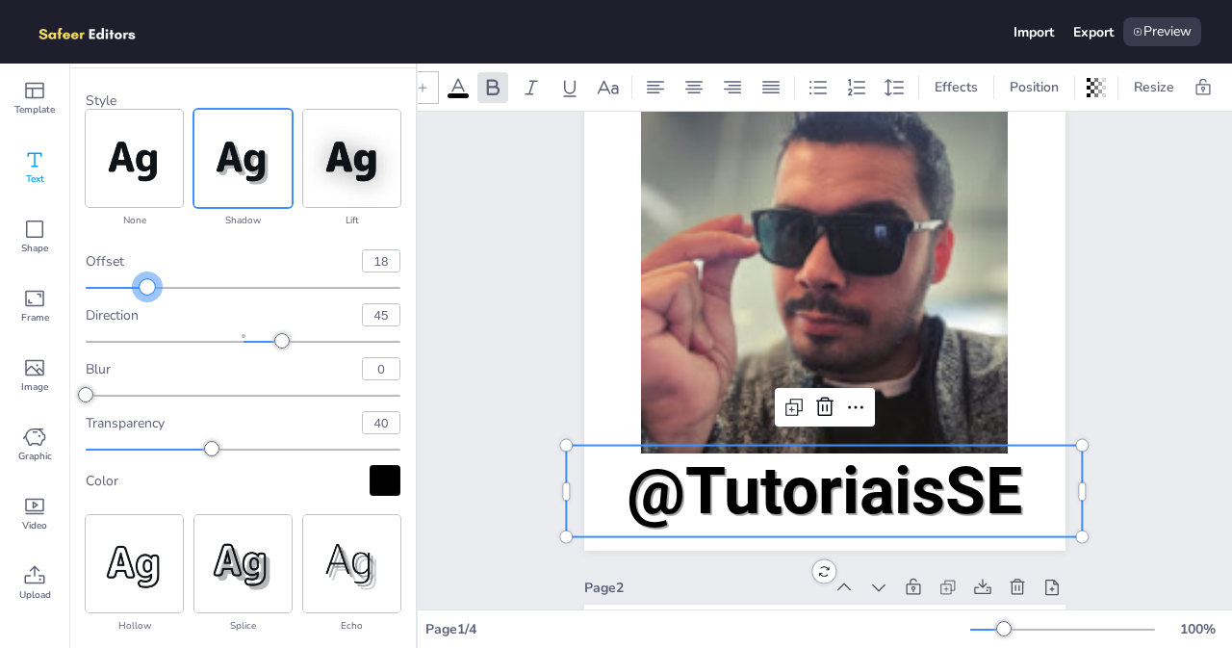
type input "17"
drag, startPoint x: 232, startPoint y: 278, endPoint x: 137, endPoint y: 286, distance: 95.6
click at [137, 286] on div at bounding box center [139, 286] width 15 height 15
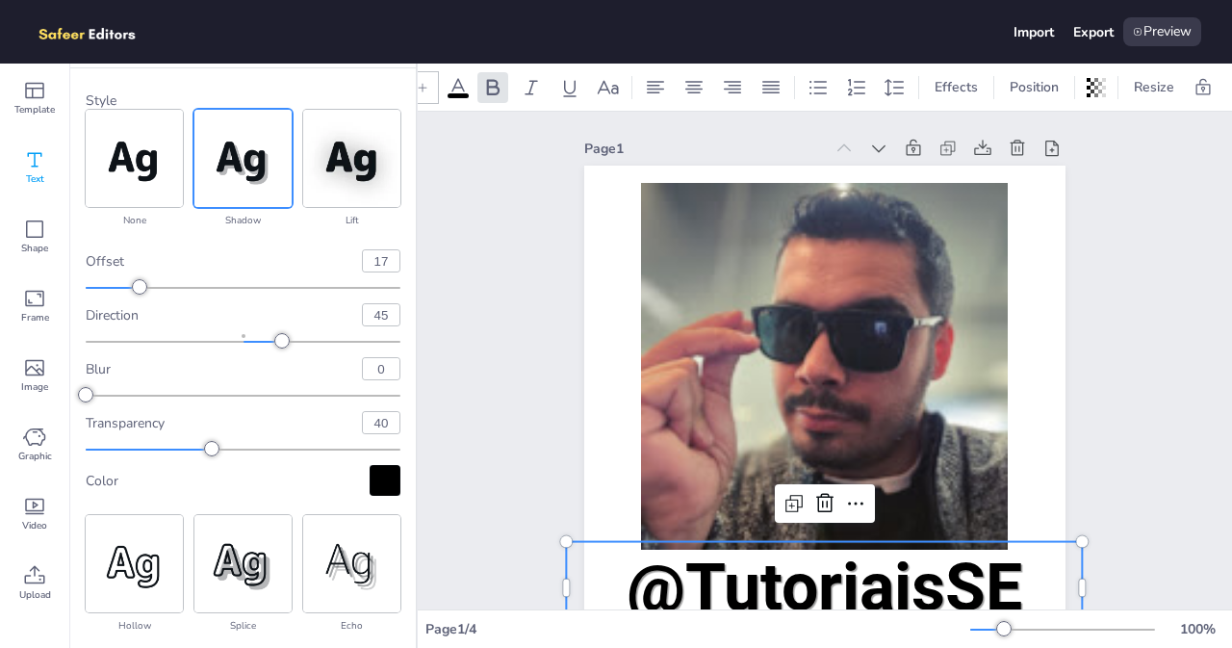
scroll to position [0, 0]
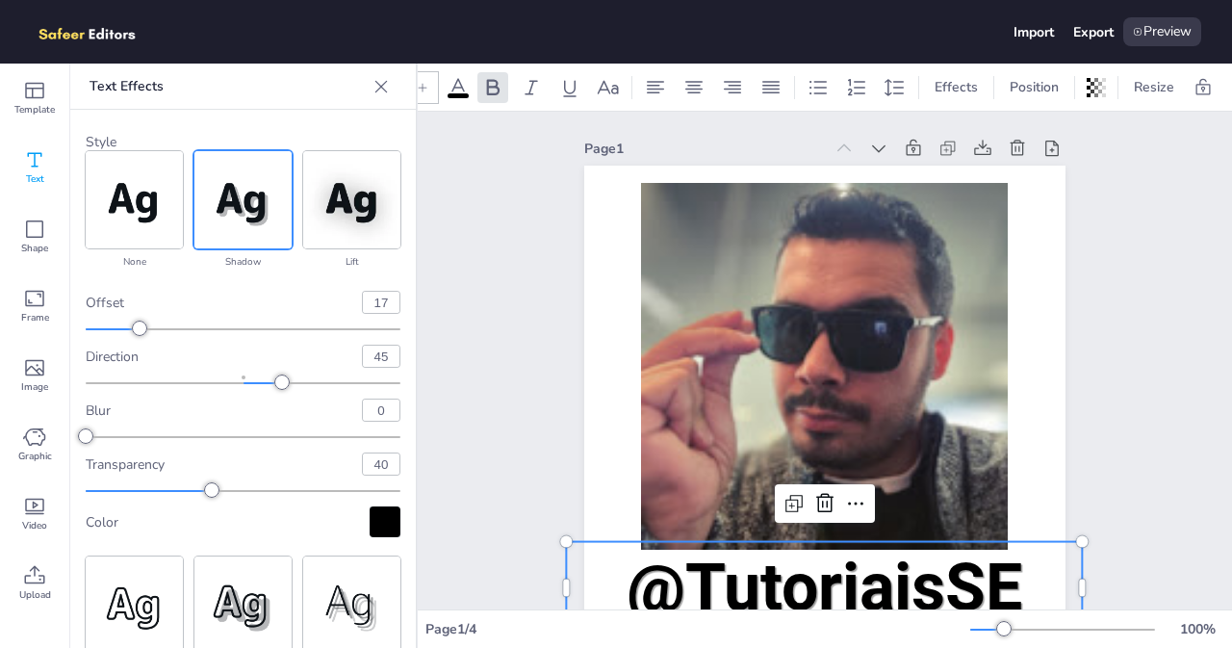
click at [454, 93] on span at bounding box center [458, 95] width 21 height 5
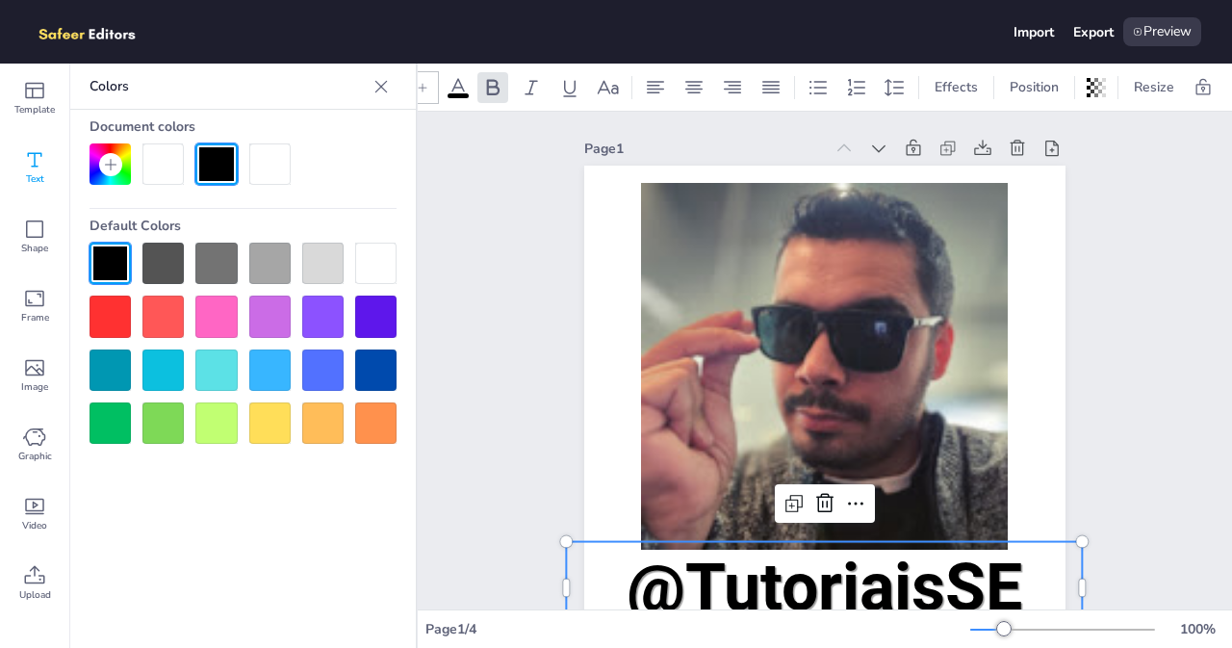
click at [456, 82] on icon at bounding box center [458, 87] width 23 height 23
click at [729, 568] on span "@TutoriaisSE" at bounding box center [825, 587] width 396 height 77
click at [939, 78] on span "Effects" at bounding box center [956, 87] width 51 height 18
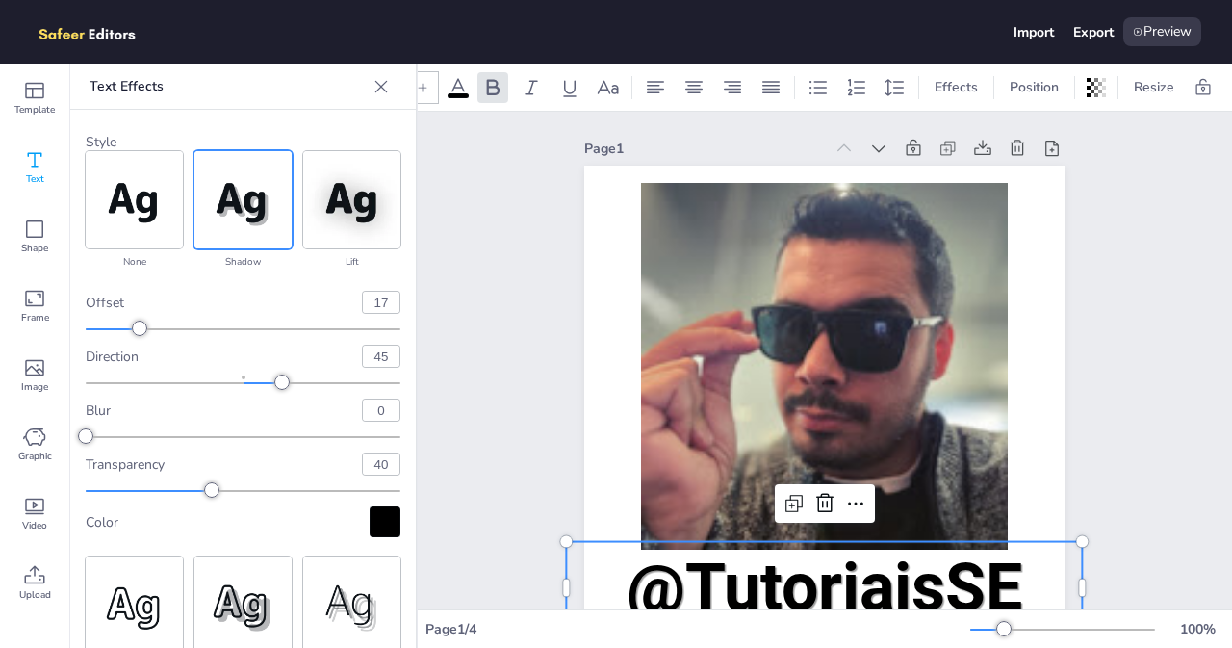
scroll to position [41, 0]
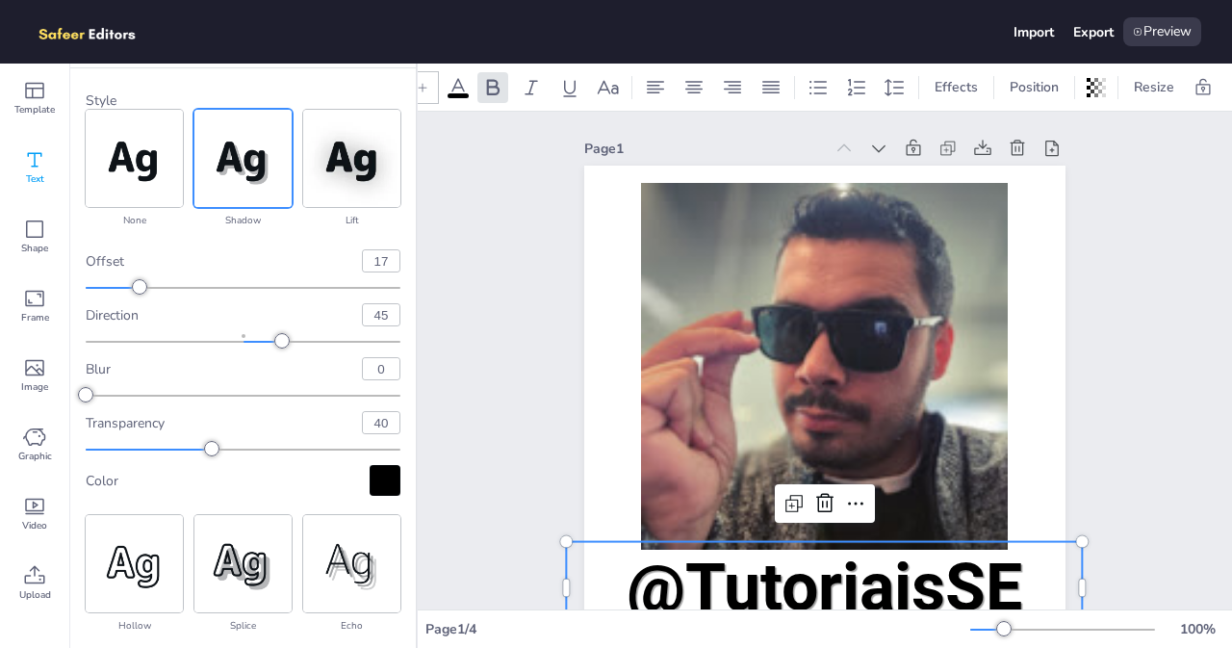
click at [388, 485] on div "Style none shadow lift hollow splice echo offset 17 direction 45 blur 0 transpa…" at bounding box center [242, 363] width 345 height 590
click at [373, 465] on div at bounding box center [385, 480] width 31 height 31
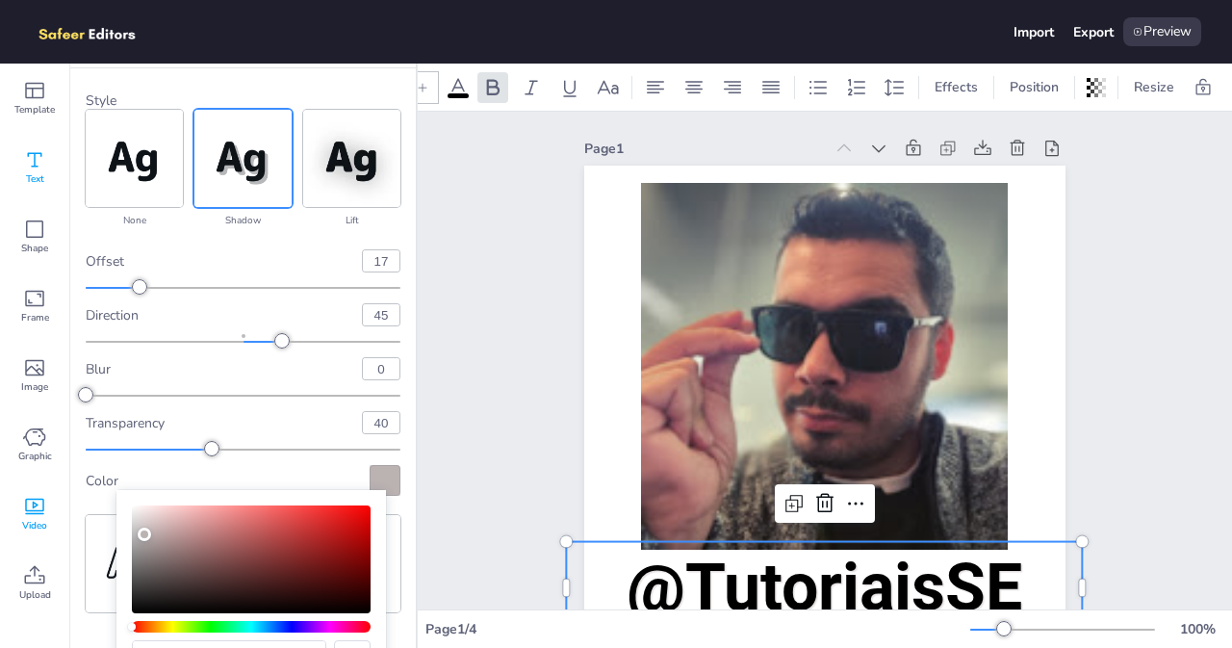
type input "#ffffff"
drag, startPoint x: 144, startPoint y: 534, endPoint x: 35, endPoint y: 471, distance: 126.8
click at [35, 471] on body "Import Export Preview Template Text Shape Frame Image Graphic Video Upload Text…" at bounding box center [616, 324] width 1232 height 648
click at [396, 474] on div "Style none shadow lift hollow splice echo offset 17 direction 45 blur 0 transpa…" at bounding box center [242, 363] width 345 height 590
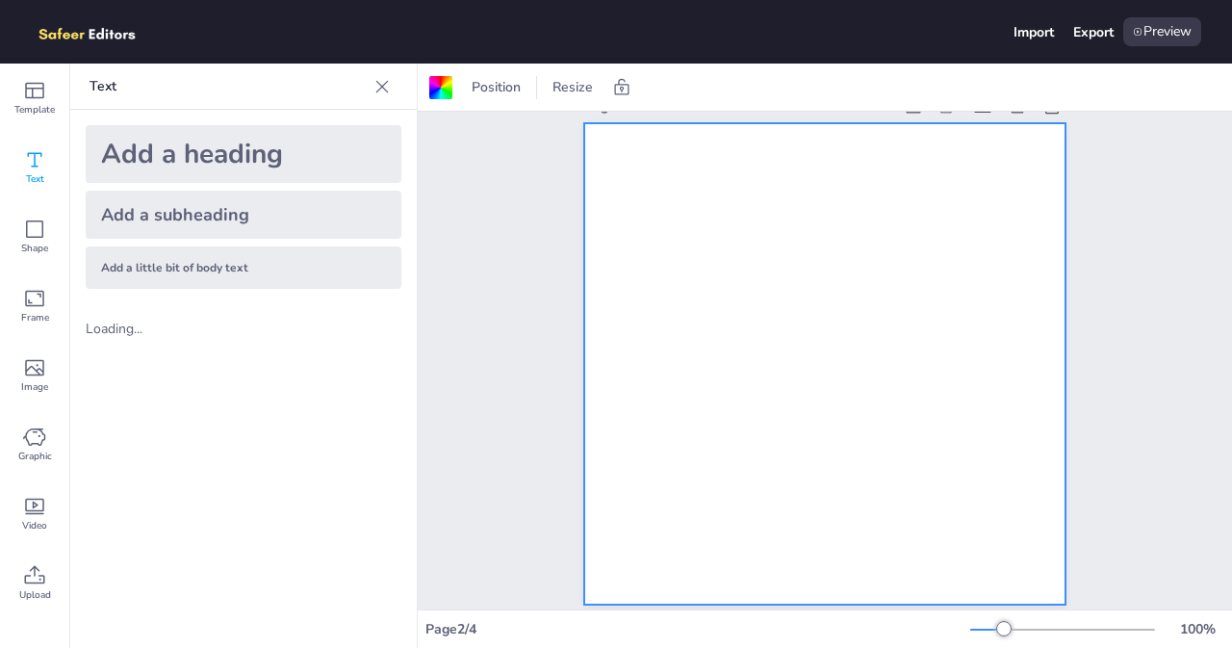
scroll to position [481, 0]
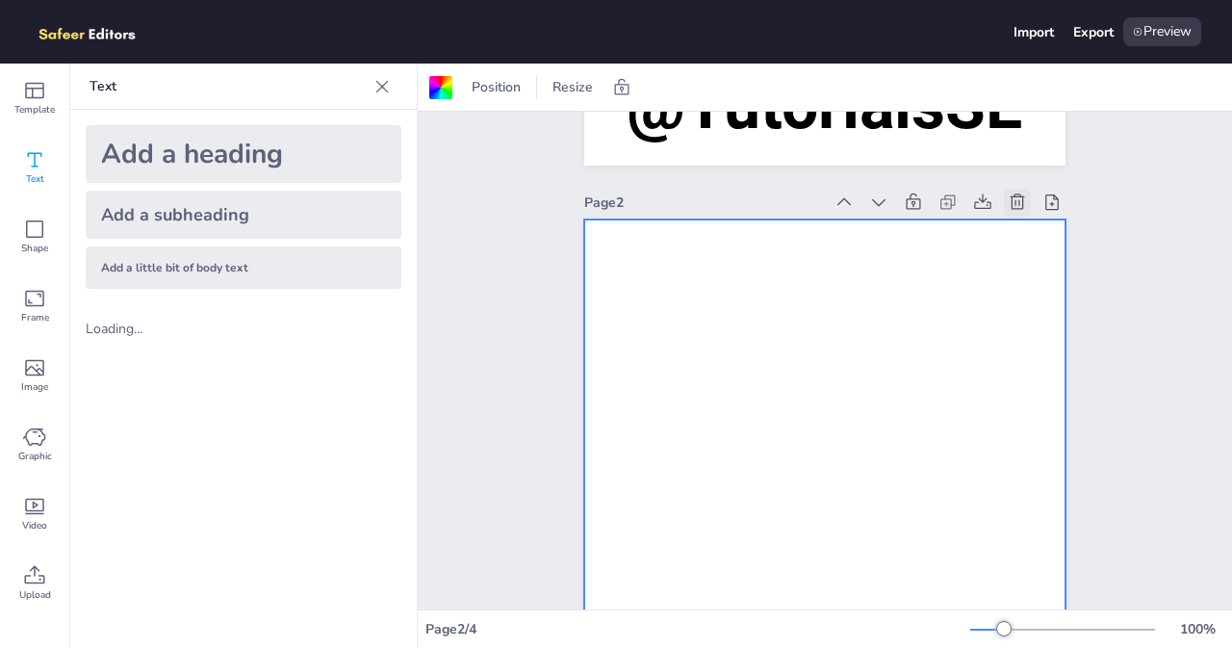
click at [1009, 203] on icon at bounding box center [1017, 201] width 19 height 19
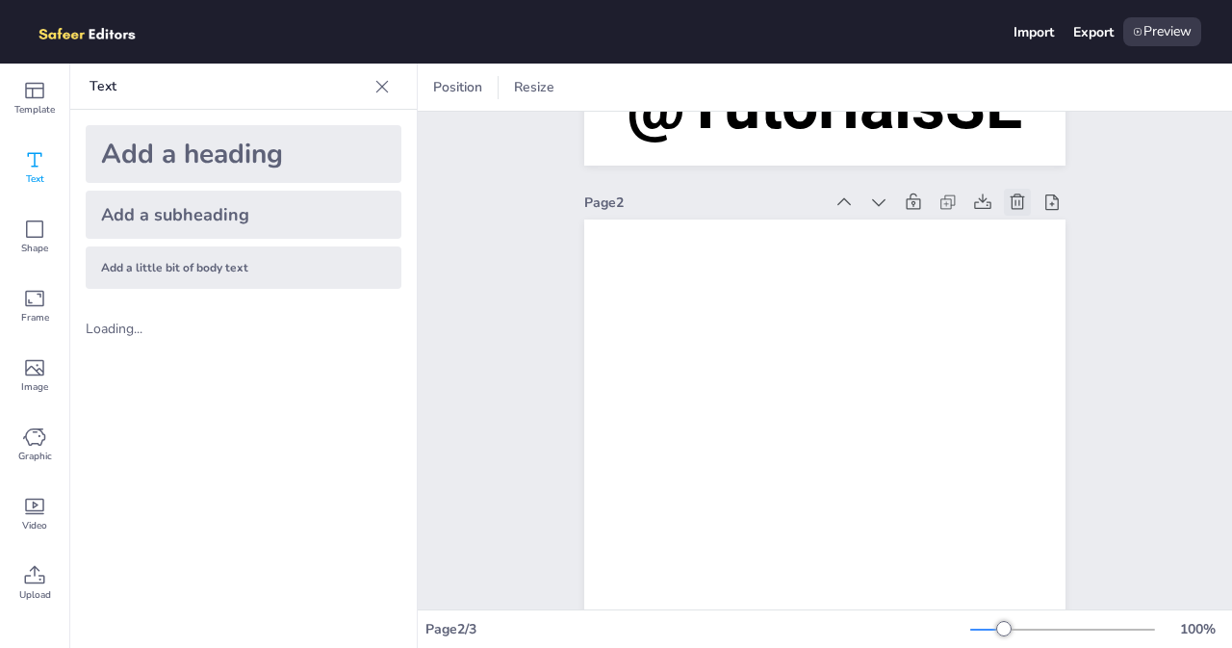
click at [1009, 203] on icon at bounding box center [1017, 201] width 19 height 19
click at [1010, 203] on icon at bounding box center [1017, 201] width 19 height 19
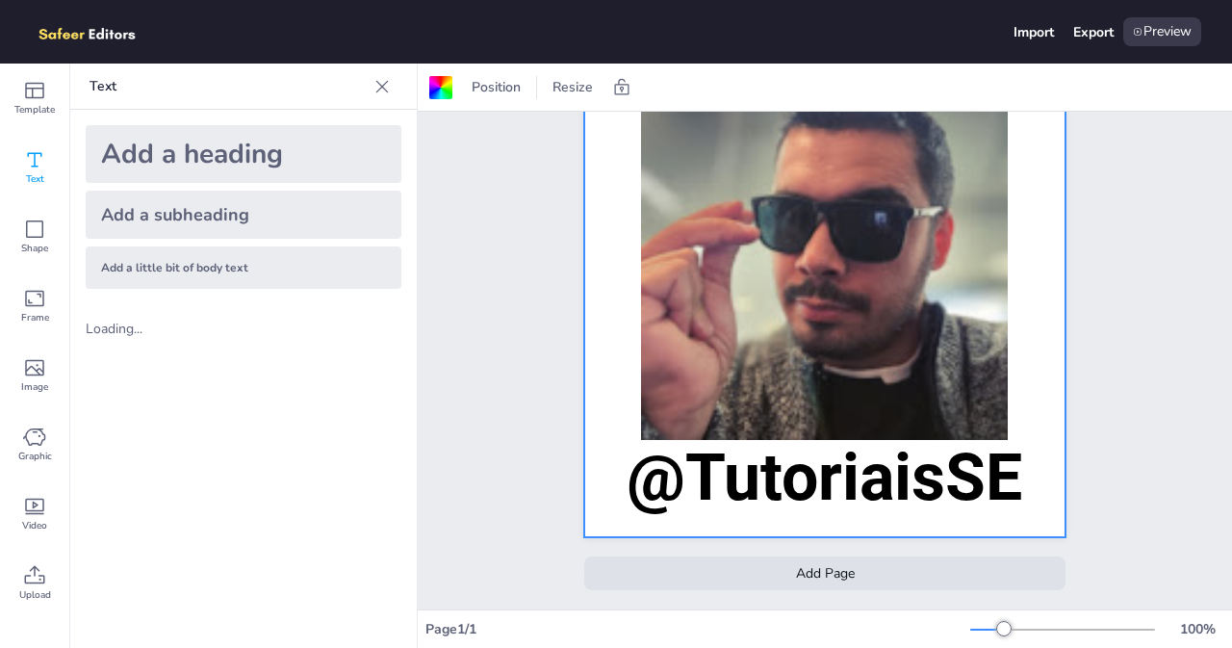
scroll to position [0, 0]
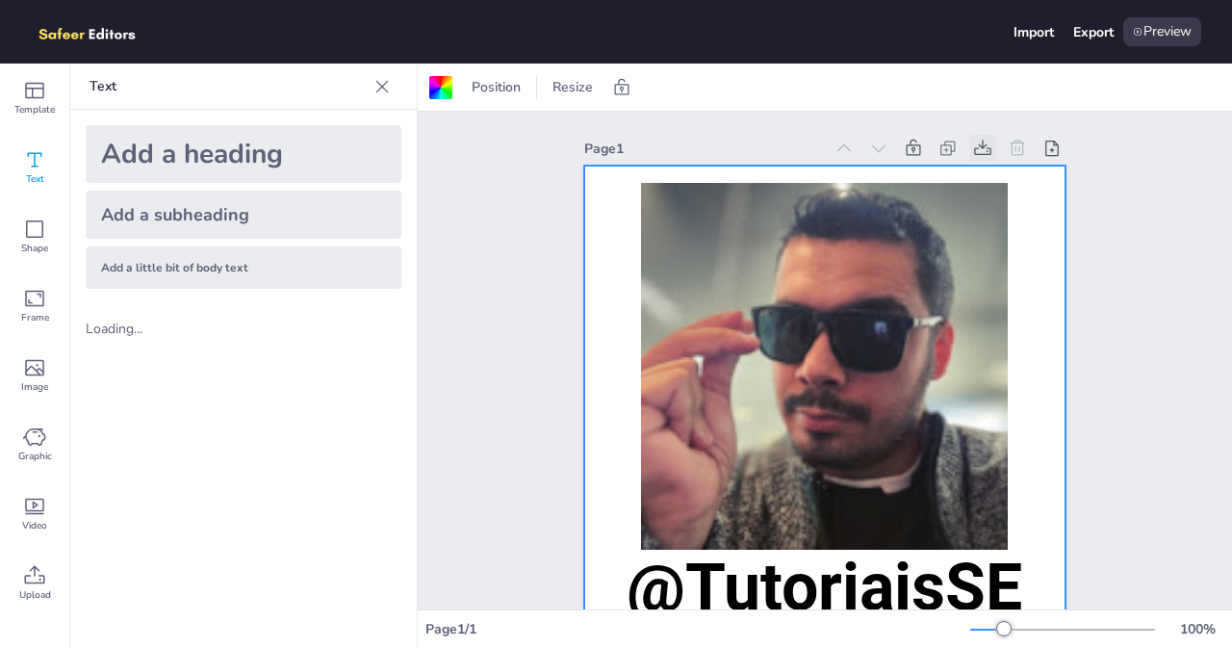
click at [973, 147] on icon at bounding box center [982, 148] width 19 height 19
click at [1041, 217] on div at bounding box center [824, 406] width 481 height 481
click at [435, 86] on div at bounding box center [440, 87] width 23 height 23
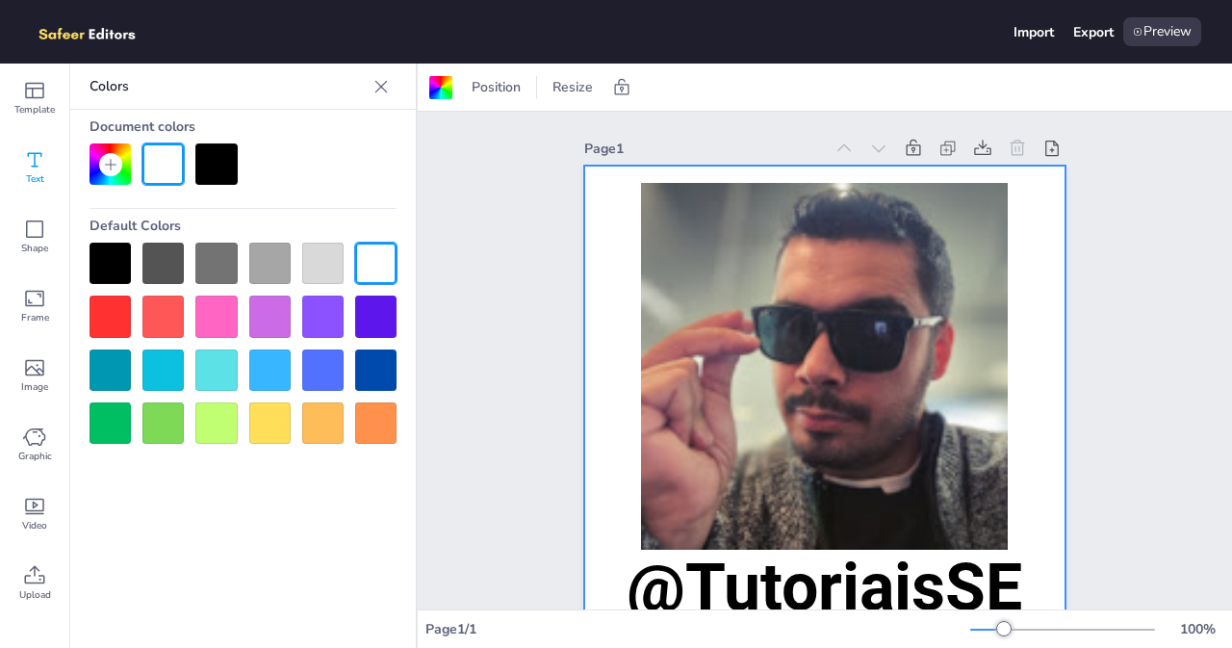
click at [217, 163] on div at bounding box center [215, 163] width 41 height 41
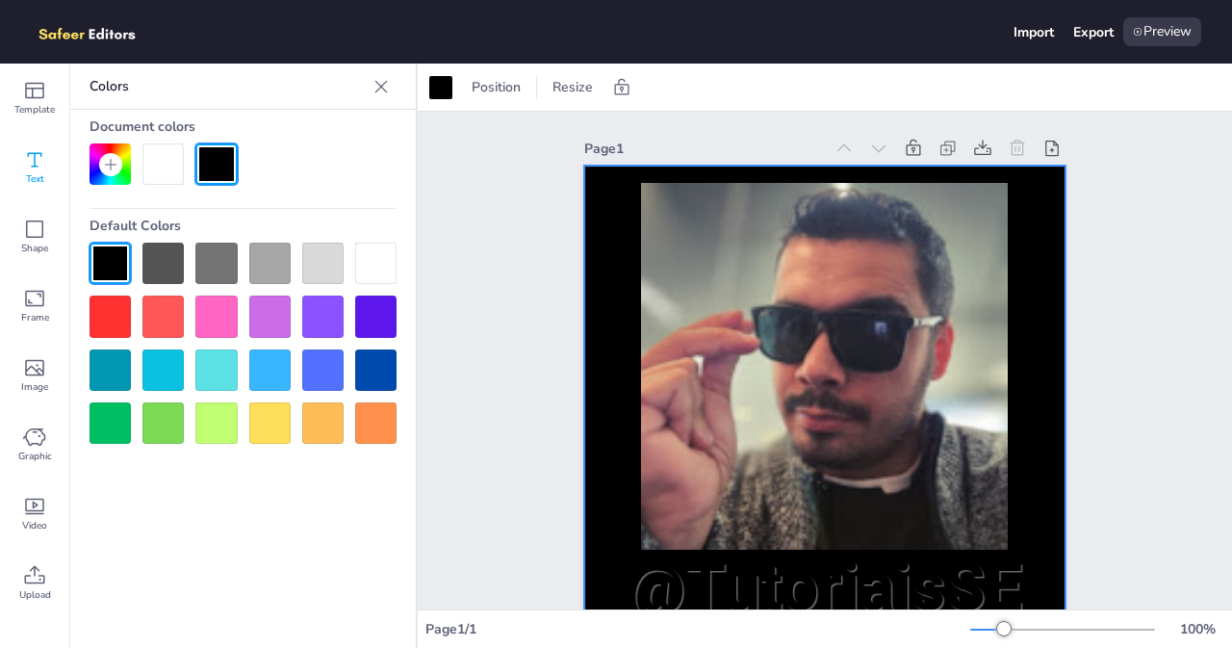
click at [166, 161] on div at bounding box center [162, 163] width 41 height 41
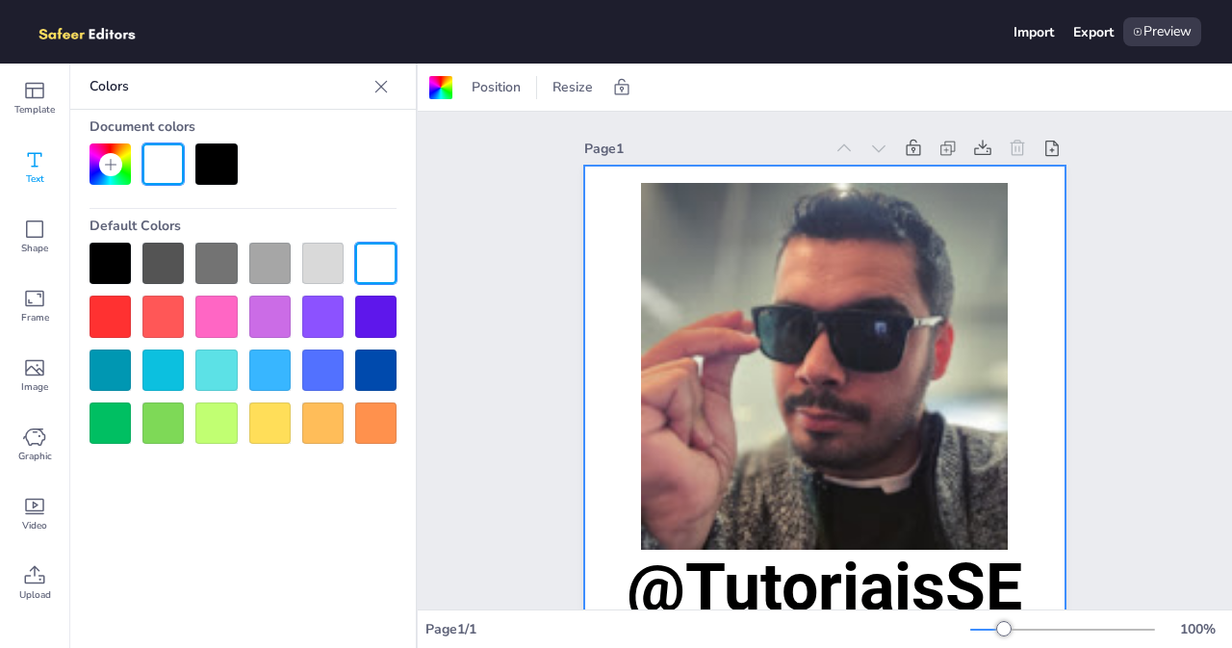
click at [114, 161] on icon at bounding box center [110, 164] width 15 height 15
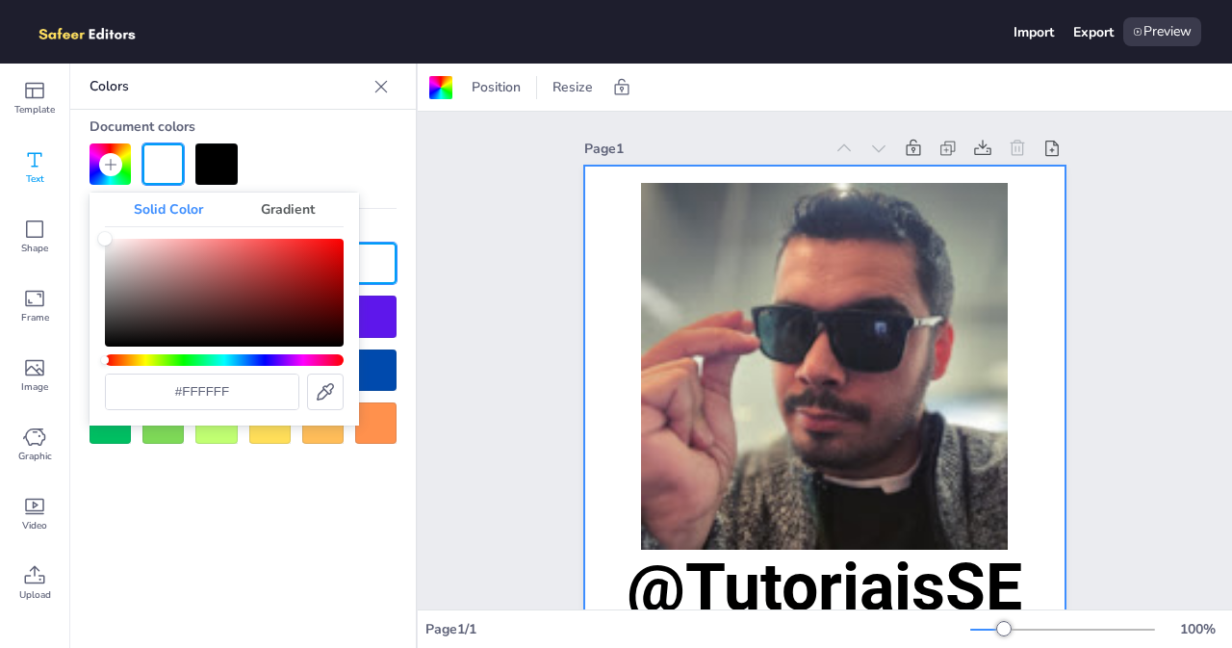
click at [266, 394] on input "#ffffff" at bounding box center [202, 391] width 192 height 35
click at [290, 204] on div "Gradient" at bounding box center [288, 209] width 112 height 34
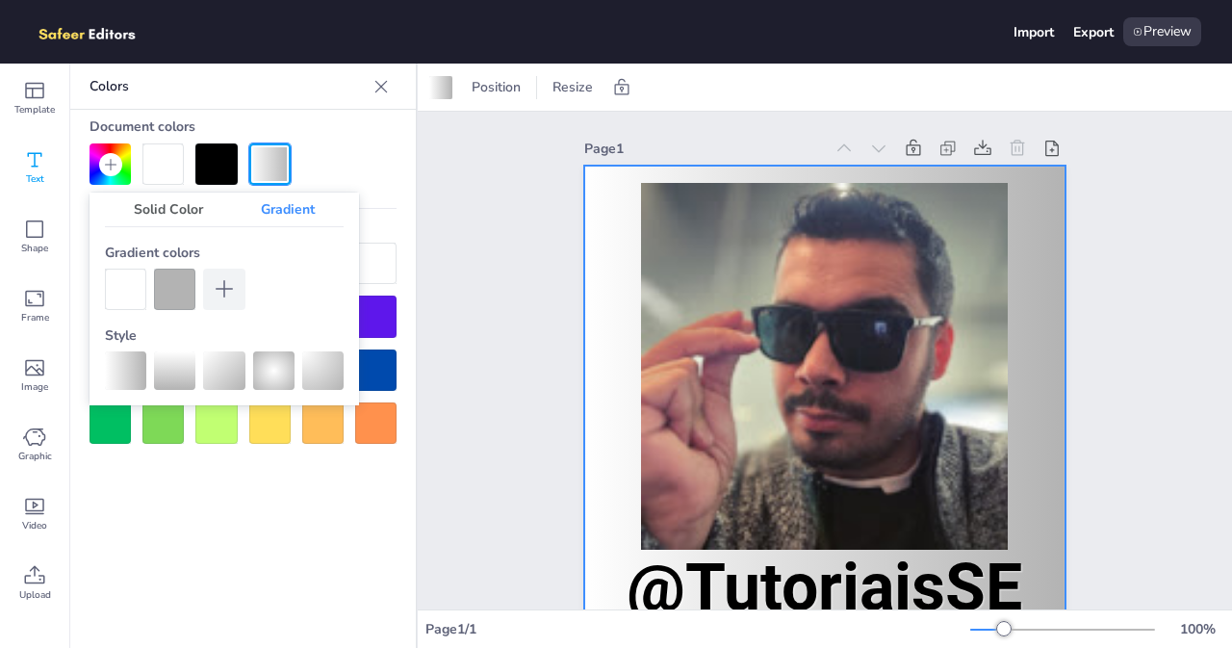
click at [273, 367] on div at bounding box center [273, 370] width 41 height 38
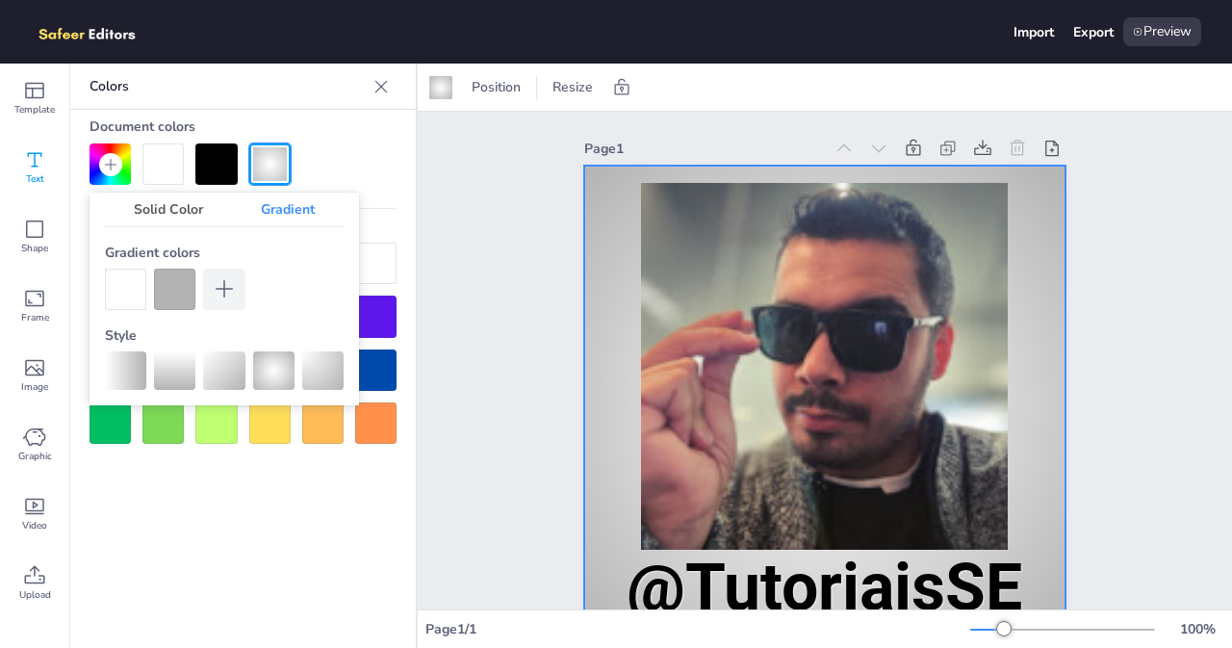
click at [121, 288] on div at bounding box center [125, 289] width 41 height 41
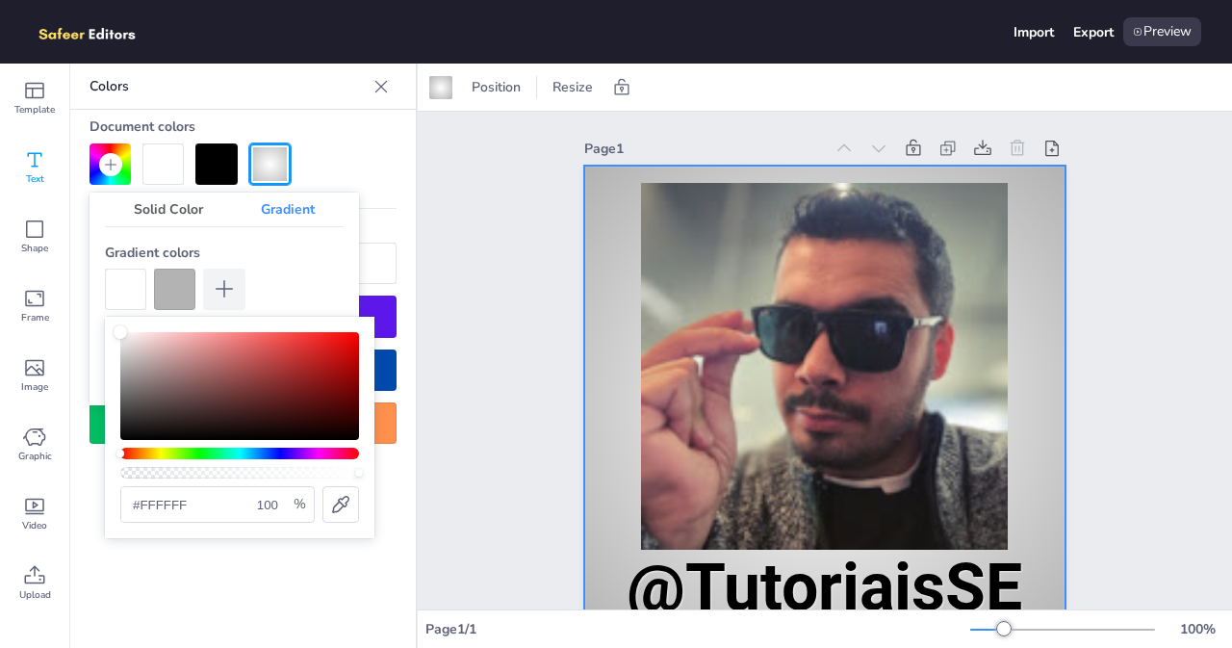
click at [302, 280] on div at bounding box center [224, 289] width 239 height 41
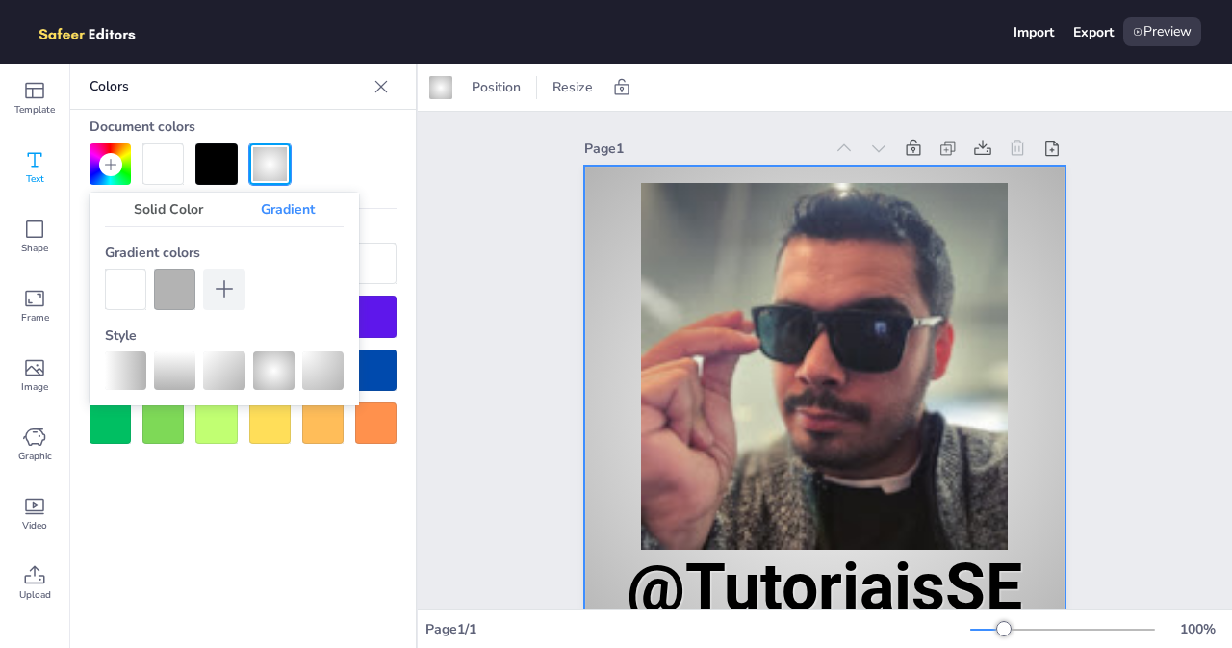
click at [210, 165] on div at bounding box center [215, 163] width 41 height 41
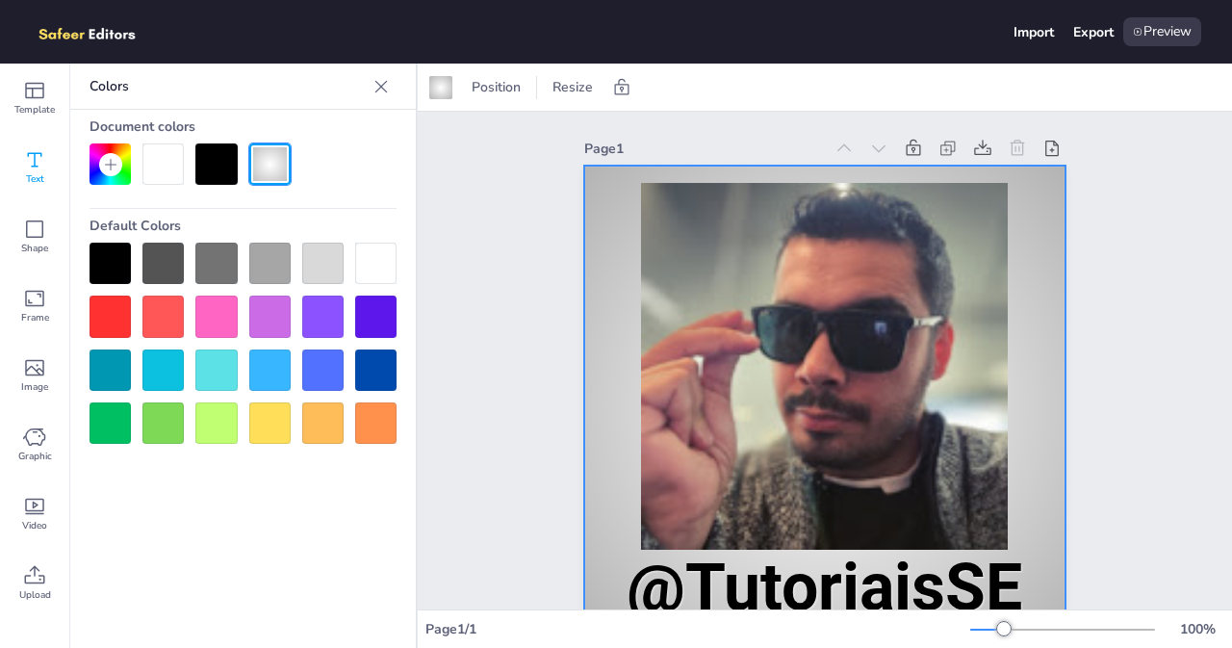
drag, startPoint x: 164, startPoint y: 159, endPoint x: 117, endPoint y: 158, distance: 46.2
click at [162, 159] on div at bounding box center [162, 163] width 41 height 41
click at [387, 86] on icon at bounding box center [380, 86] width 19 height 19
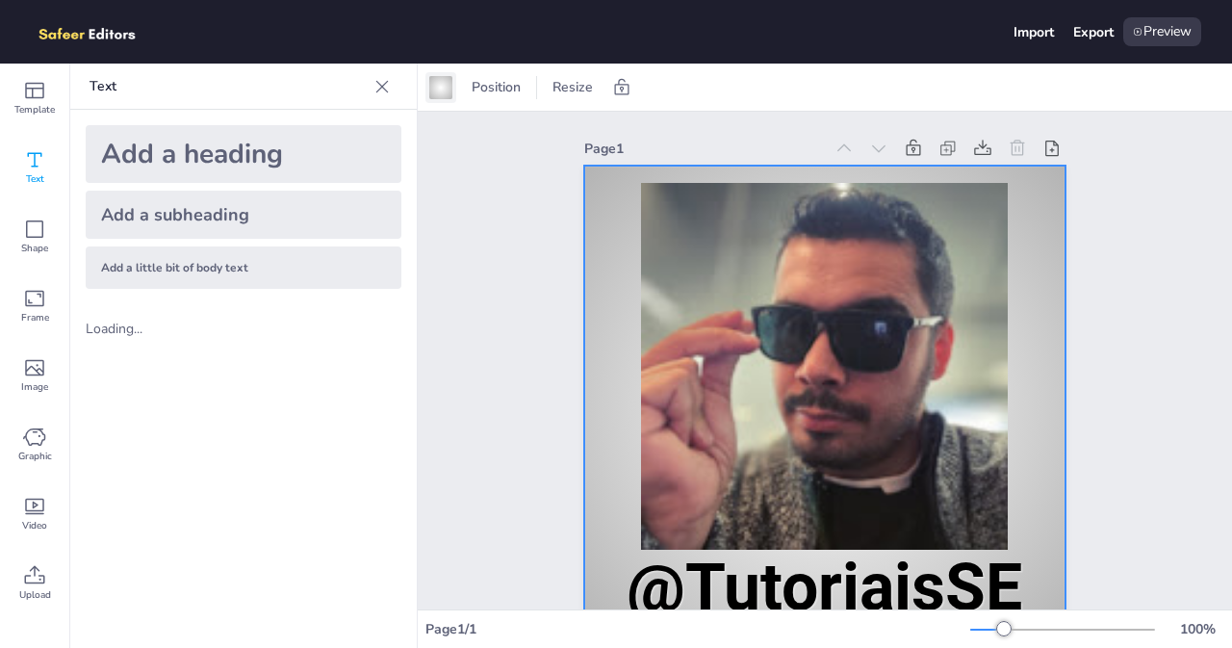
click at [445, 90] on div at bounding box center [440, 87] width 23 height 23
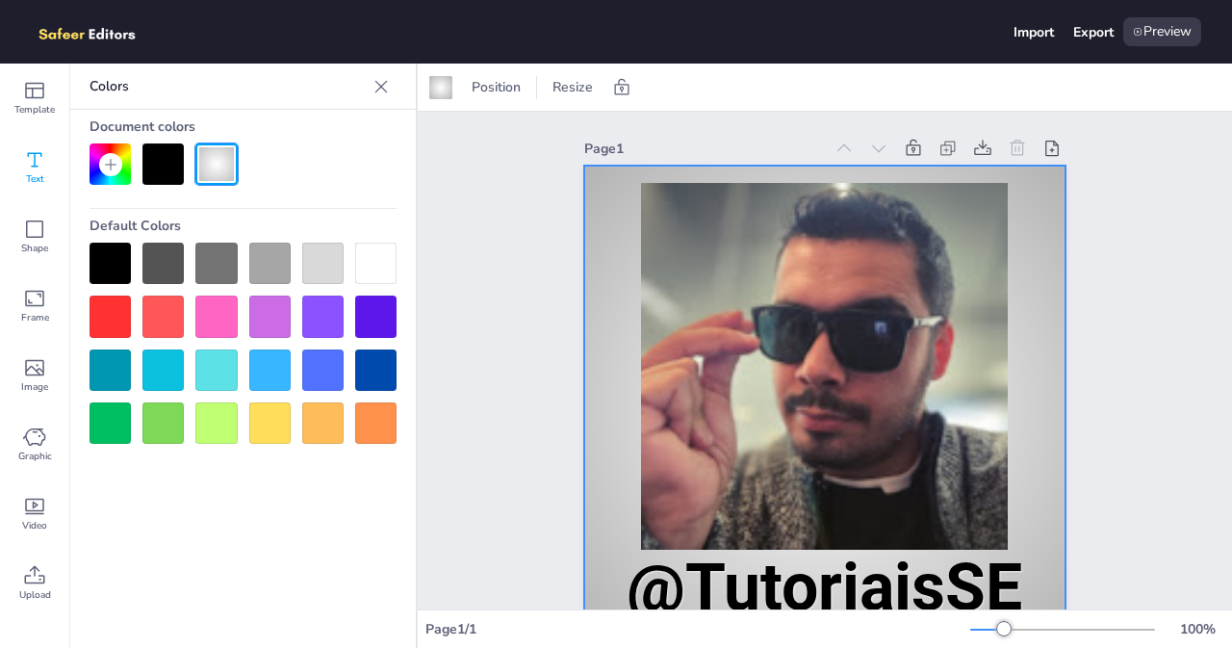
click at [375, 249] on div at bounding box center [375, 263] width 41 height 41
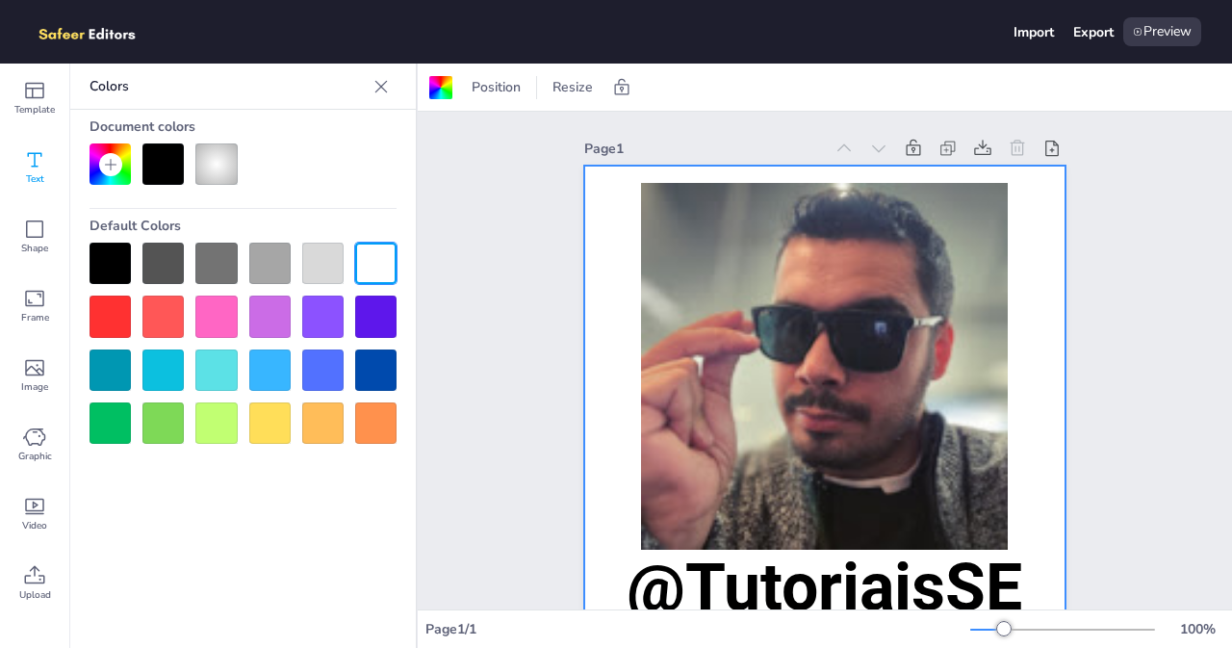
drag, startPoint x: 383, startPoint y: 255, endPoint x: 269, endPoint y: 201, distance: 125.7
click at [269, 201] on div "Document colors Default Colors" at bounding box center [242, 277] width 345 height 334
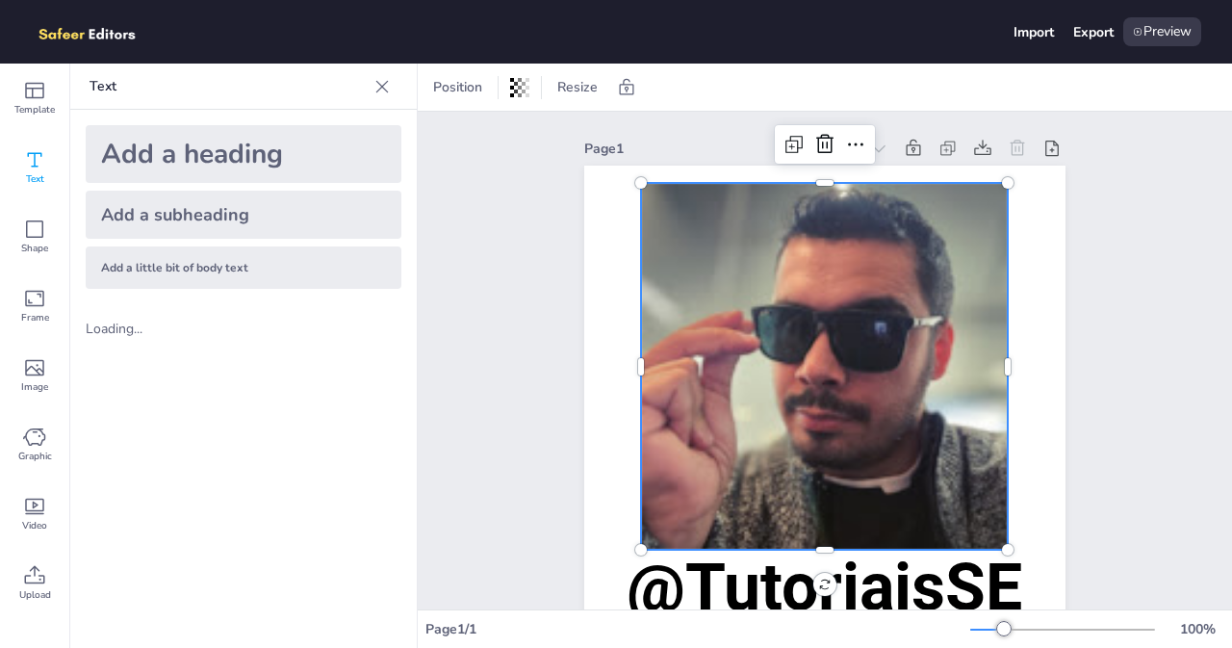
click at [776, 248] on div at bounding box center [824, 366] width 367 height 367
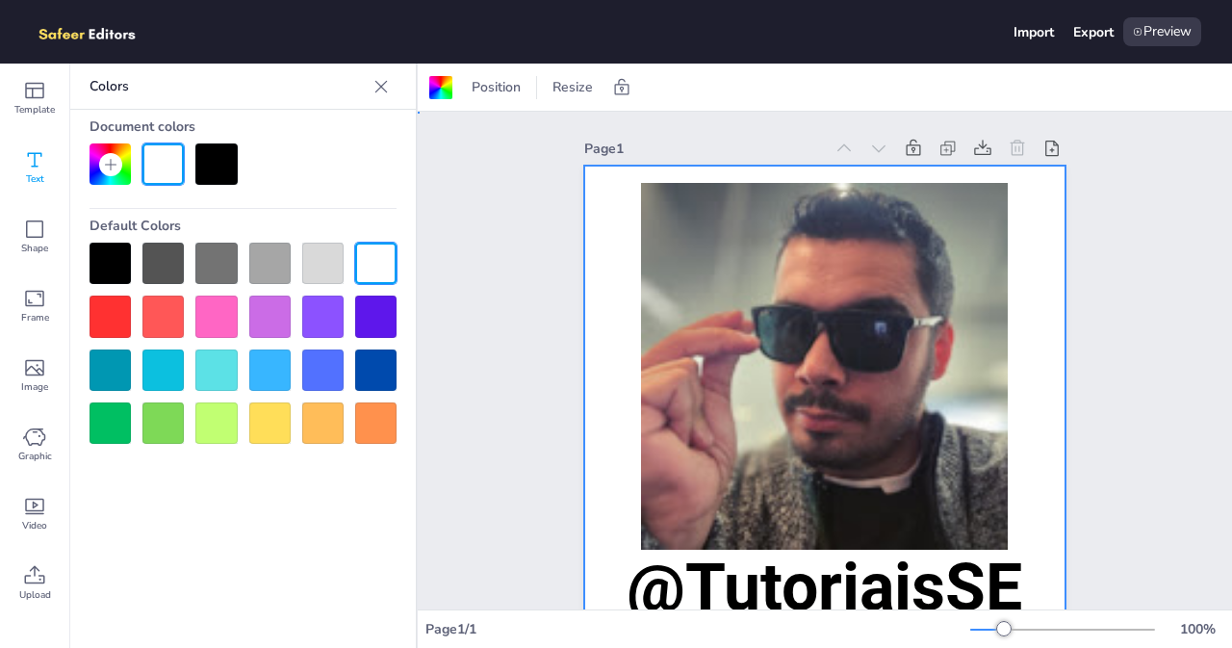
click at [599, 255] on div at bounding box center [824, 406] width 481 height 481
click at [561, 91] on span "Resize" at bounding box center [573, 87] width 48 height 18
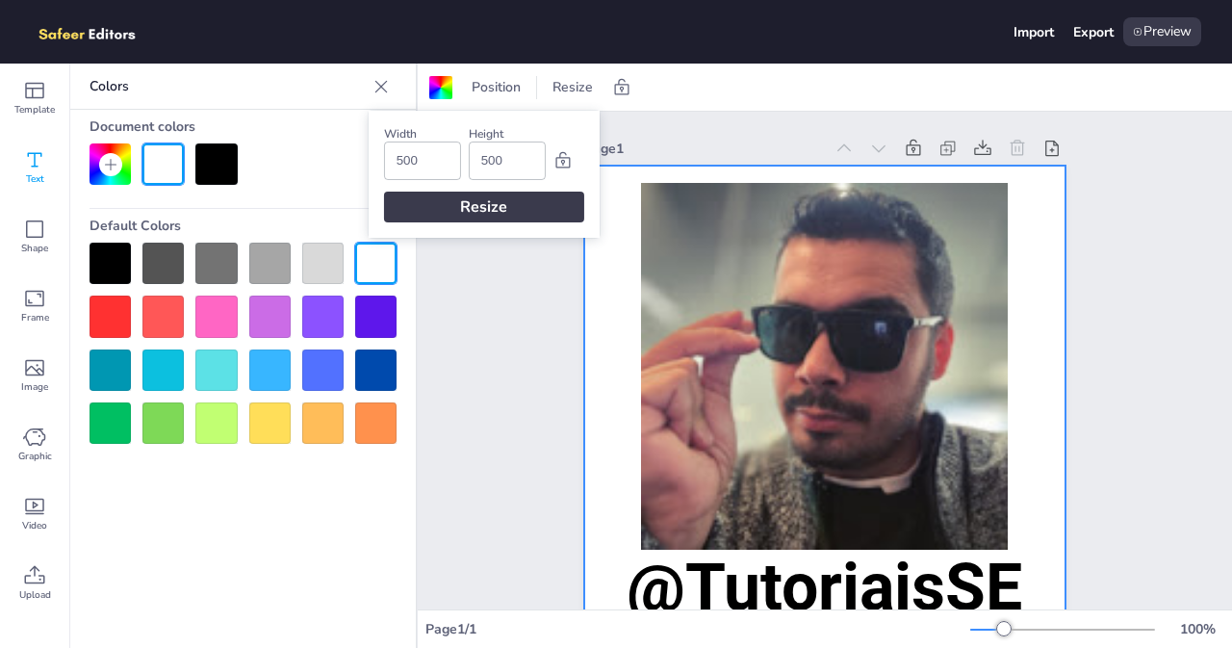
drag, startPoint x: 402, startPoint y: 157, endPoint x: 387, endPoint y: 155, distance: 15.5
click at [387, 155] on div "500" at bounding box center [422, 160] width 77 height 38
type input "300"
drag, startPoint x: 487, startPoint y: 153, endPoint x: 470, endPoint y: 159, distance: 18.3
click at [470, 159] on div "500" at bounding box center [507, 160] width 77 height 38
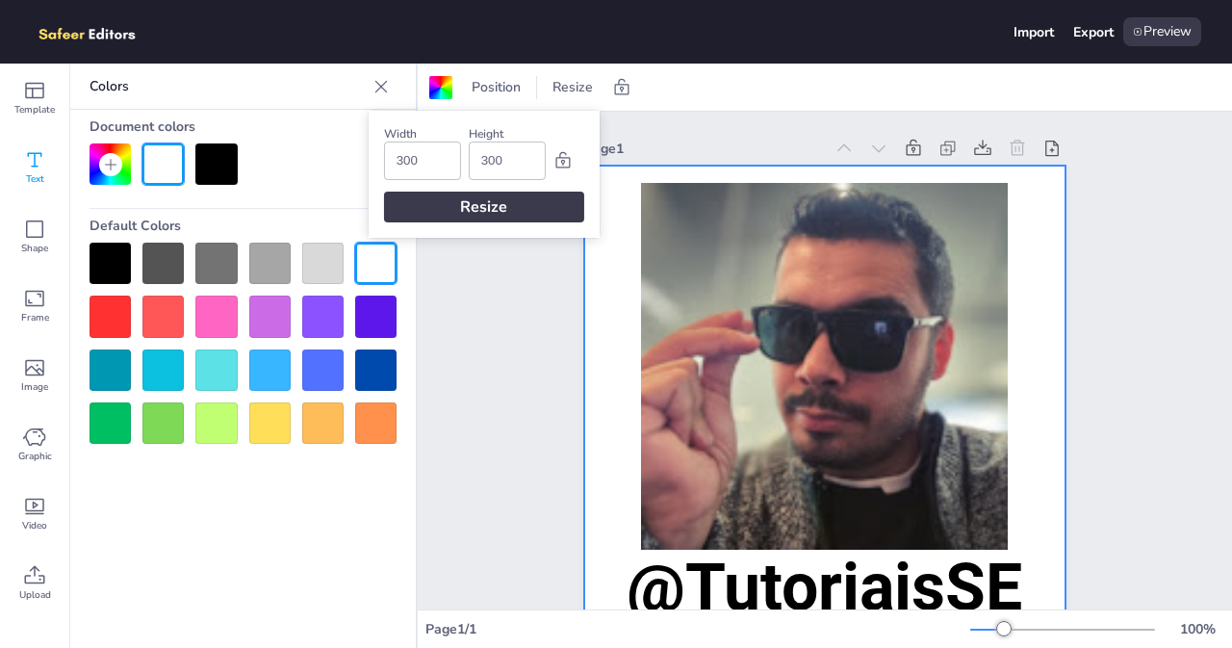
type input "300"
click at [491, 211] on div "Resize" at bounding box center [484, 207] width 200 height 31
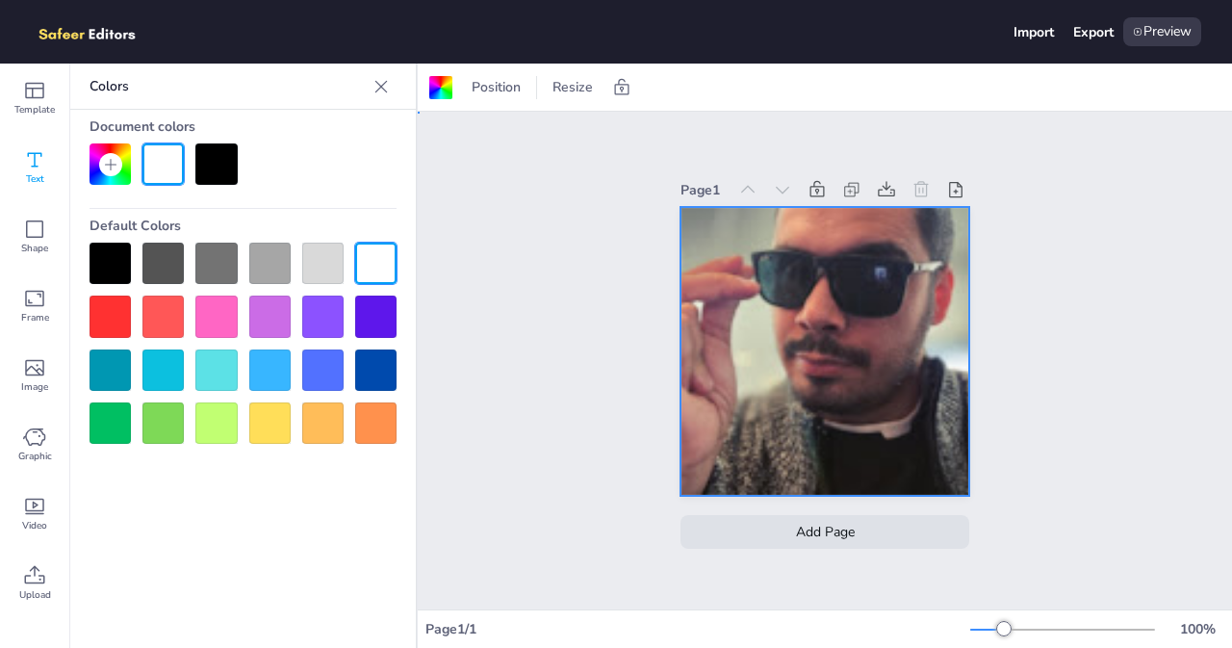
click at [577, 243] on div "Page 1 @TutoriaisSE Add Page" at bounding box center [825, 361] width 814 height 498
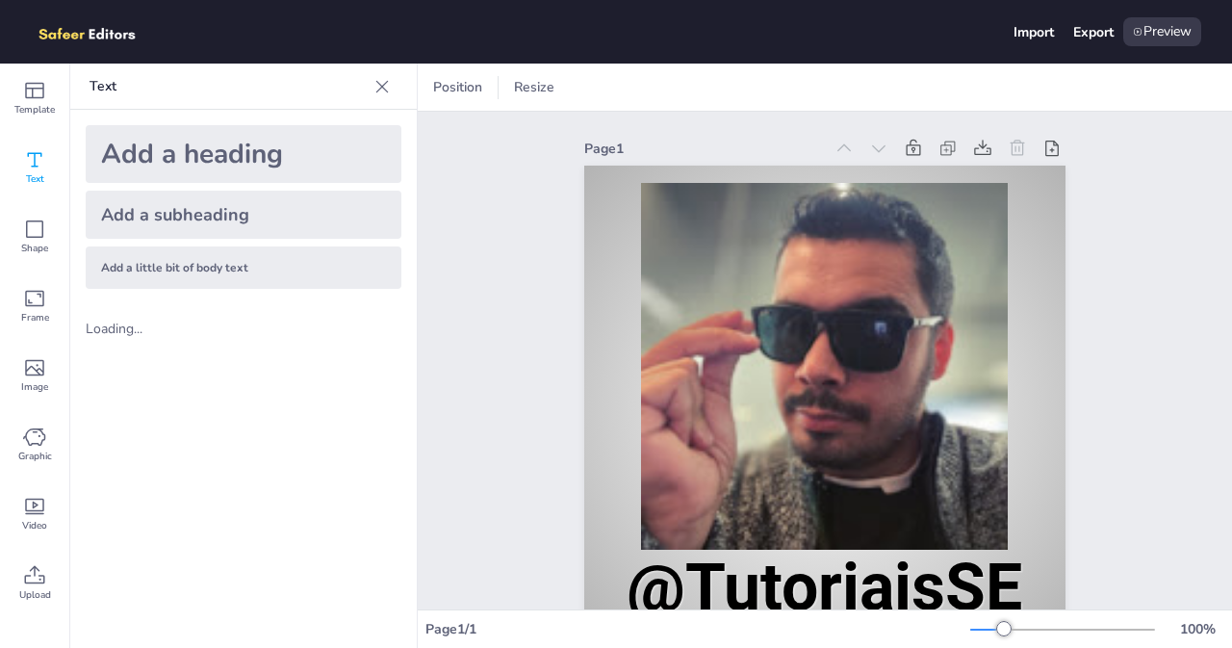
click at [475, 229] on div "Page 1 @TutoriaisSE Add Page" at bounding box center [825, 415] width 814 height 607
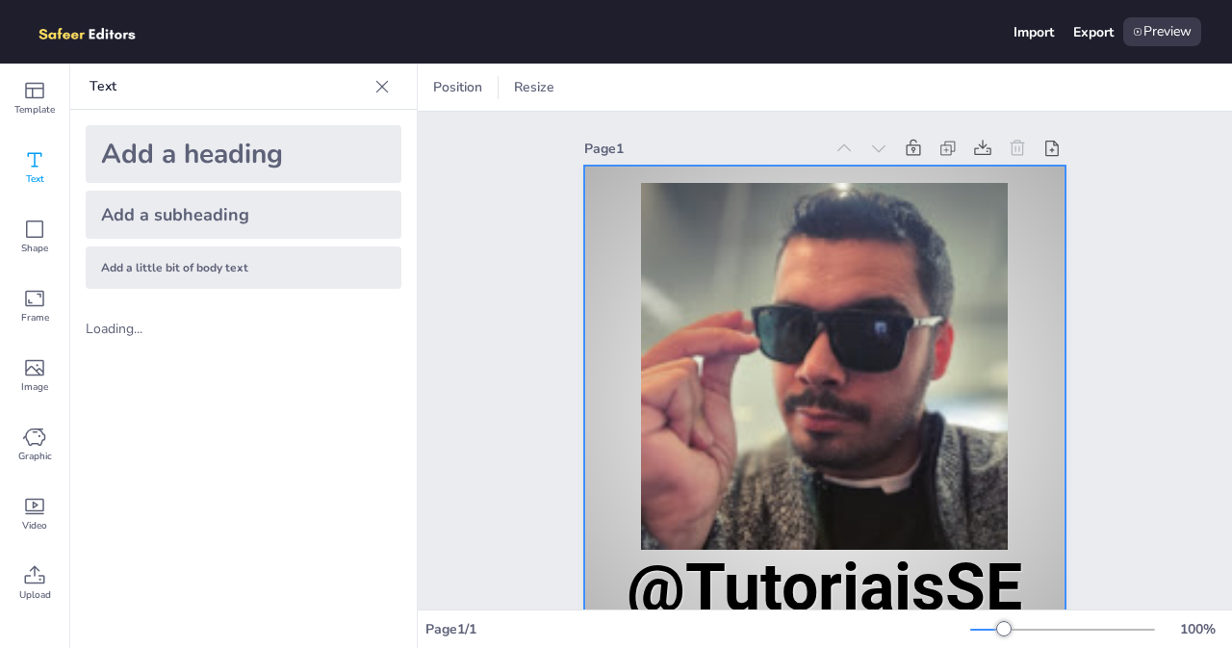
click at [614, 282] on div at bounding box center [824, 406] width 481 height 481
click at [447, 85] on div at bounding box center [440, 87] width 23 height 23
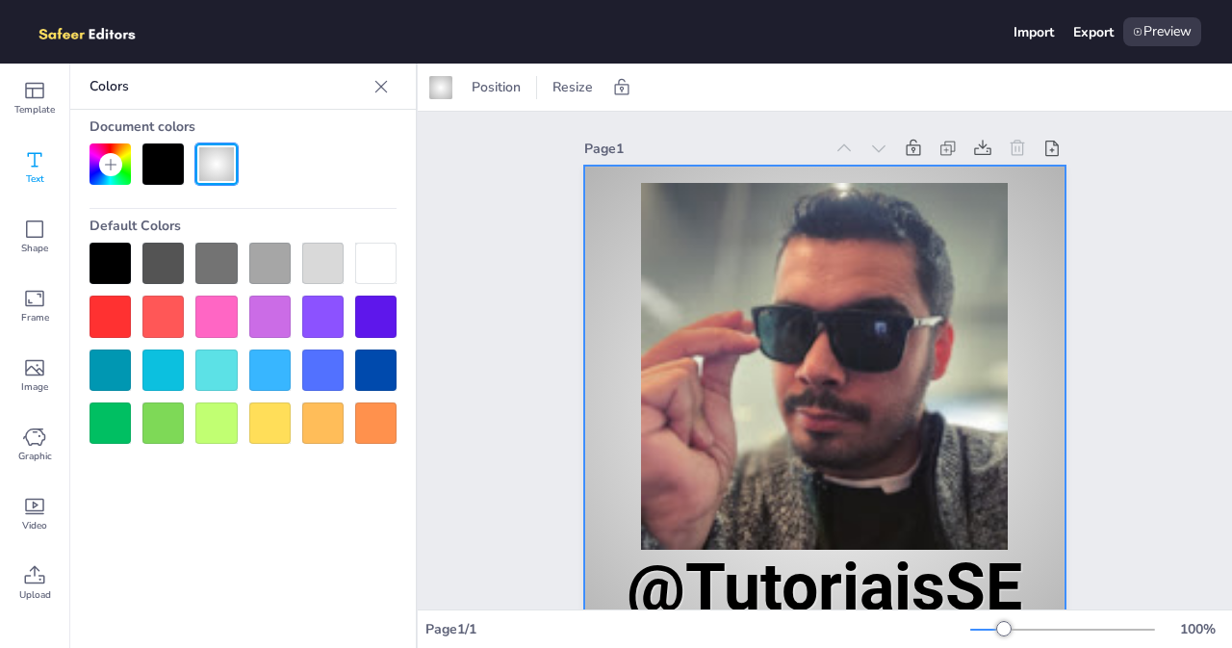
click at [383, 261] on div at bounding box center [375, 263] width 41 height 41
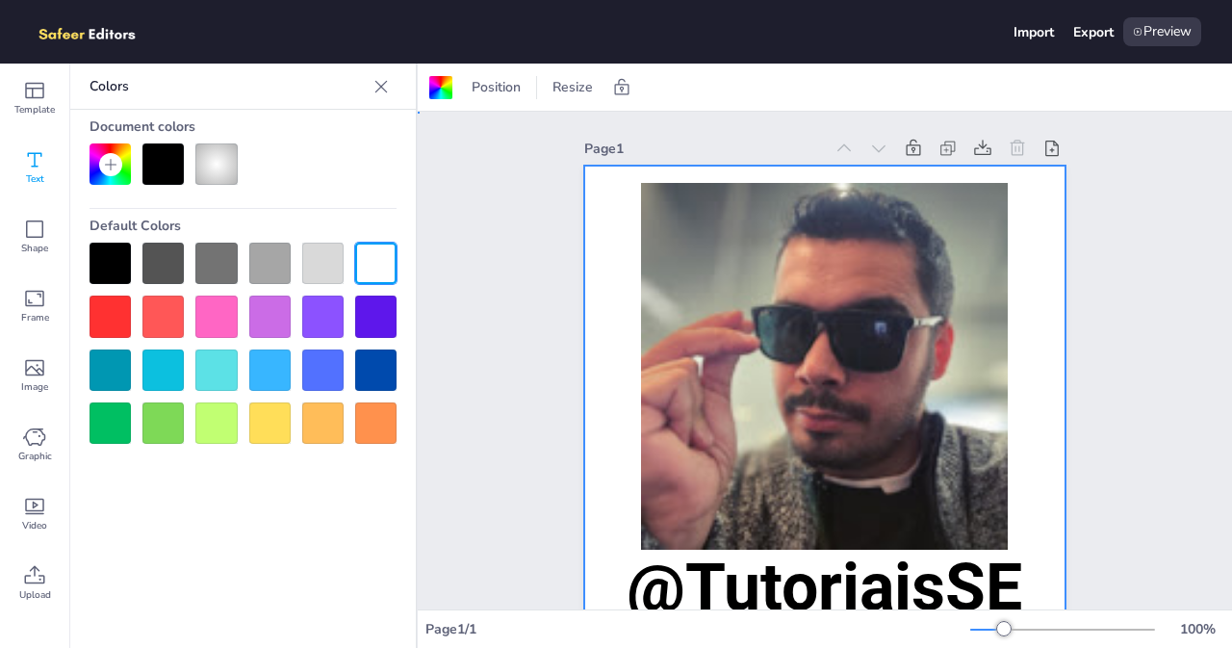
click at [530, 242] on div "Page 1 @TutoriaisSE Add Page" at bounding box center [824, 415] width 589 height 607
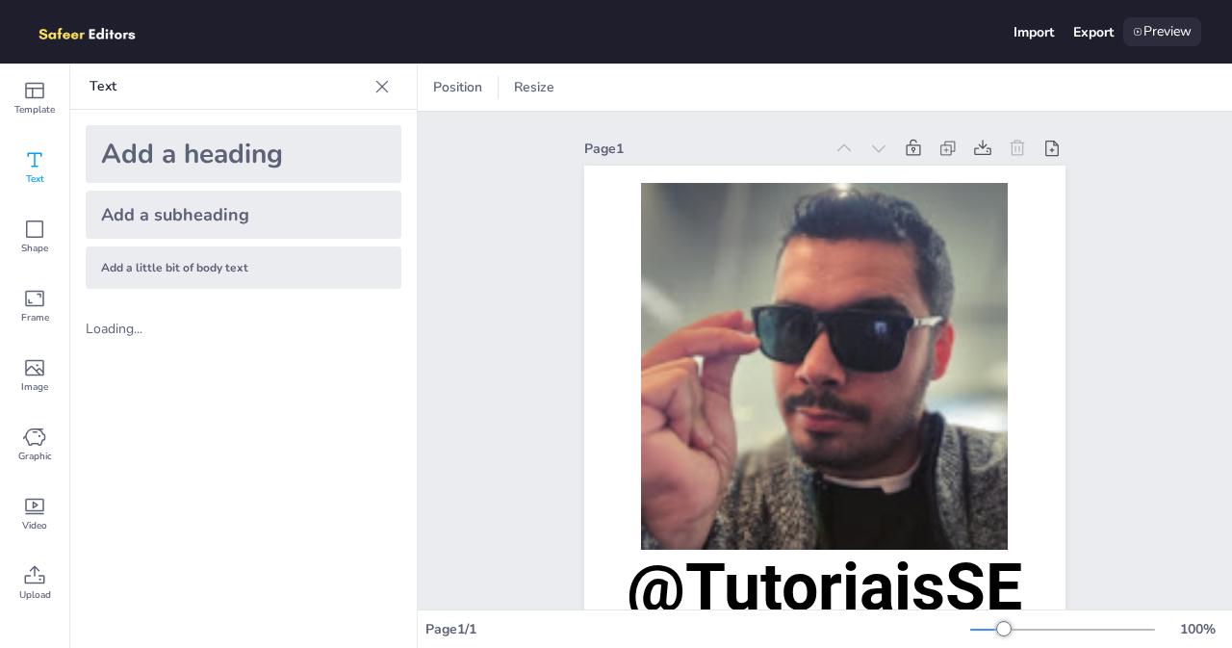
click at [1155, 34] on div "Preview" at bounding box center [1162, 31] width 78 height 29
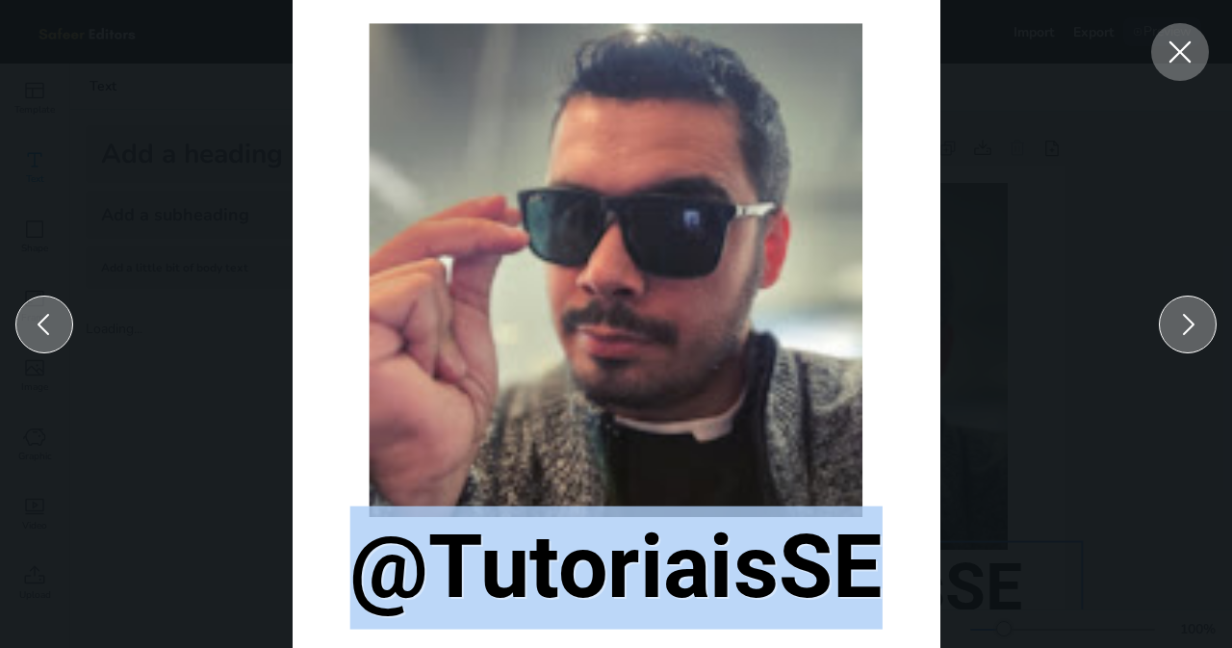
drag, startPoint x: 867, startPoint y: 573, endPoint x: 331, endPoint y: 567, distance: 536.1
click at [331, 567] on p "@TutoriaisSE" at bounding box center [615, 567] width 695 height 123
click at [501, 361] on div at bounding box center [616, 270] width 494 height 494
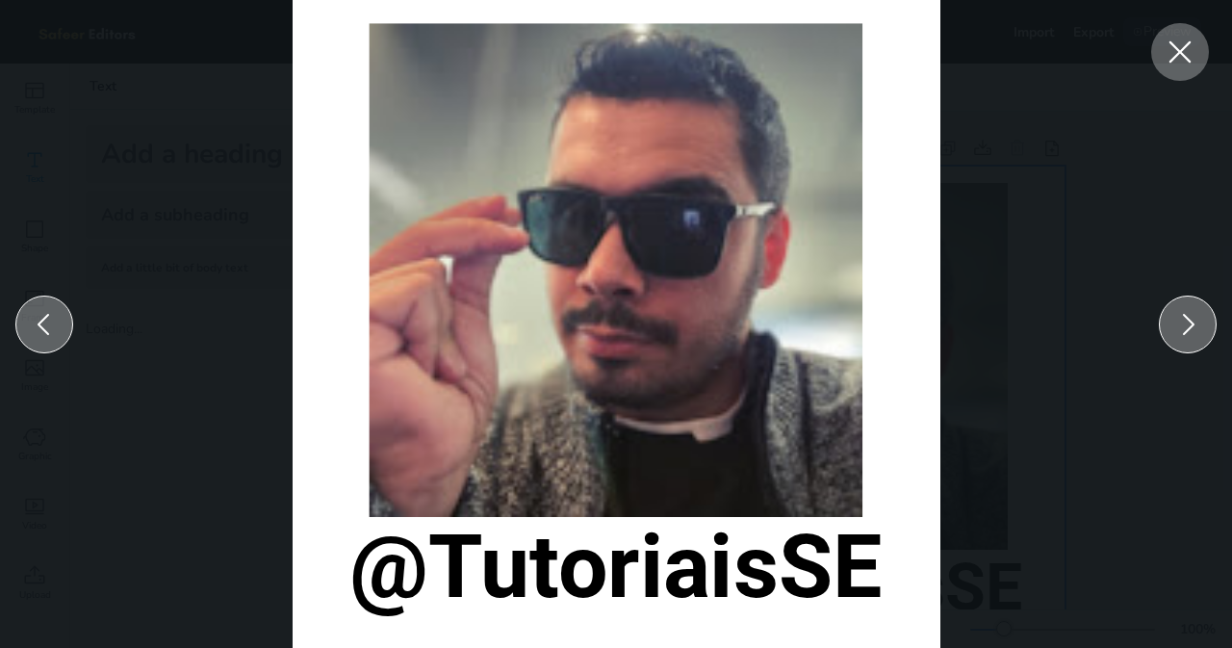
click at [333, 80] on div at bounding box center [617, 324] width 648 height 648
drag, startPoint x: 332, startPoint y: 78, endPoint x: 421, endPoint y: 47, distance: 93.7
click at [341, 53] on div at bounding box center [617, 324] width 648 height 648
drag, startPoint x: 436, startPoint y: 47, endPoint x: 408, endPoint y: 74, distance: 38.8
click at [410, 64] on div at bounding box center [616, 270] width 494 height 494
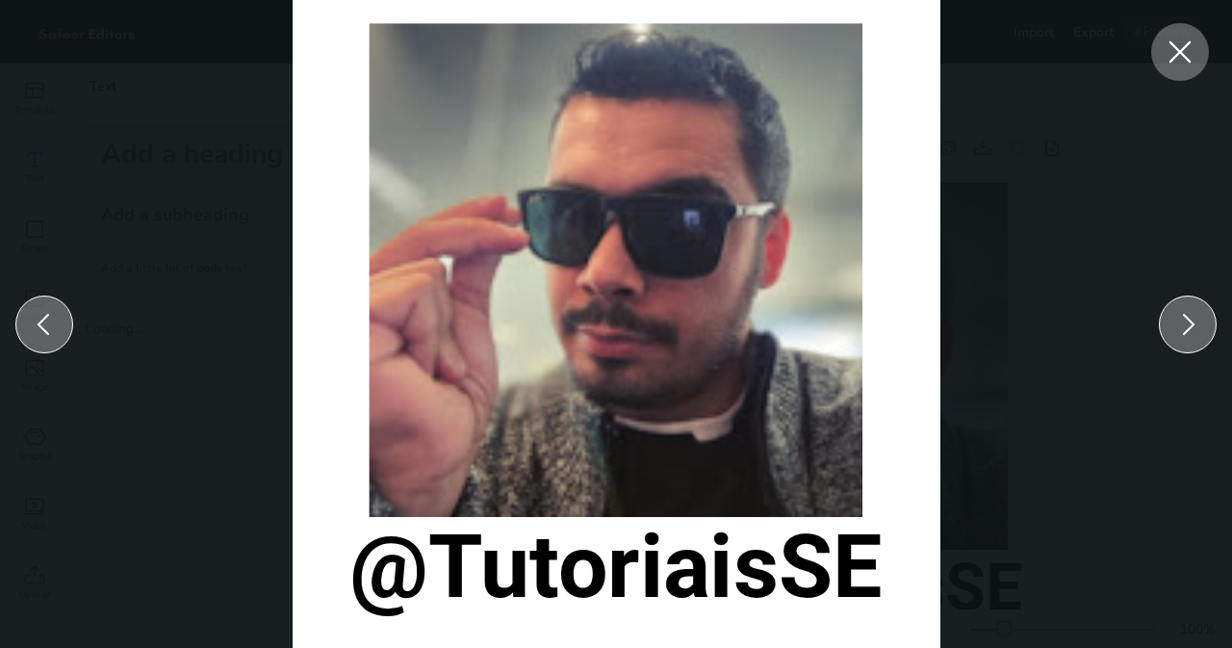
click at [40, 319] on icon at bounding box center [44, 324] width 31 height 31
click at [1182, 317] on icon at bounding box center [1187, 324] width 31 height 31
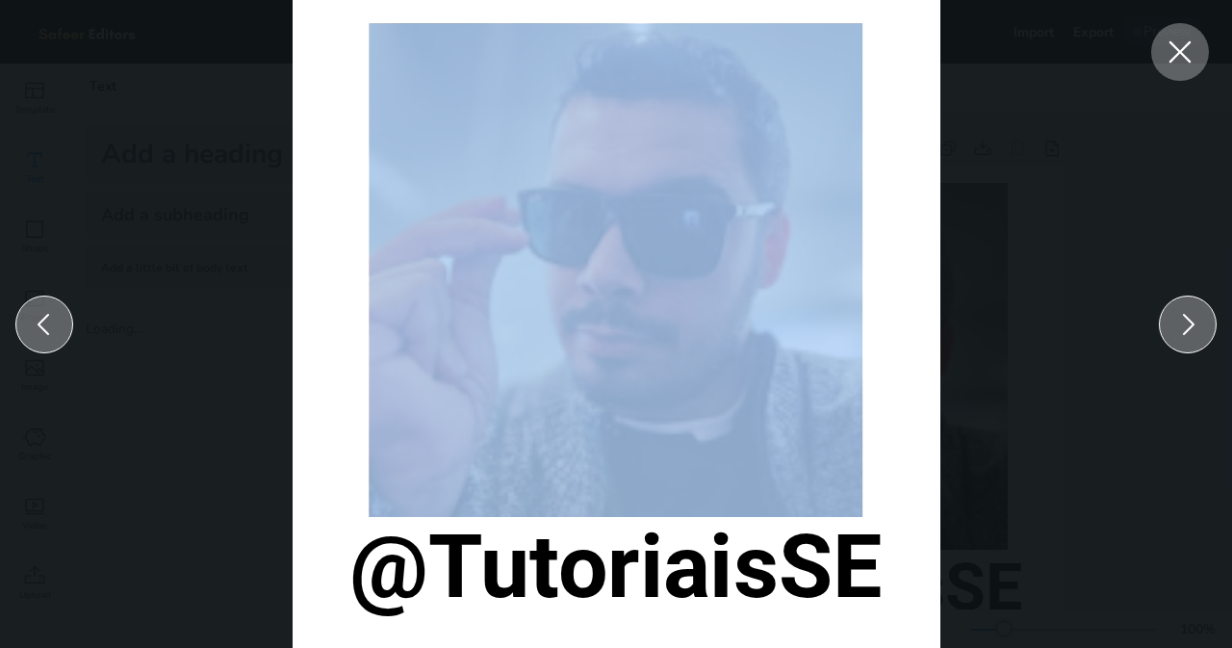
click at [1182, 317] on icon at bounding box center [1187, 324] width 31 height 31
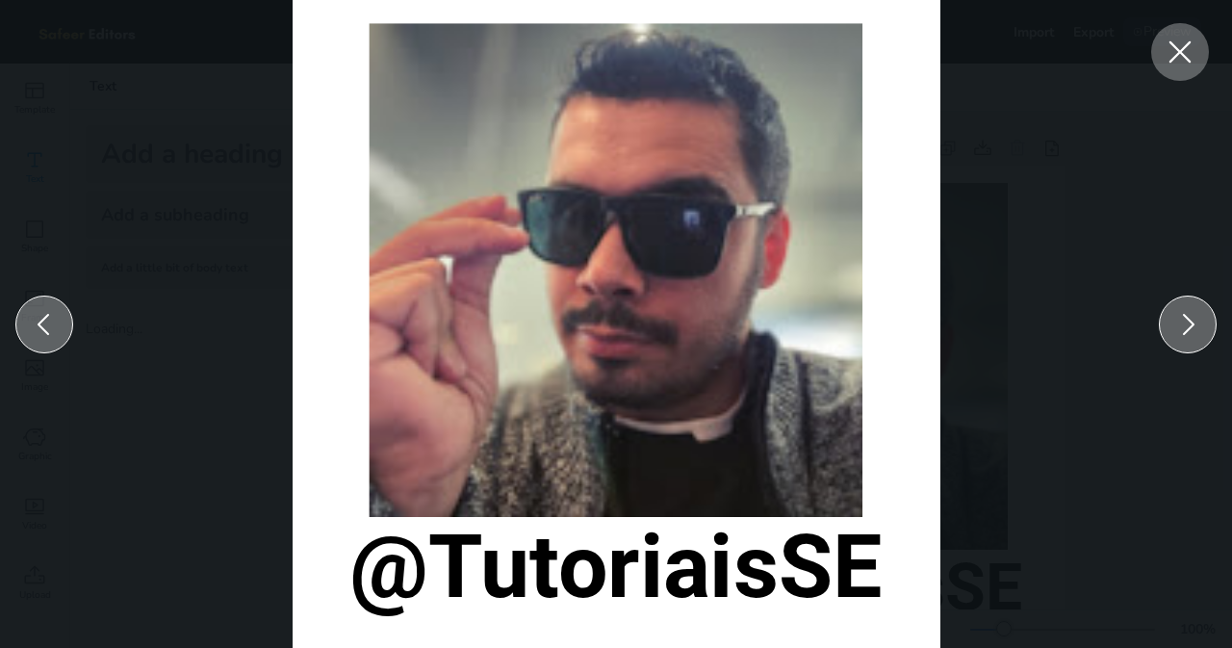
click at [1103, 133] on div "@TutoriaisSE" at bounding box center [616, 324] width 1232 height 648
click at [1199, 57] on div at bounding box center [1180, 52] width 58 height 58
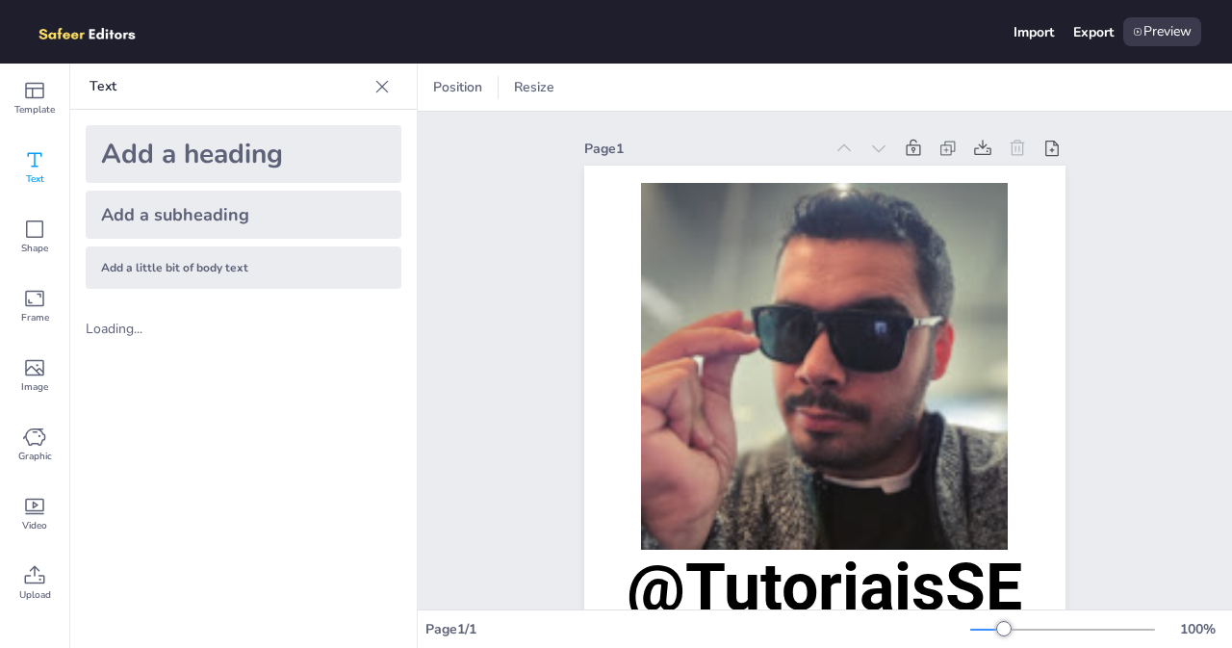
scroll to position [123, 0]
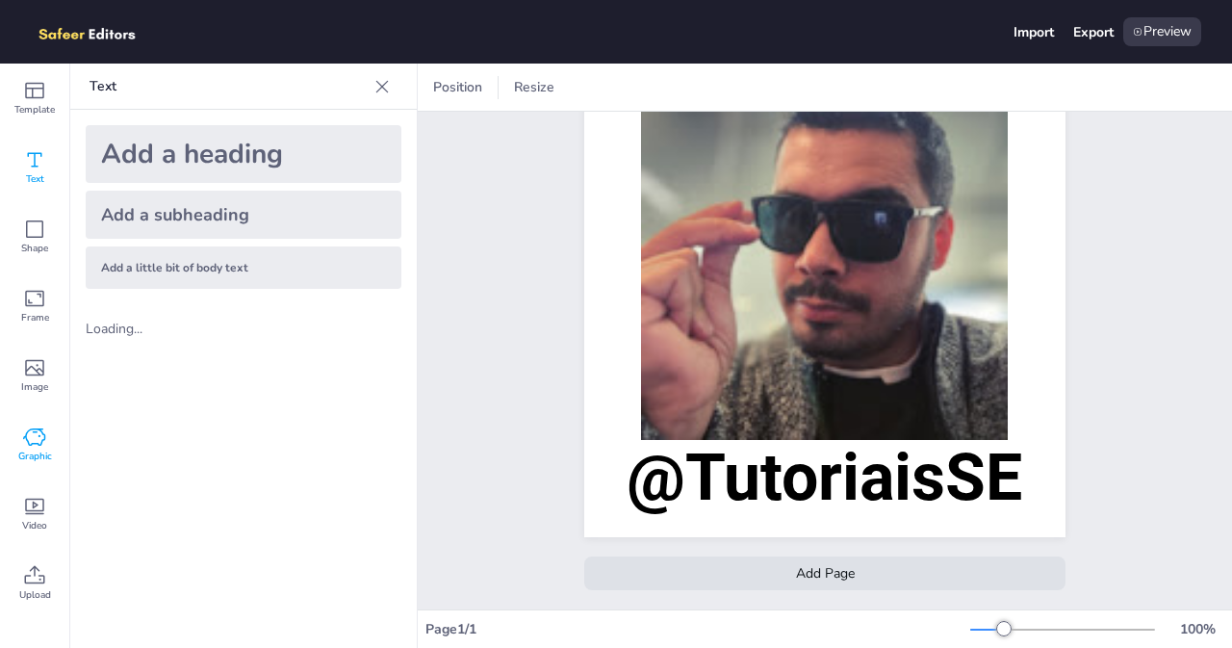
click at [42, 434] on icon at bounding box center [34, 436] width 22 height 17
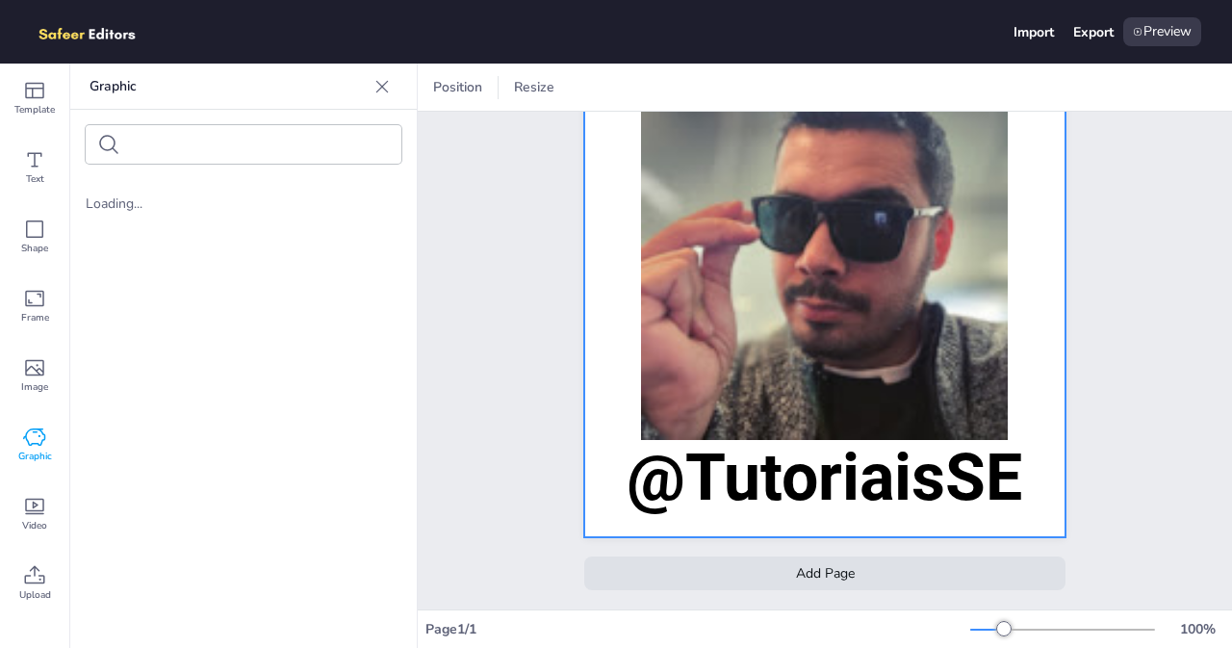
click at [600, 326] on div at bounding box center [824, 296] width 481 height 481
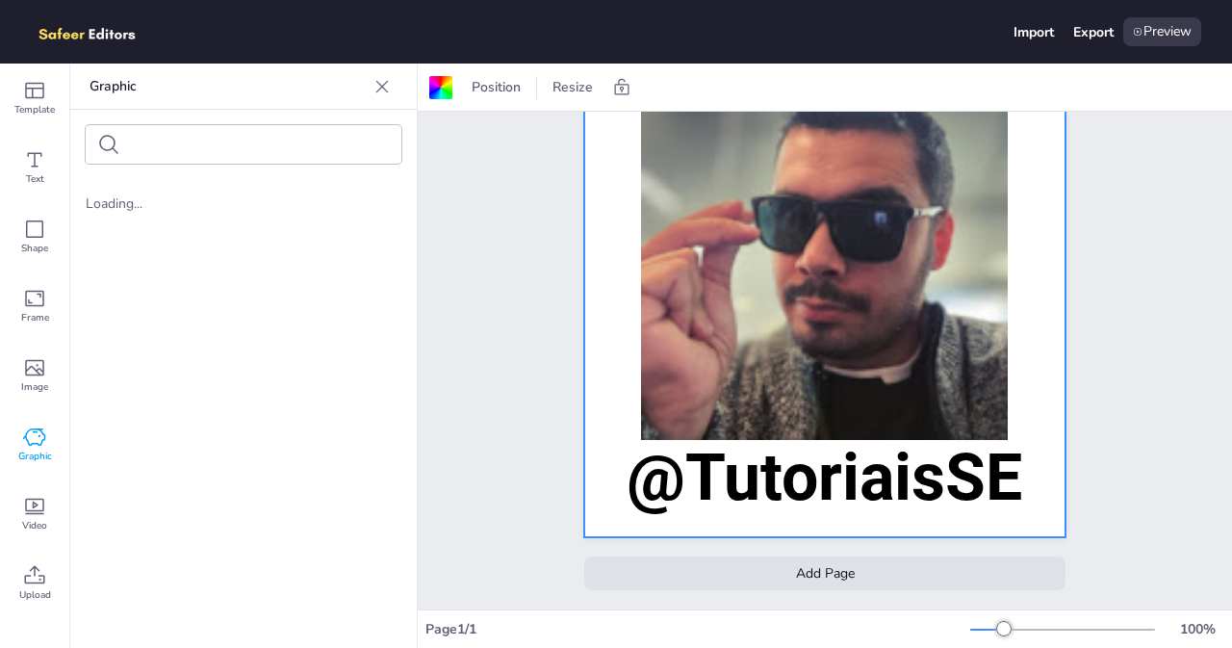
click at [600, 326] on div at bounding box center [824, 296] width 481 height 481
click at [1149, 30] on div "Preview" at bounding box center [1162, 31] width 78 height 29
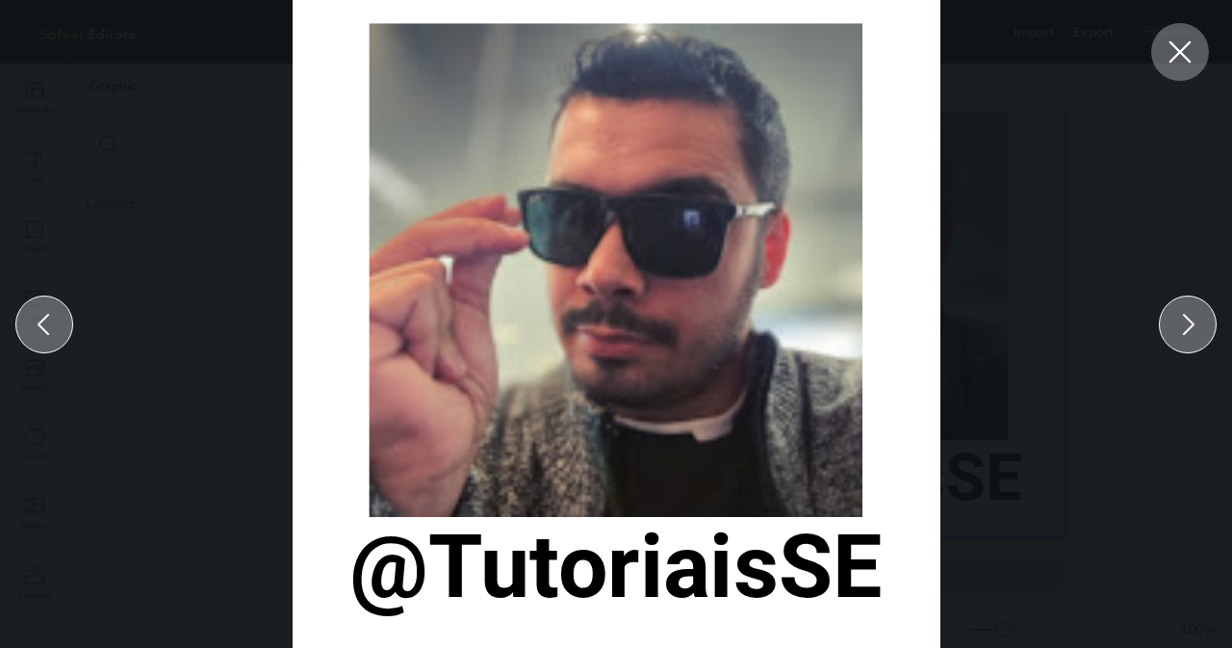
click at [1189, 44] on icon at bounding box center [1180, 52] width 35 height 35
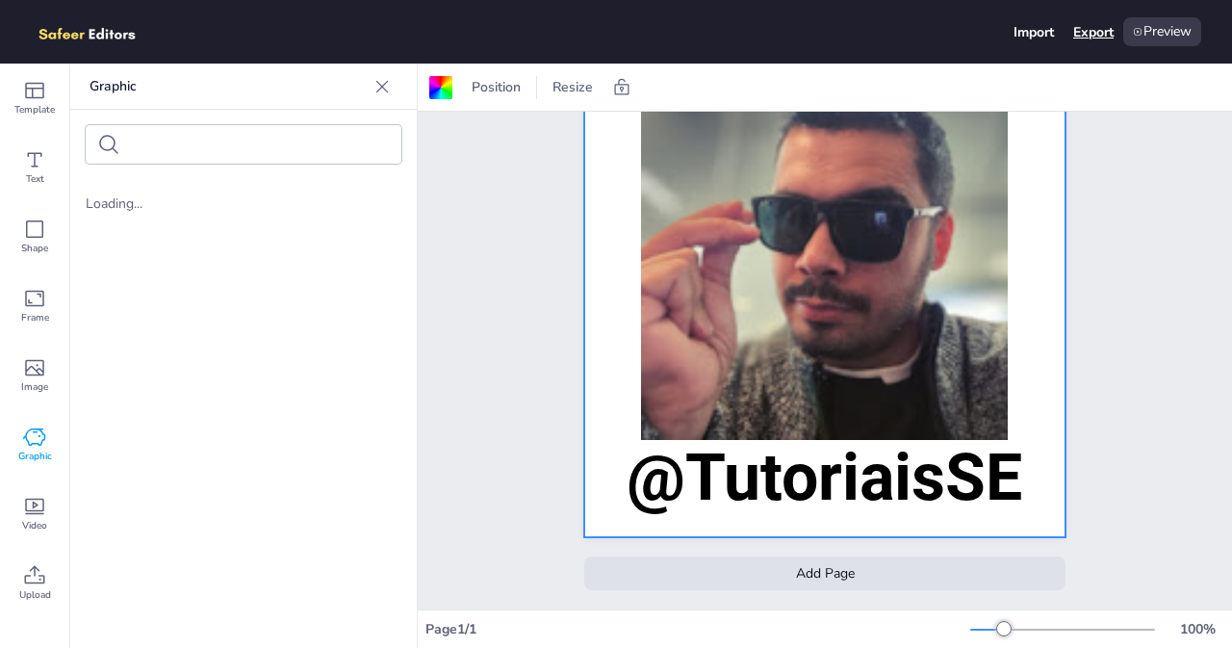
click at [1094, 30] on div "Export" at bounding box center [1093, 32] width 40 height 18
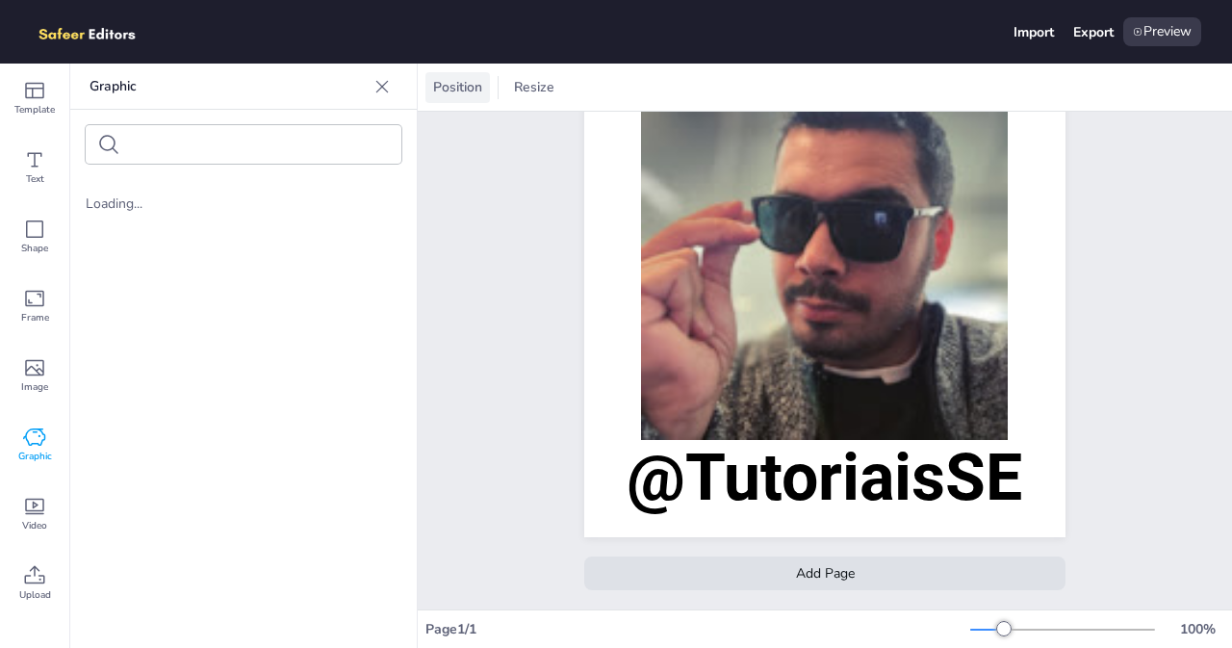
click at [447, 88] on span "Position" at bounding box center [457, 87] width 57 height 18
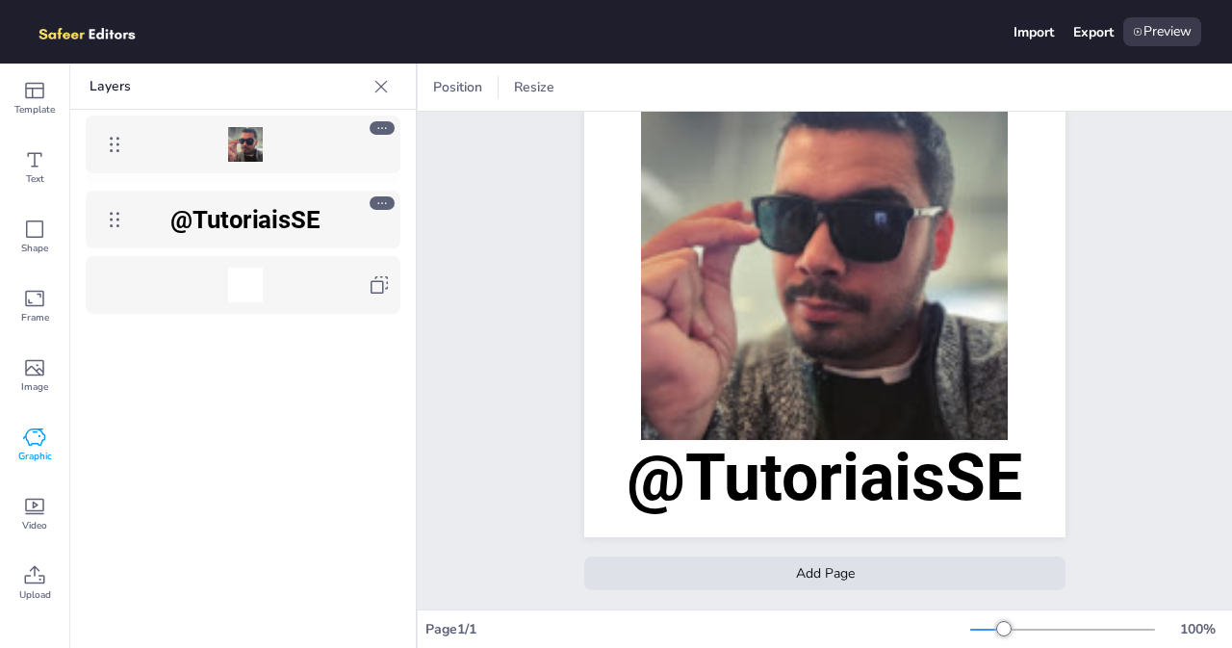
drag, startPoint x: 113, startPoint y: 211, endPoint x: 112, endPoint y: 136, distance: 75.1
click at [112, 136] on body "Import Export Preview Template Text Shape Frame Image Graphic Video Upload Grap…" at bounding box center [616, 324] width 1232 height 648
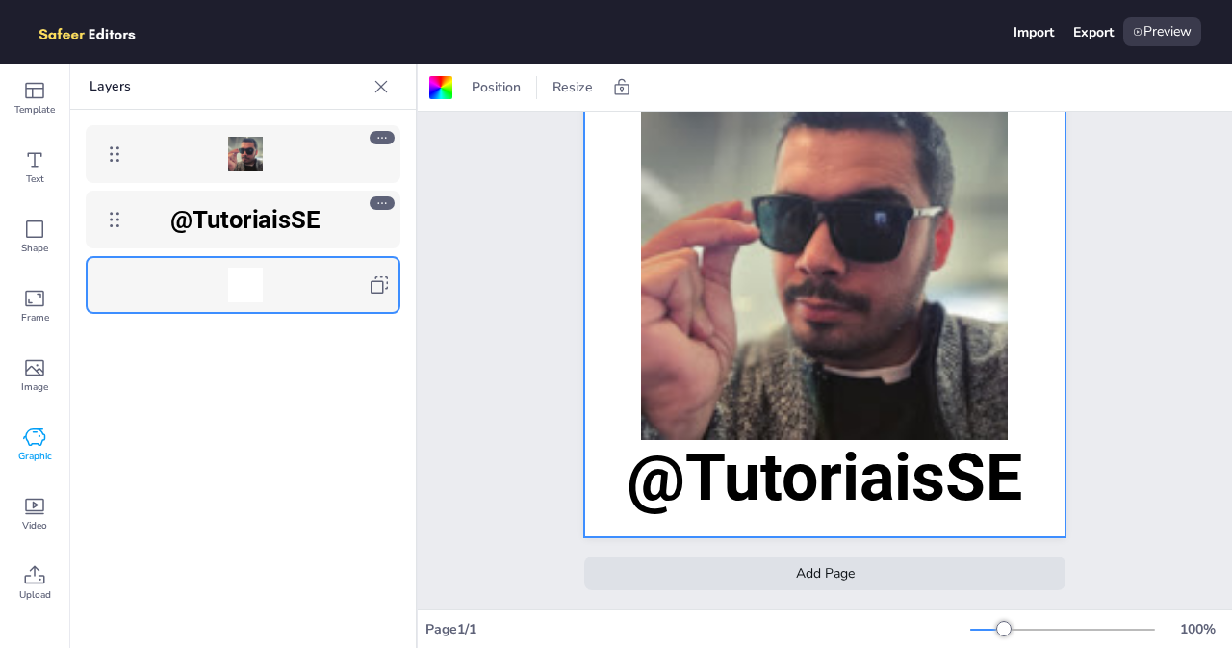
click at [379, 284] on icon at bounding box center [379, 284] width 23 height 23
click at [316, 287] on div at bounding box center [245, 285] width 222 height 35
drag, startPoint x: 316, startPoint y: 287, endPoint x: 293, endPoint y: 286, distance: 23.1
click at [293, 286] on div at bounding box center [245, 285] width 222 height 35
click at [241, 278] on div at bounding box center [245, 285] width 35 height 35
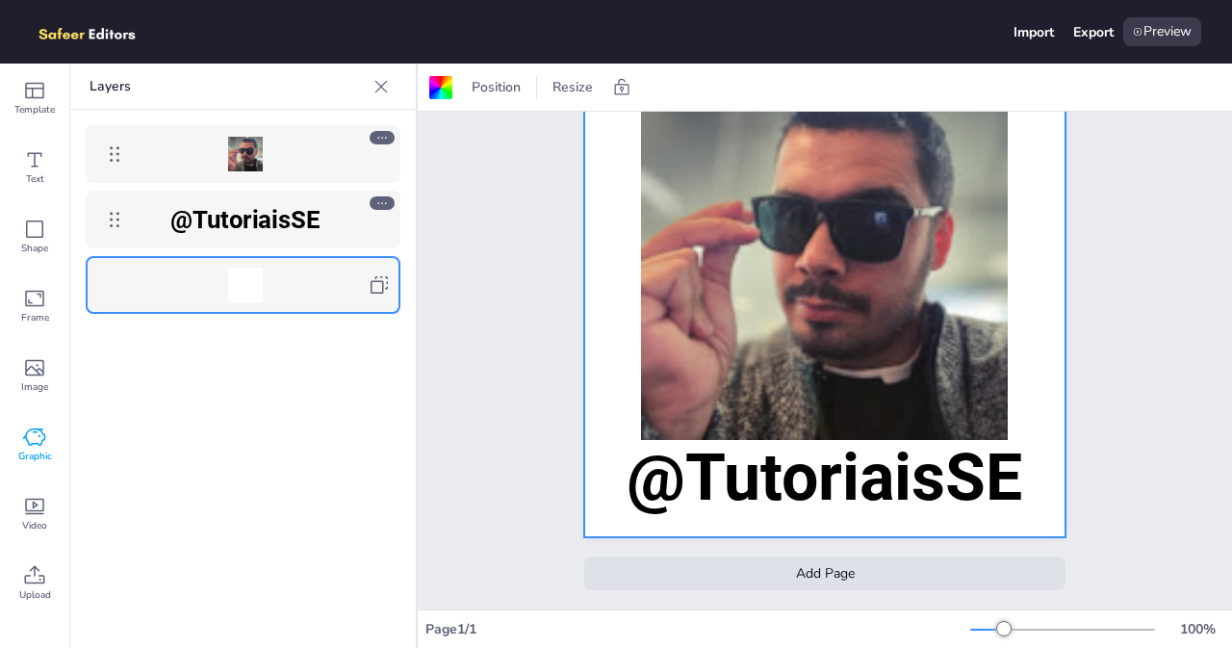
click at [603, 295] on div at bounding box center [824, 296] width 481 height 481
click at [443, 89] on div at bounding box center [440, 87] width 23 height 23
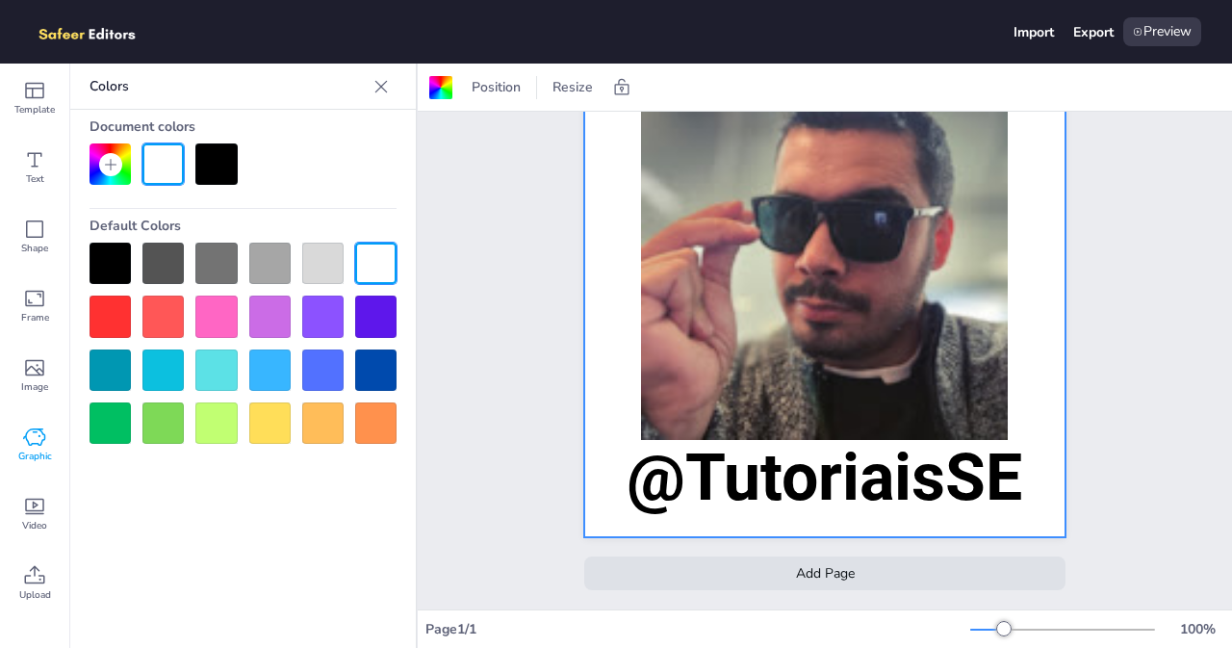
click at [108, 426] on div at bounding box center [110, 422] width 41 height 41
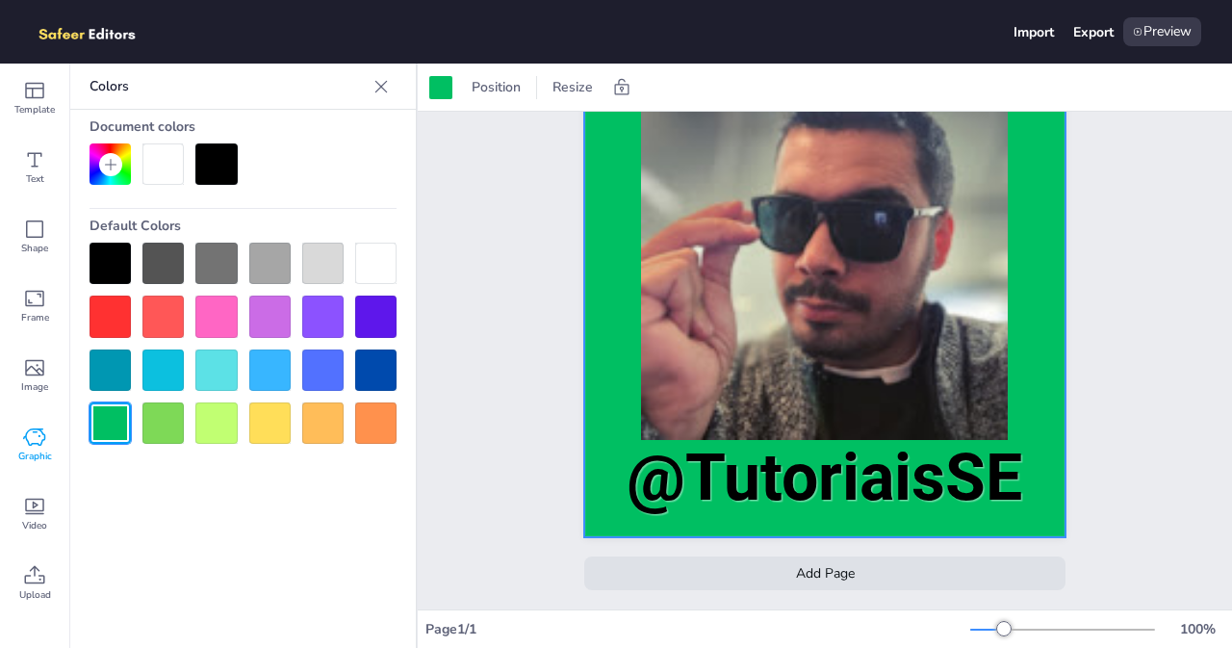
click at [493, 253] on div "Page 1 @TutoriaisSE Add Page" at bounding box center [825, 305] width 814 height 607
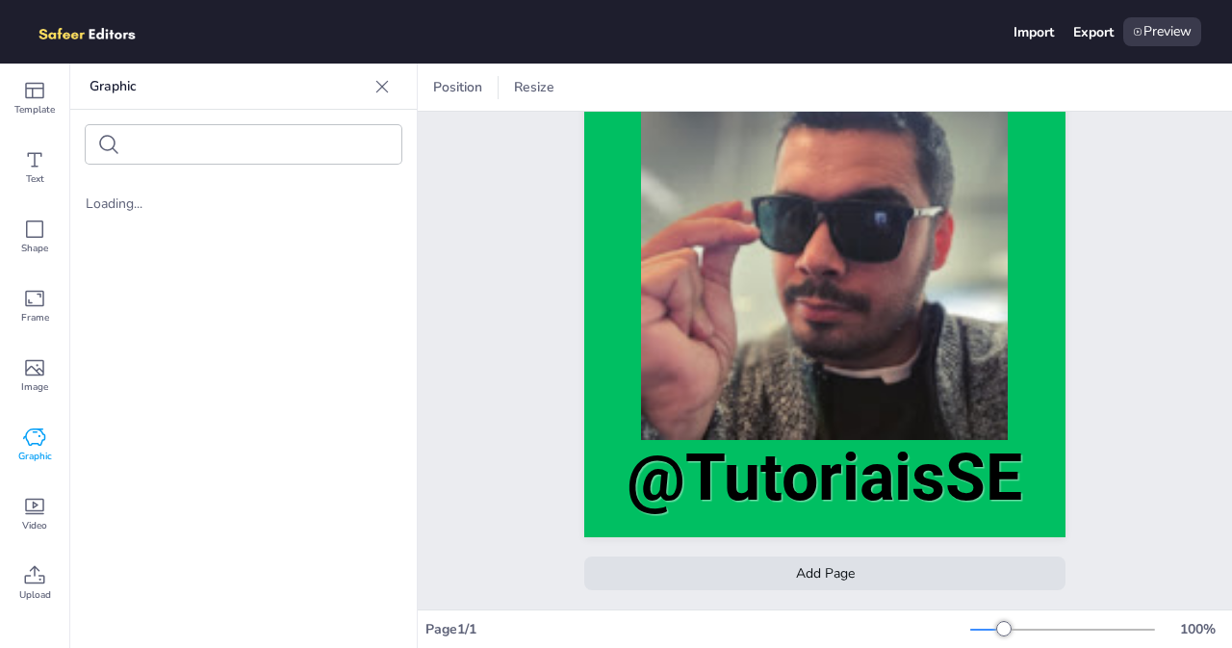
scroll to position [0, 0]
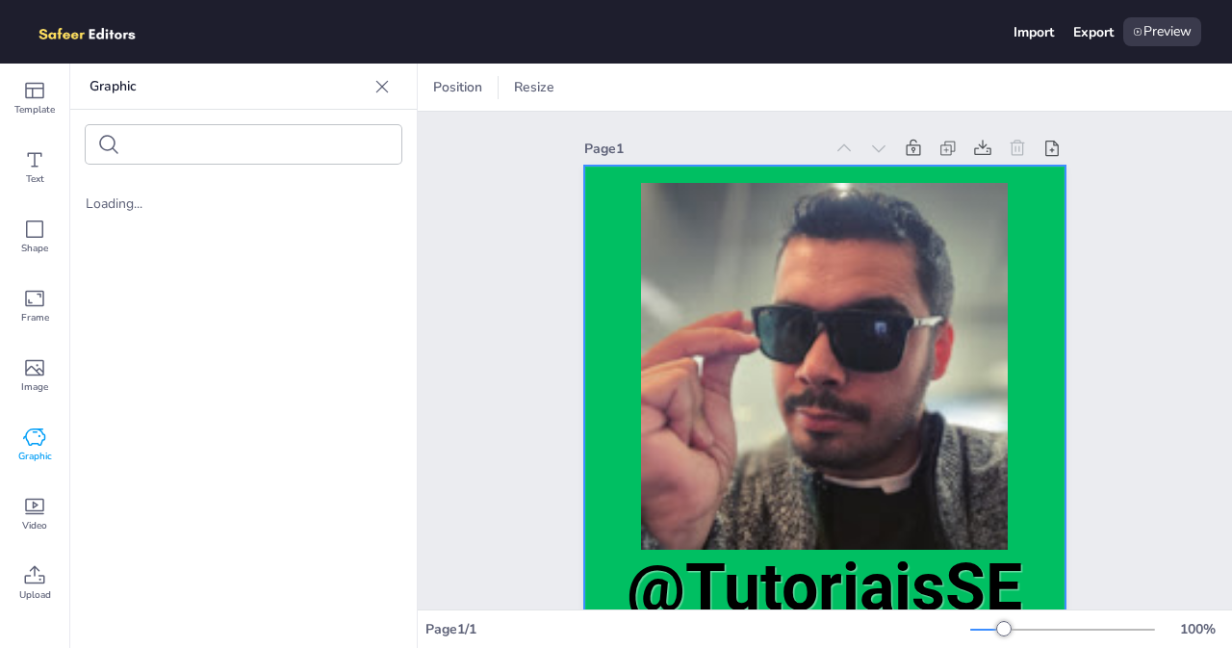
click at [610, 272] on div at bounding box center [824, 406] width 481 height 481
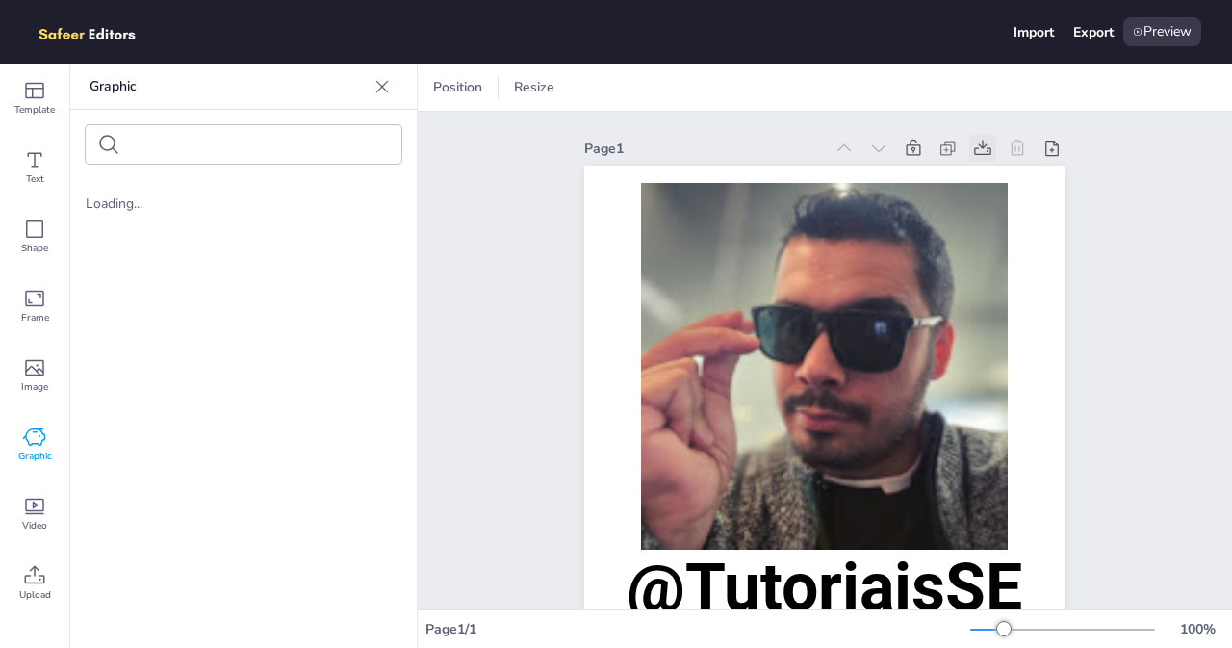
click at [973, 149] on icon at bounding box center [982, 148] width 19 height 19
